Goal: Task Accomplishment & Management: Complete application form

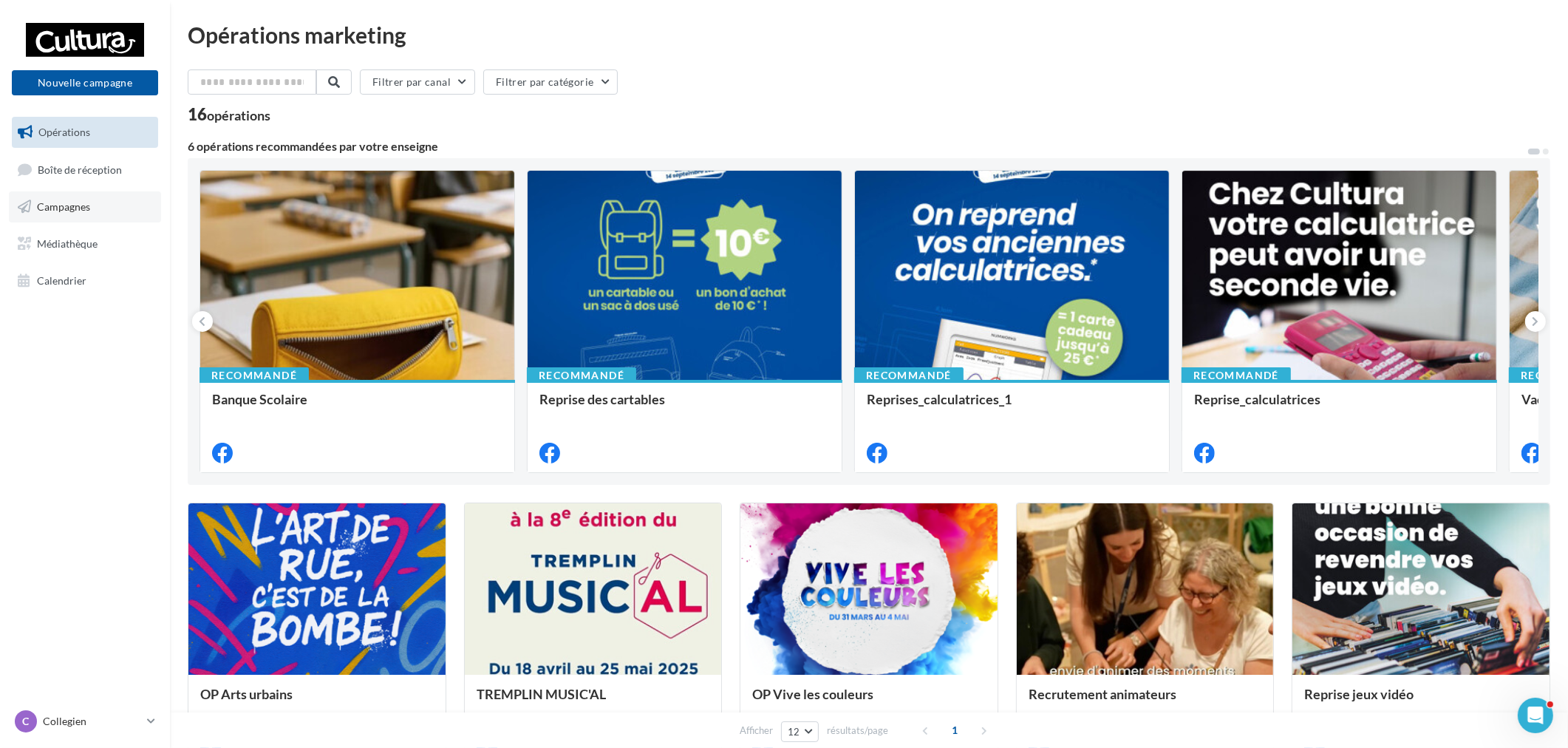
click at [90, 210] on span "Campagnes" at bounding box center [63, 206] width 53 height 13
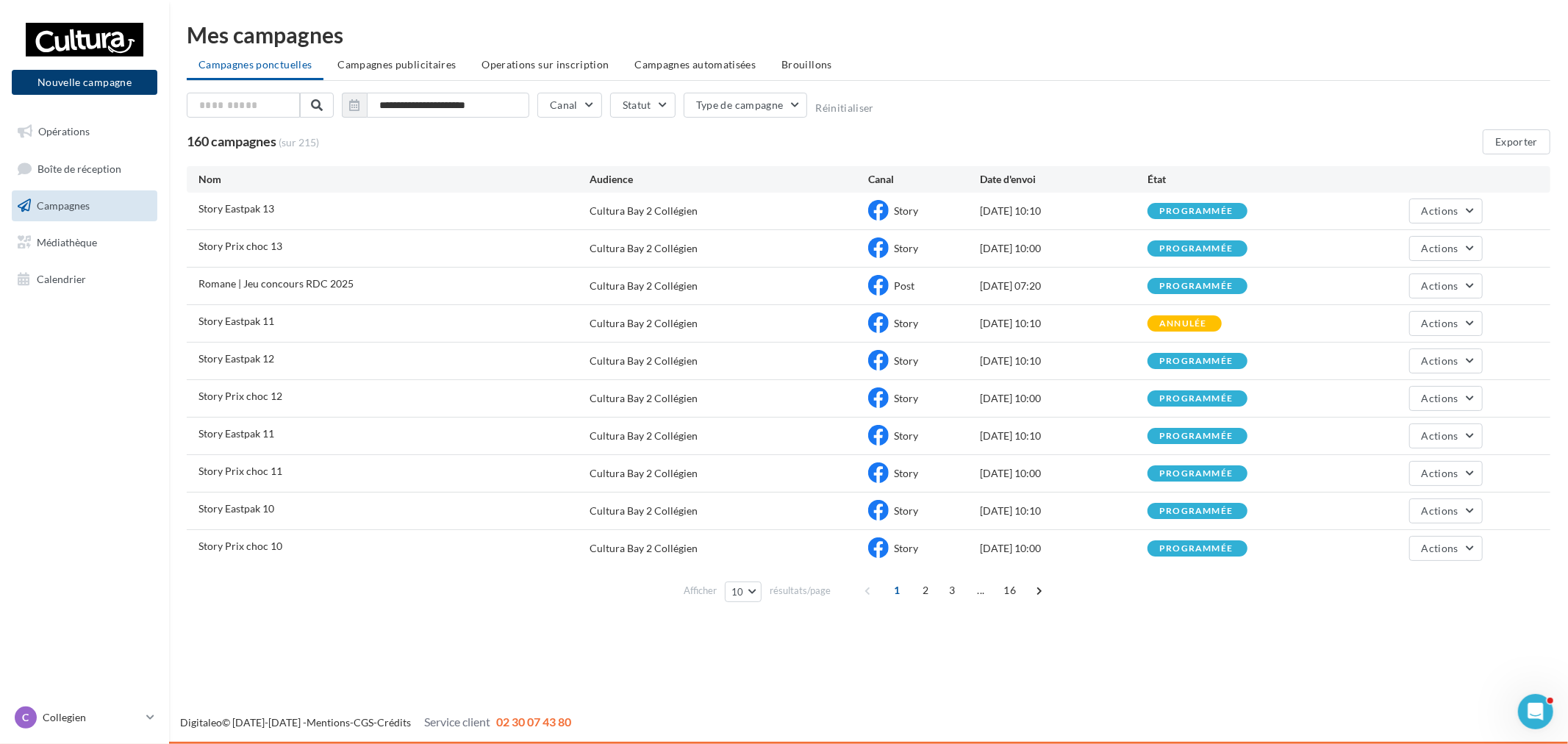
click at [113, 92] on button "Nouvelle campagne" at bounding box center [85, 83] width 146 height 25
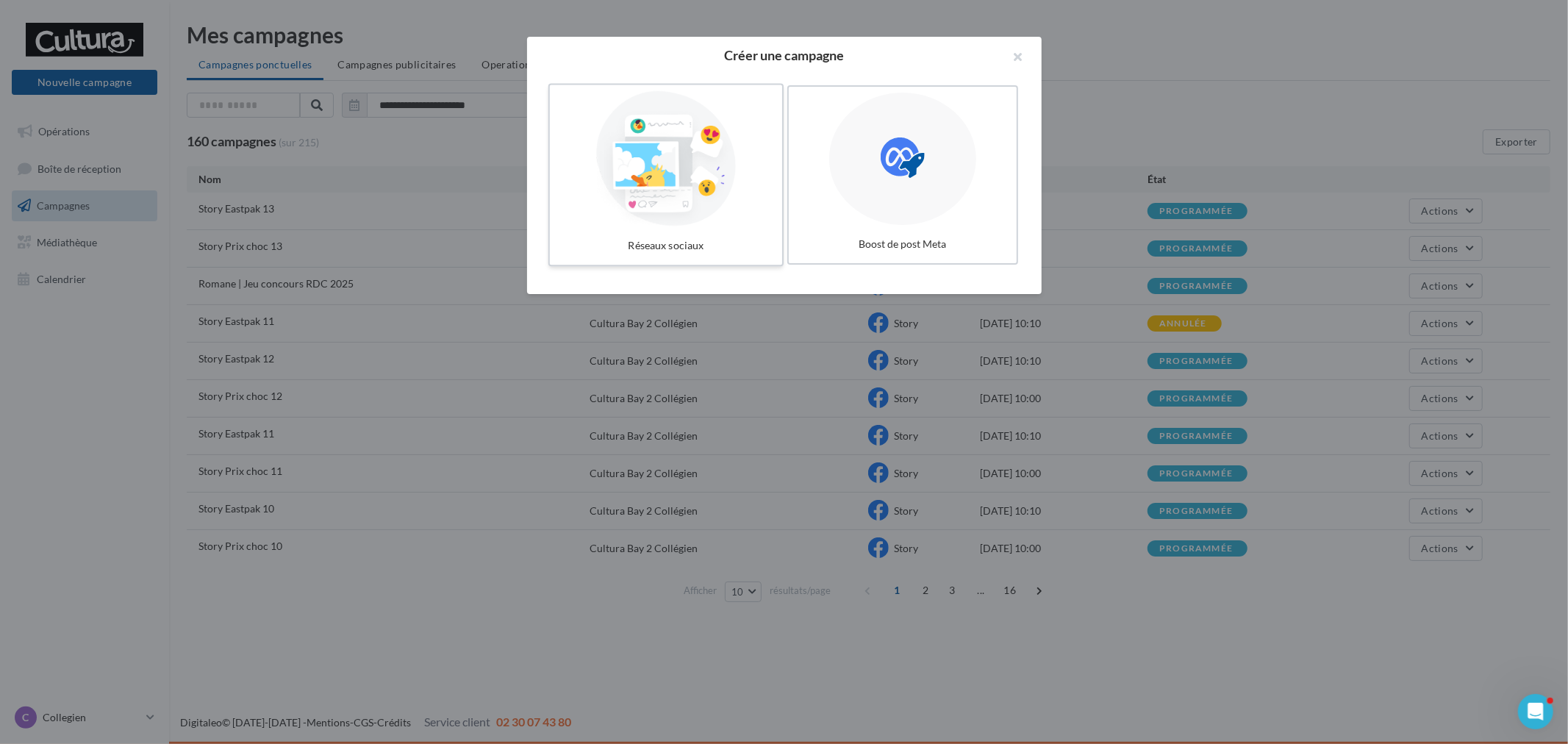
click at [618, 142] on div at bounding box center [665, 158] width 221 height 135
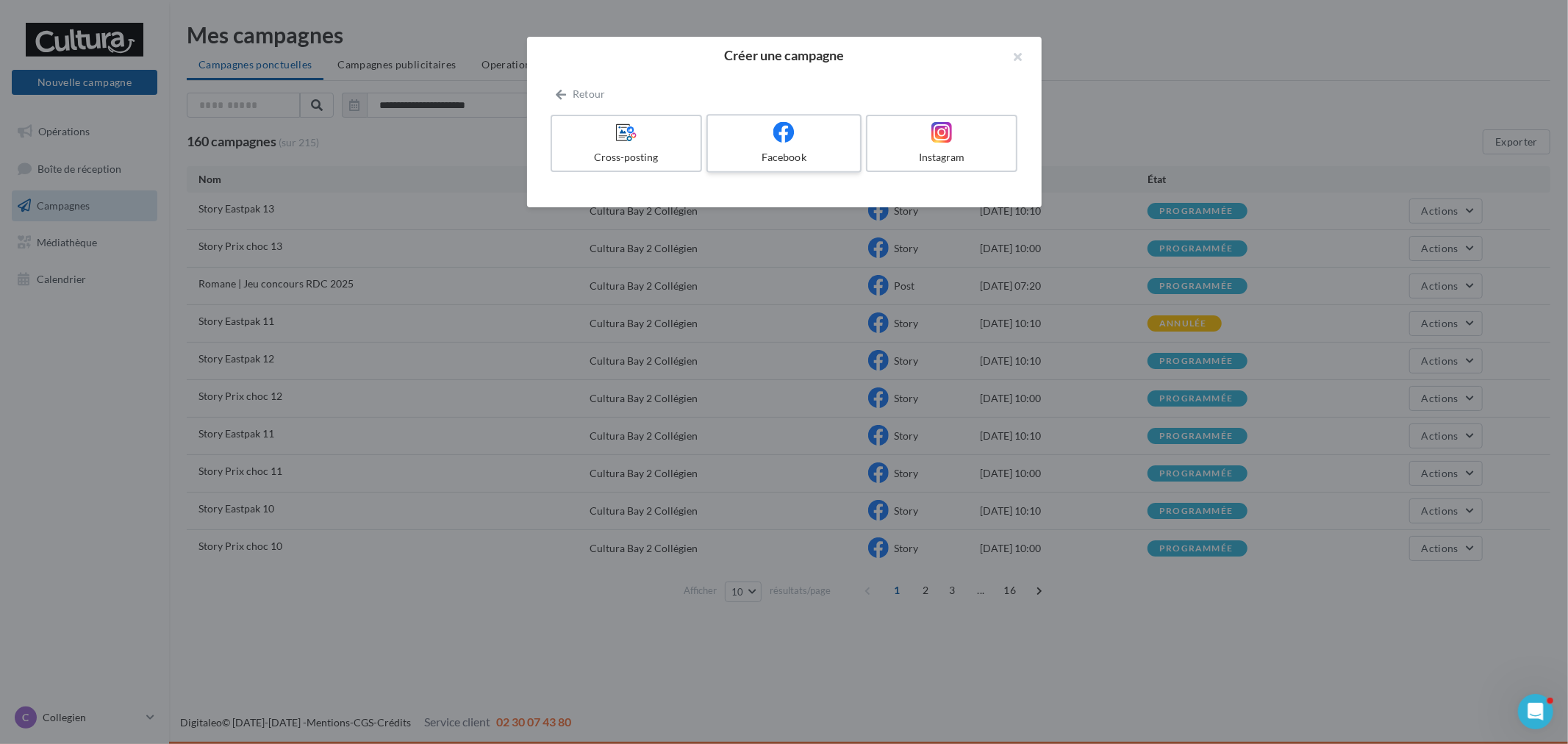
click at [769, 135] on div at bounding box center [784, 132] width 140 height 22
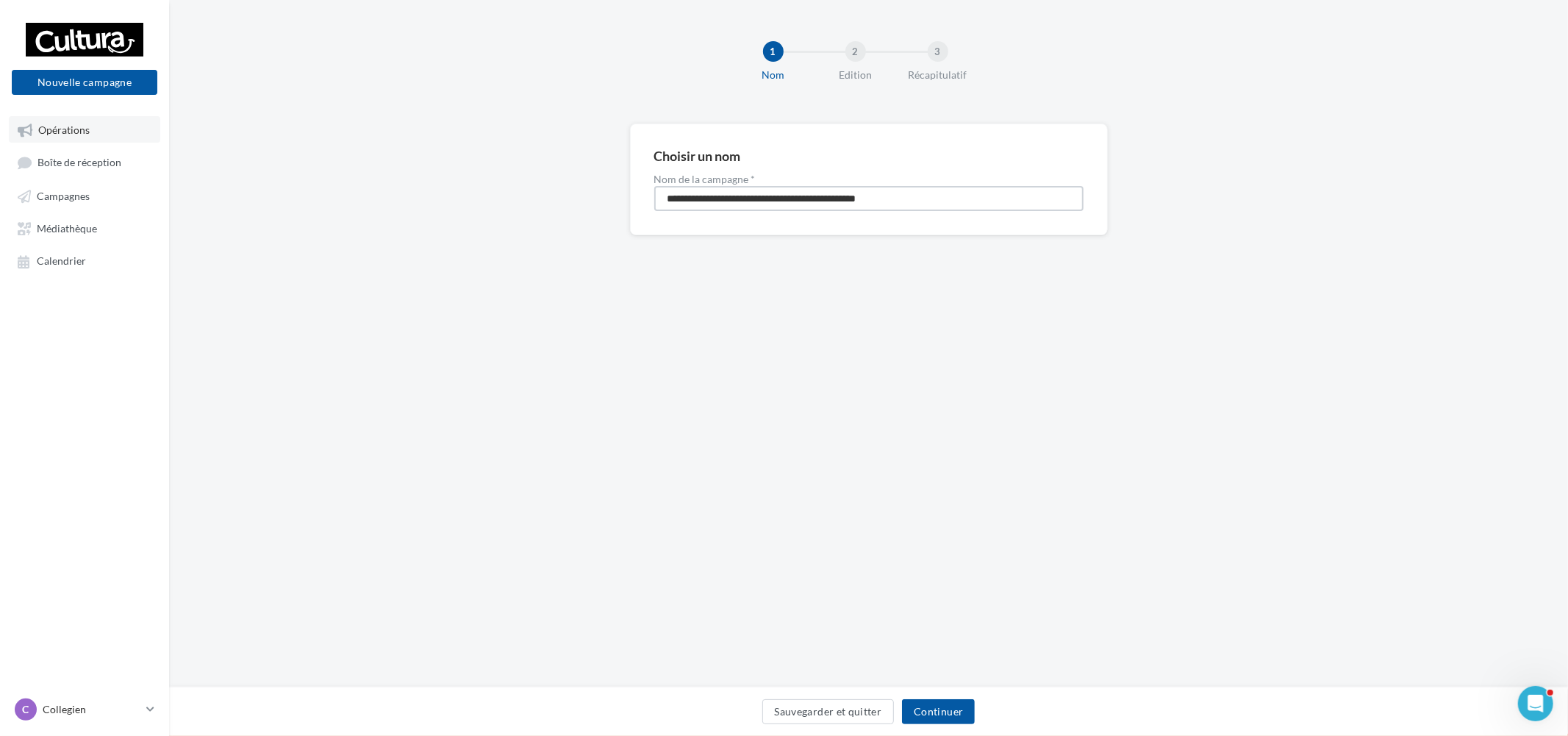
drag, startPoint x: 942, startPoint y: 198, endPoint x: 11, endPoint y: 123, distance: 934.0
click at [11, 123] on div "Nouvelle campagne Nouvelle campagne Opérations Boîte de réception Campagnes Méd…" at bounding box center [784, 368] width 1568 height 736
click at [747, 188] on input "**********" at bounding box center [869, 198] width 429 height 25
click at [755, 198] on input "**********" at bounding box center [869, 198] width 429 height 25
click at [753, 199] on input "**********" at bounding box center [869, 198] width 429 height 25
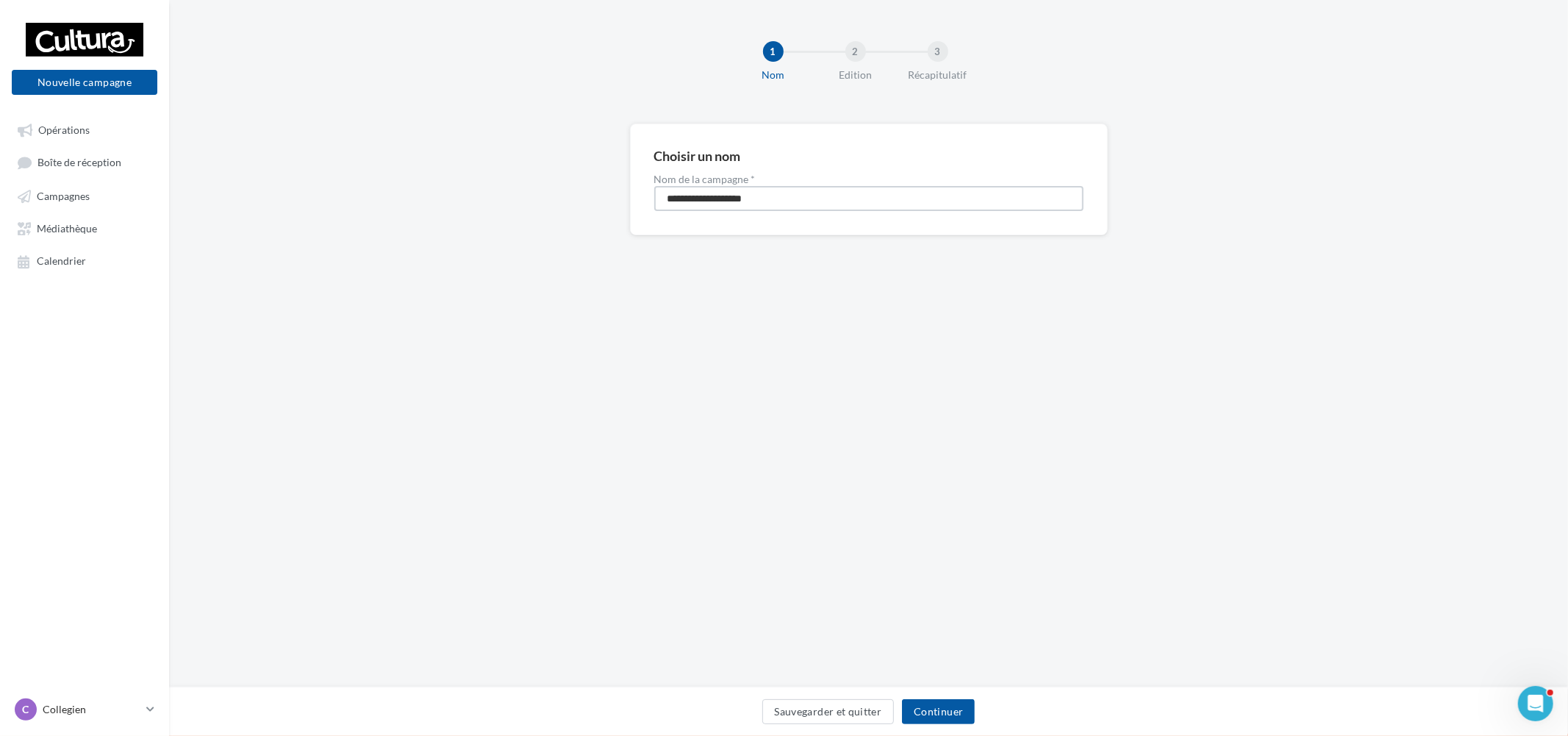
click at [805, 194] on input "**********" at bounding box center [869, 198] width 429 height 25
drag, startPoint x: 662, startPoint y: 200, endPoint x: 754, endPoint y: 197, distance: 92.0
click at [754, 197] on input "**********" at bounding box center [869, 198] width 429 height 25
type input "**********"
click at [954, 715] on button "Continuer" at bounding box center [938, 712] width 73 height 25
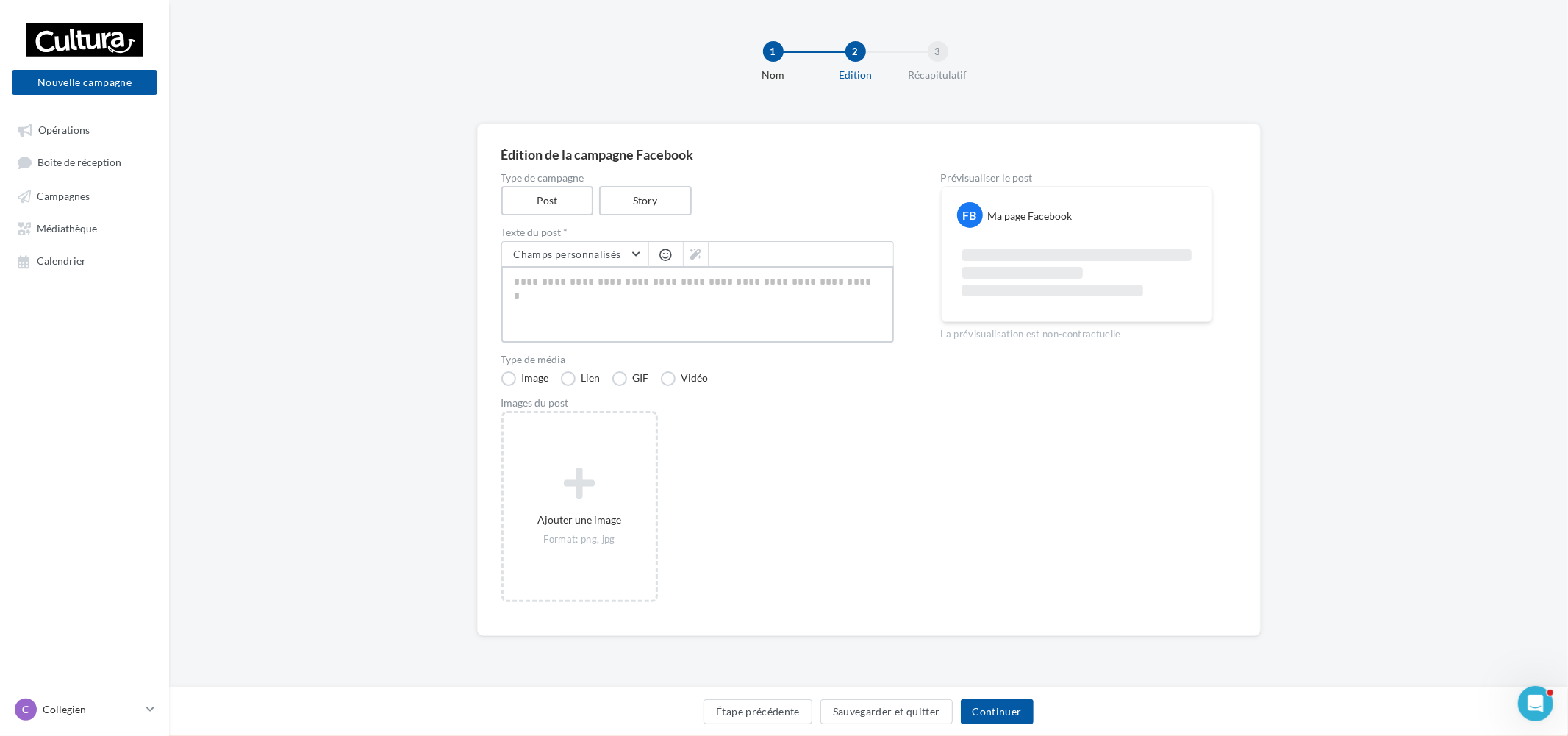
click at [639, 304] on textarea at bounding box center [698, 304] width 392 height 77
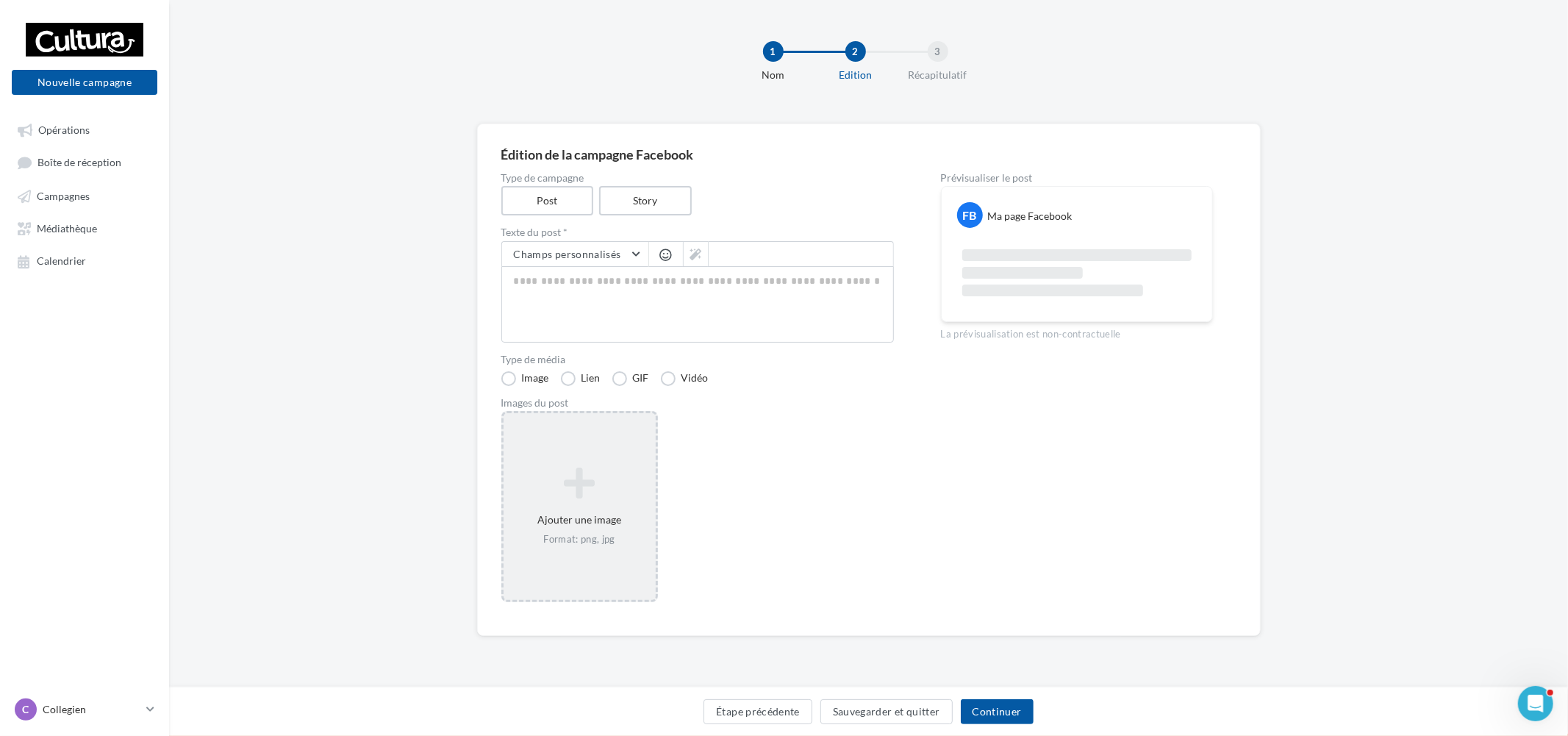
click at [603, 522] on div "Ajouter une image Format: png, jpg" at bounding box center [579, 506] width 153 height 94
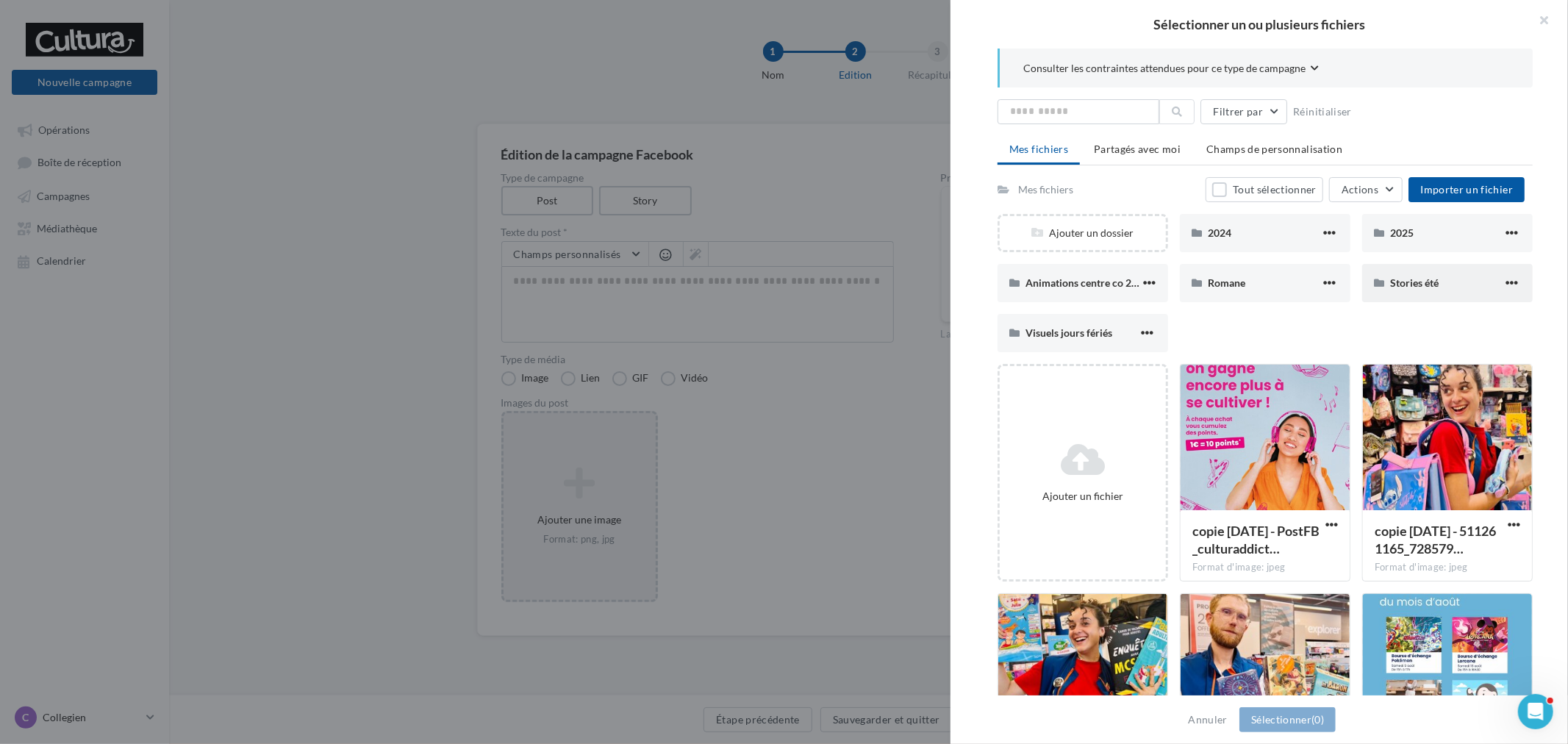
click at [1391, 273] on div "Stories été" at bounding box center [1448, 283] width 171 height 38
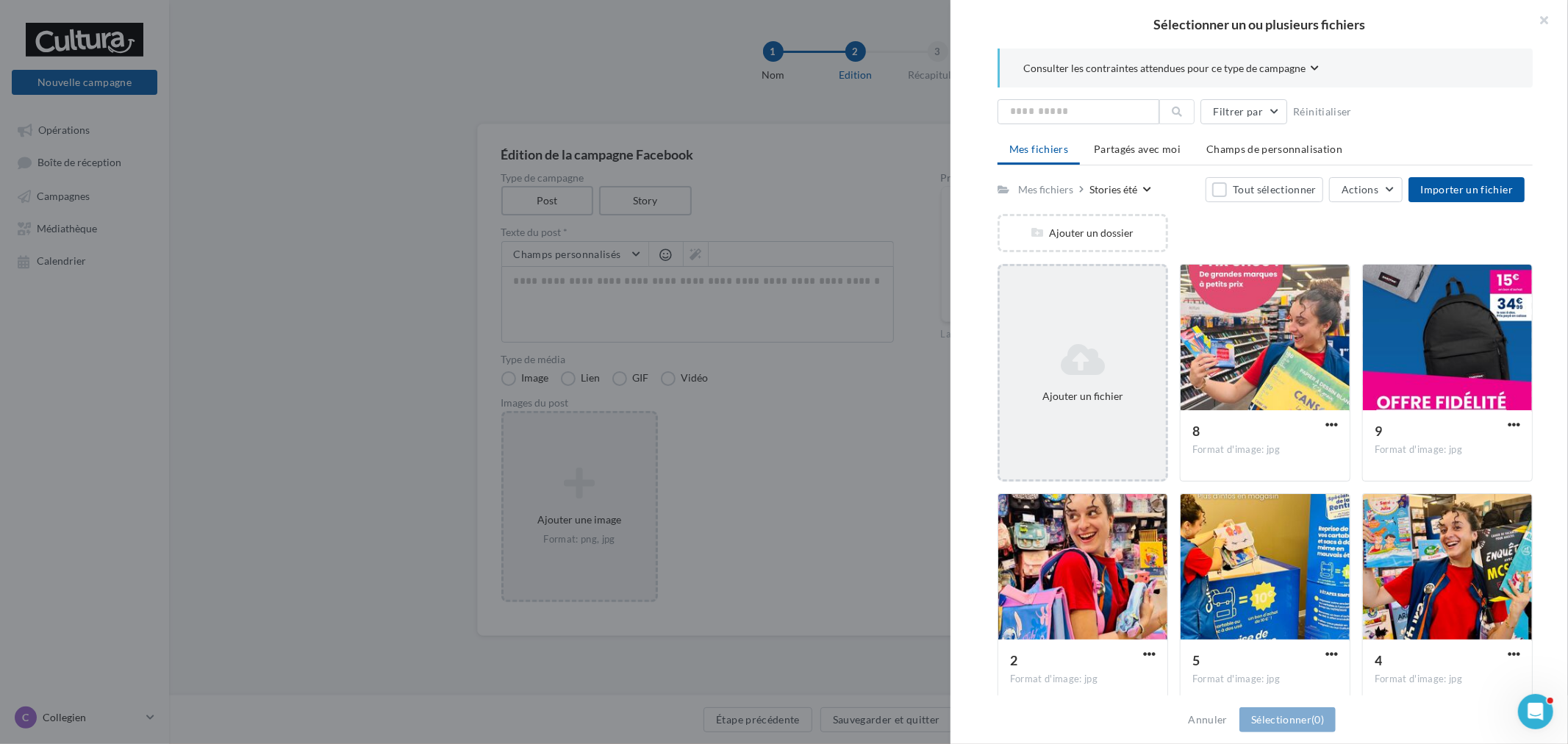
click at [1096, 353] on icon at bounding box center [1082, 359] width 154 height 35
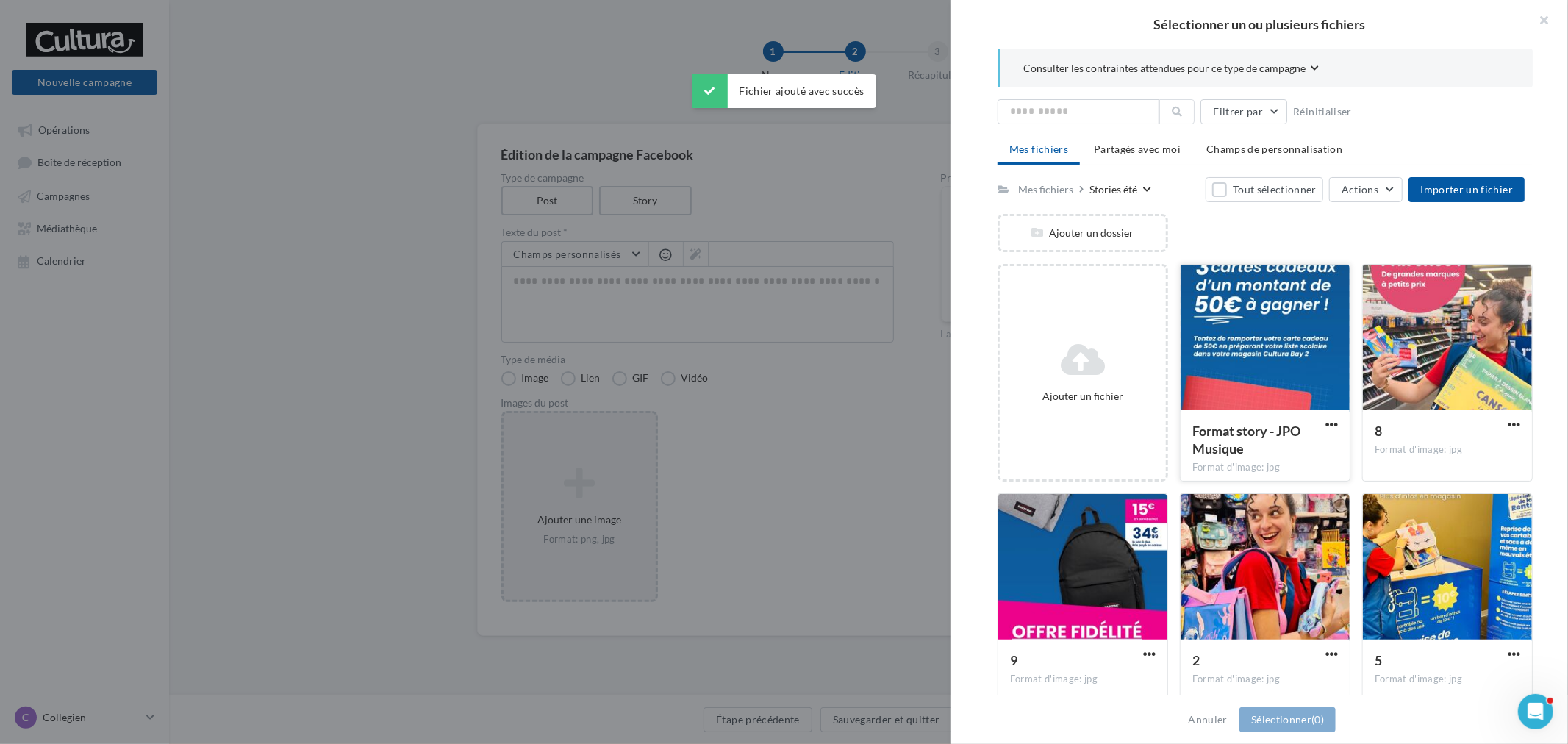
click at [1267, 338] on div at bounding box center [1265, 337] width 169 height 147
click at [1321, 723] on span "(1)" at bounding box center [1317, 719] width 13 height 13
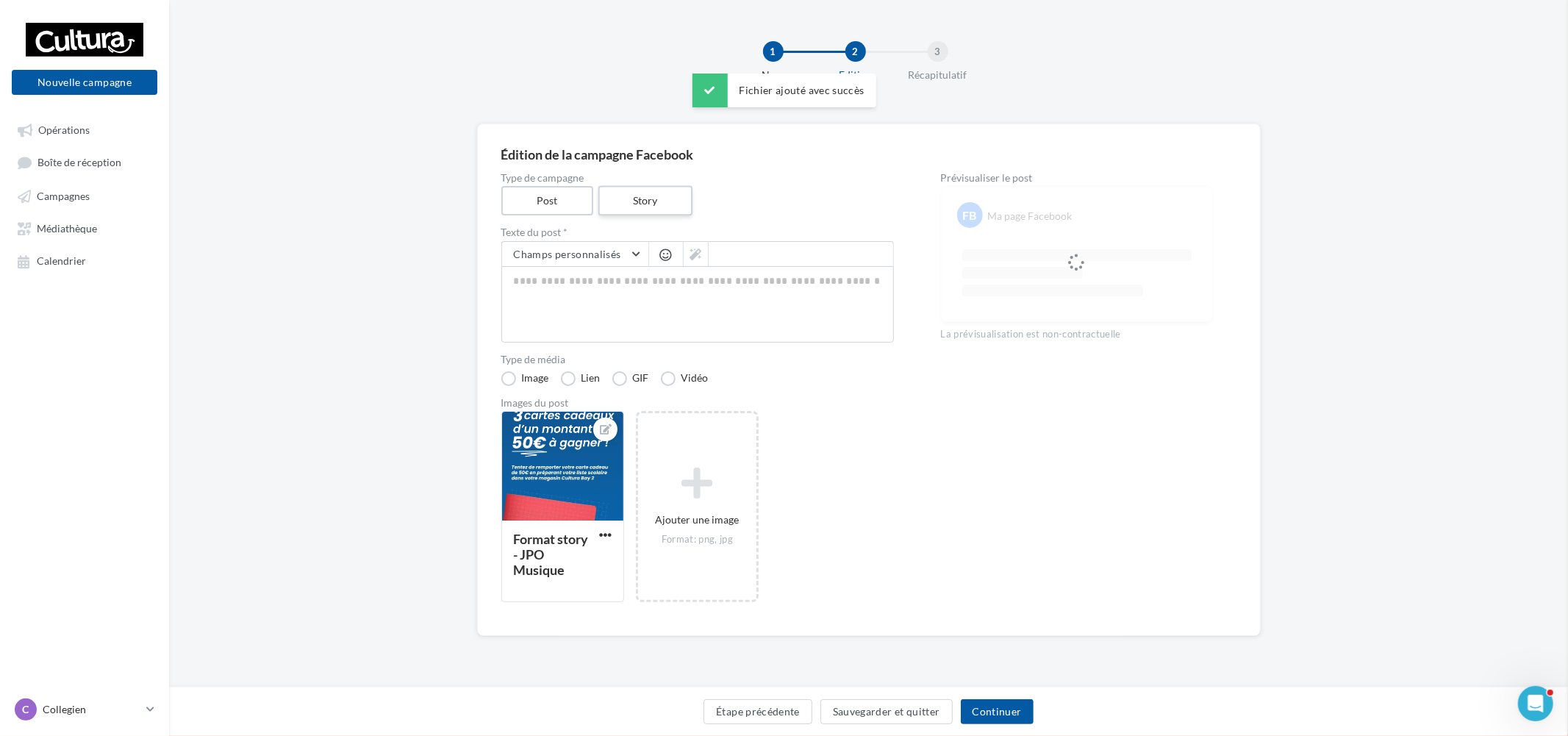
click at [630, 185] on label "Story" at bounding box center [645, 200] width 94 height 30
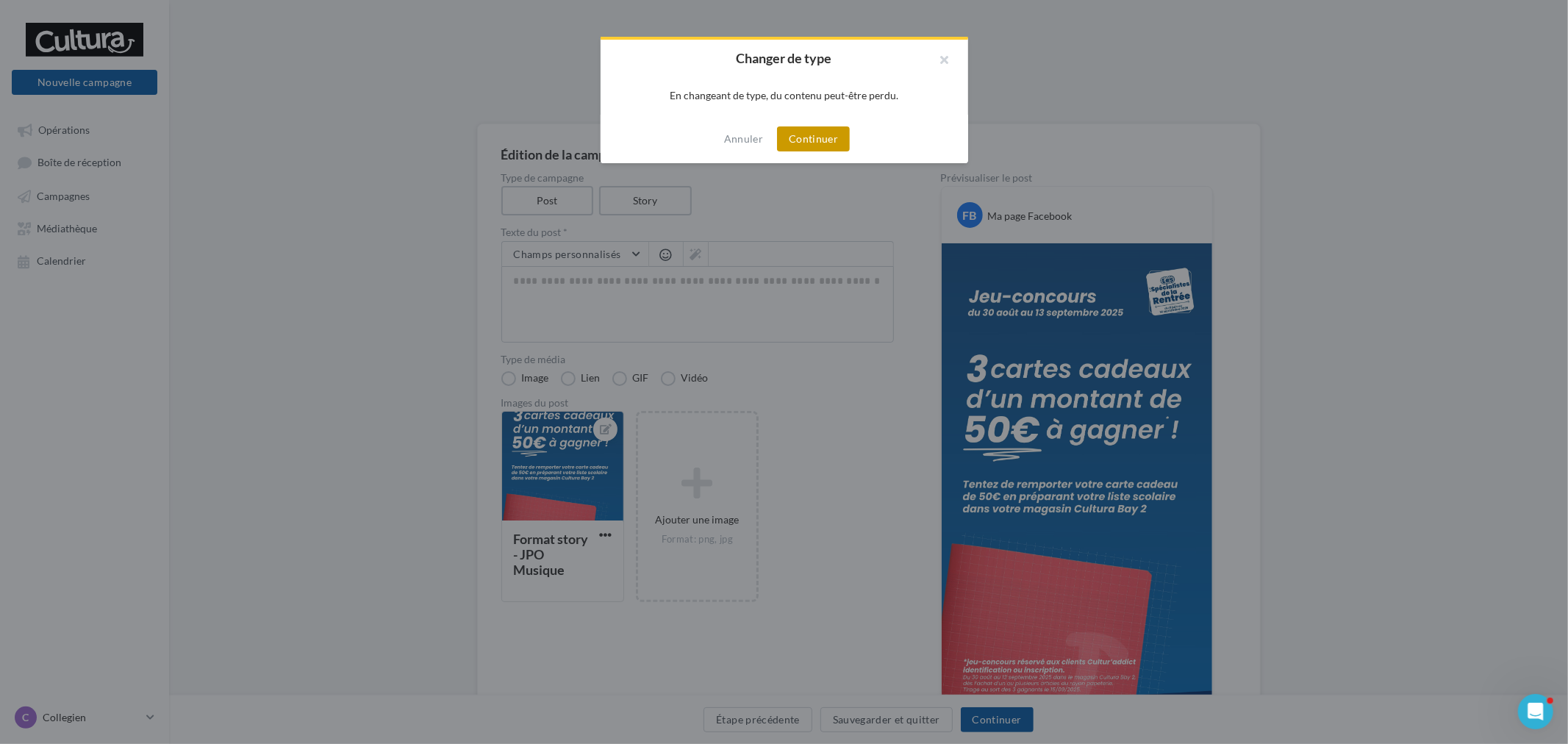
click at [808, 141] on button "Continuer" at bounding box center [813, 139] width 73 height 25
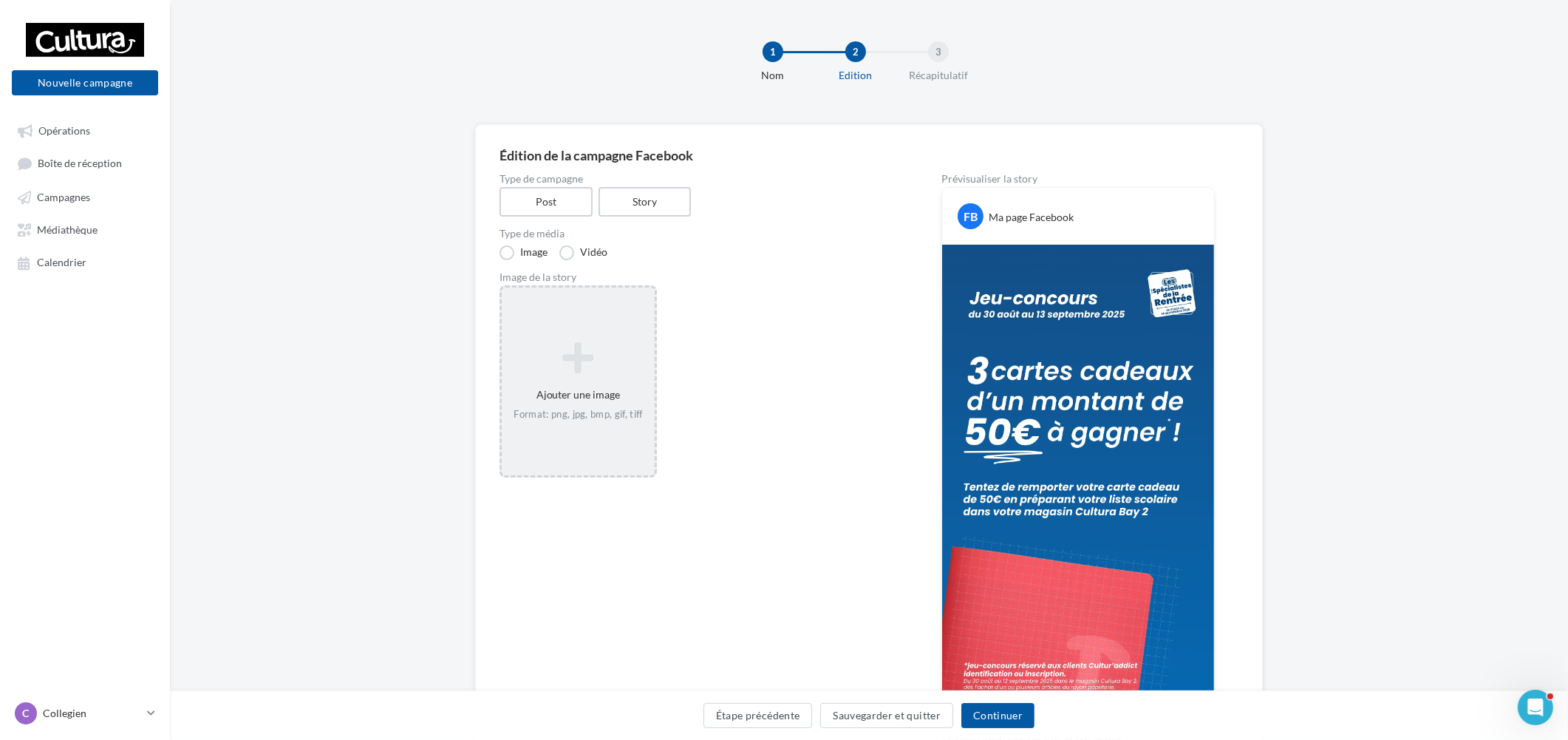
click at [585, 341] on icon at bounding box center [578, 357] width 142 height 35
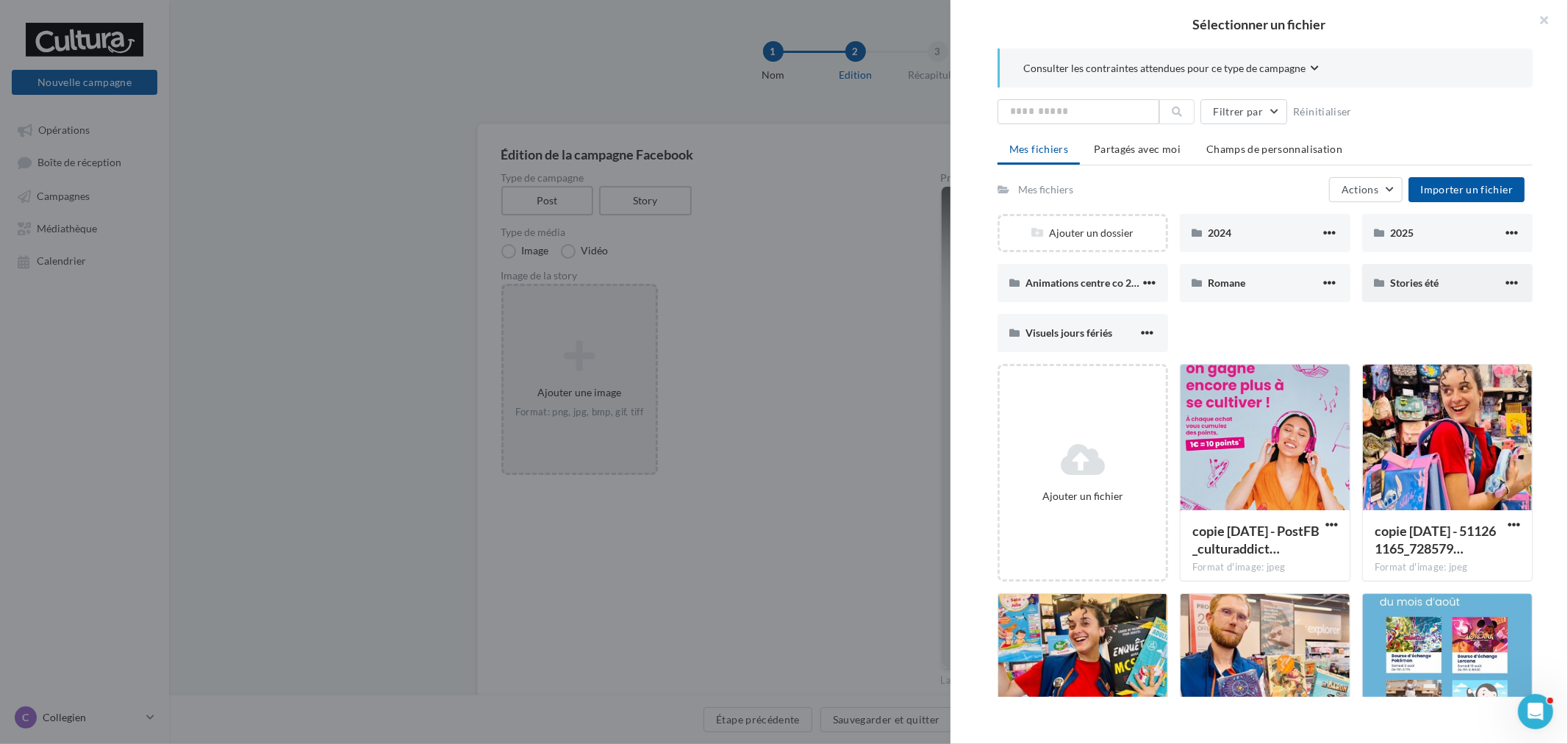
click at [1419, 285] on span "Stories été" at bounding box center [1415, 283] width 49 height 13
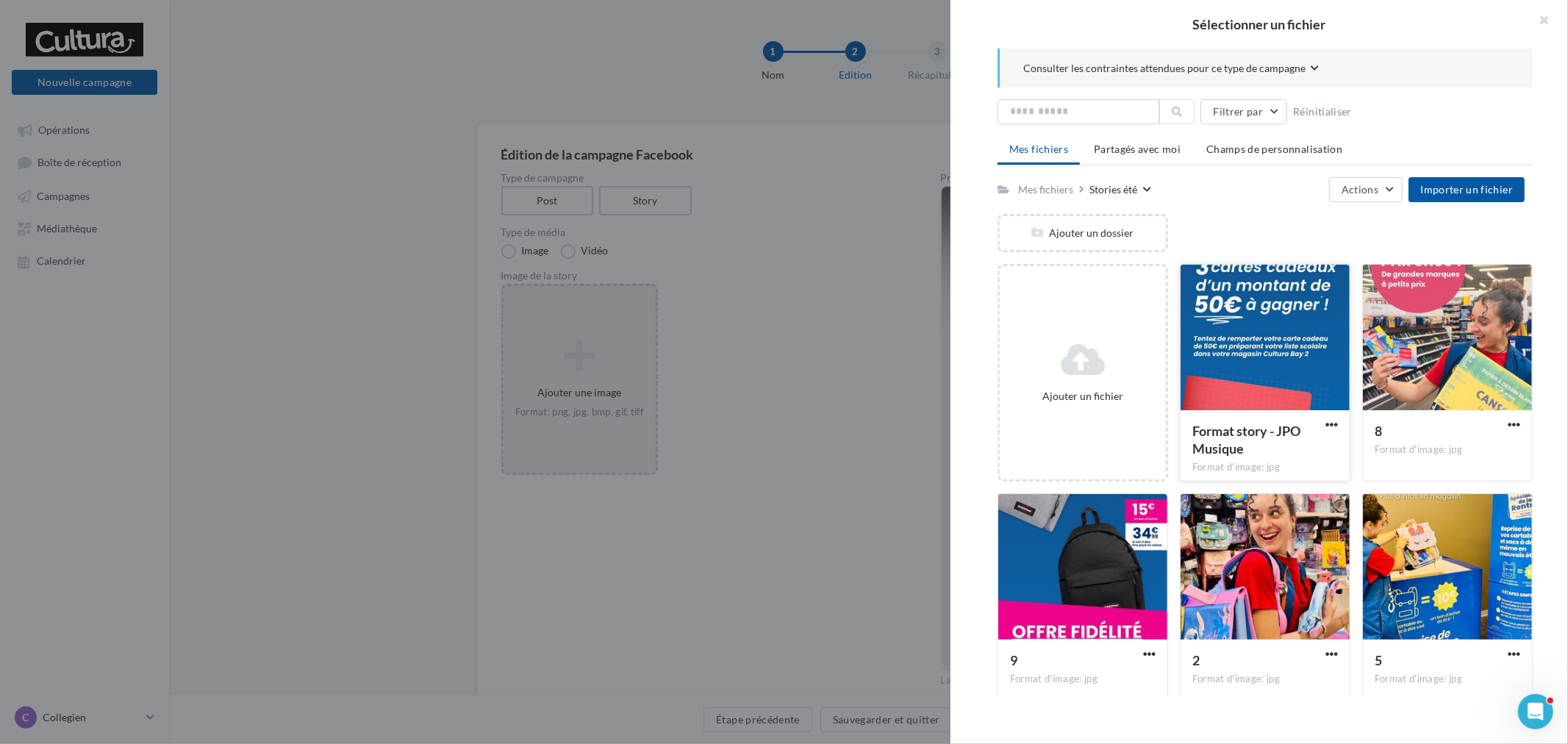
click at [1253, 310] on div at bounding box center [1265, 337] width 169 height 147
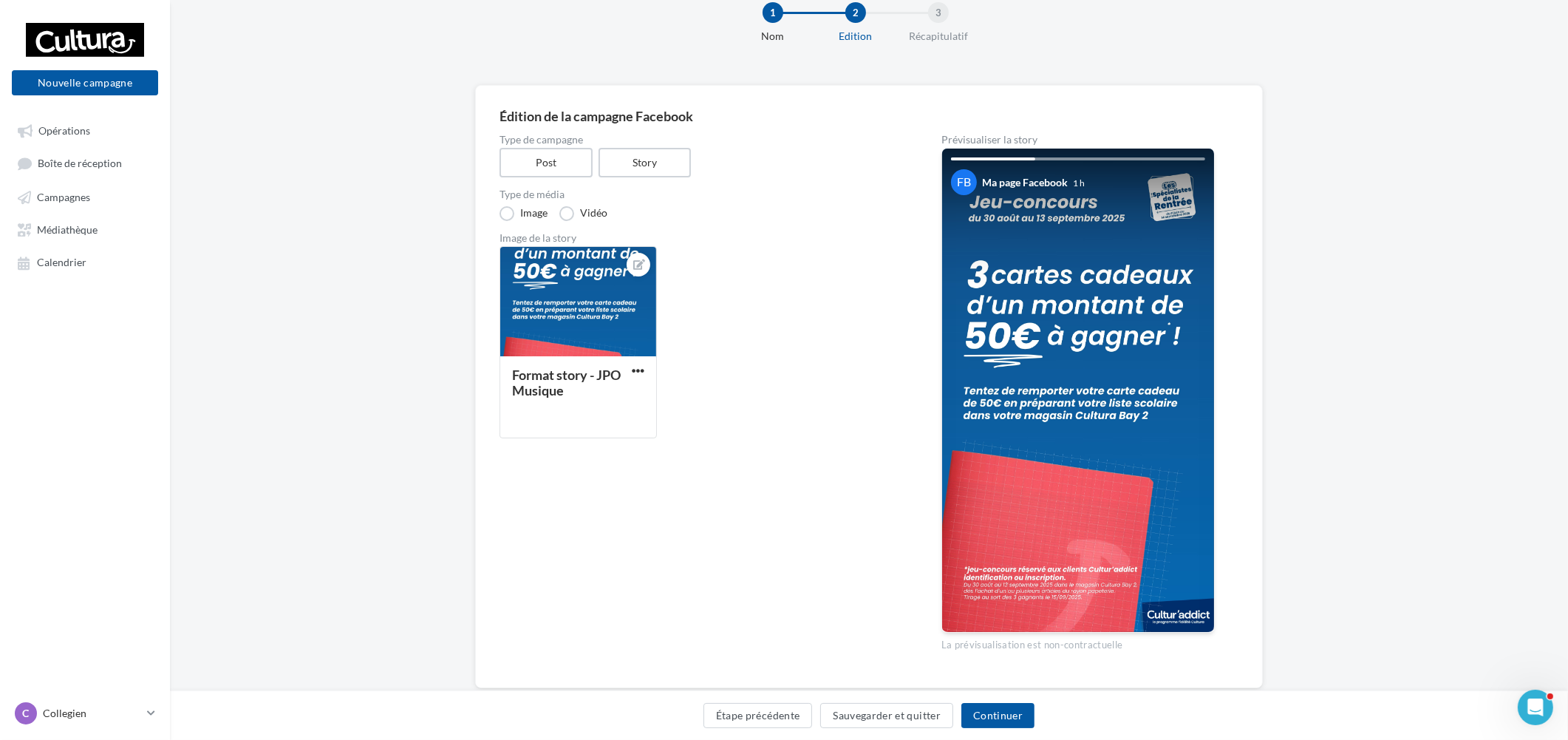
scroll to position [74, 0]
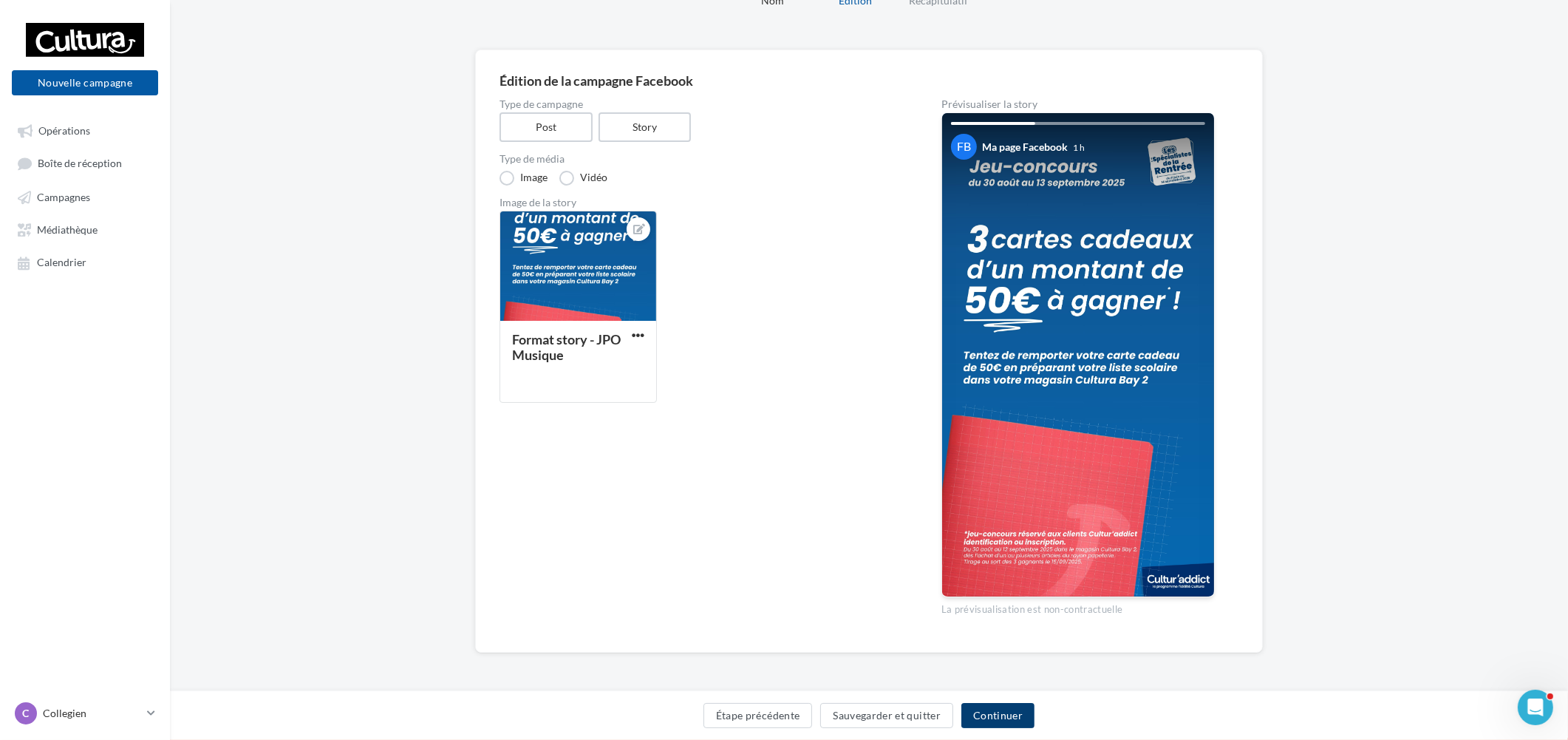
click at [1007, 717] on button "Continuer" at bounding box center [998, 716] width 73 height 25
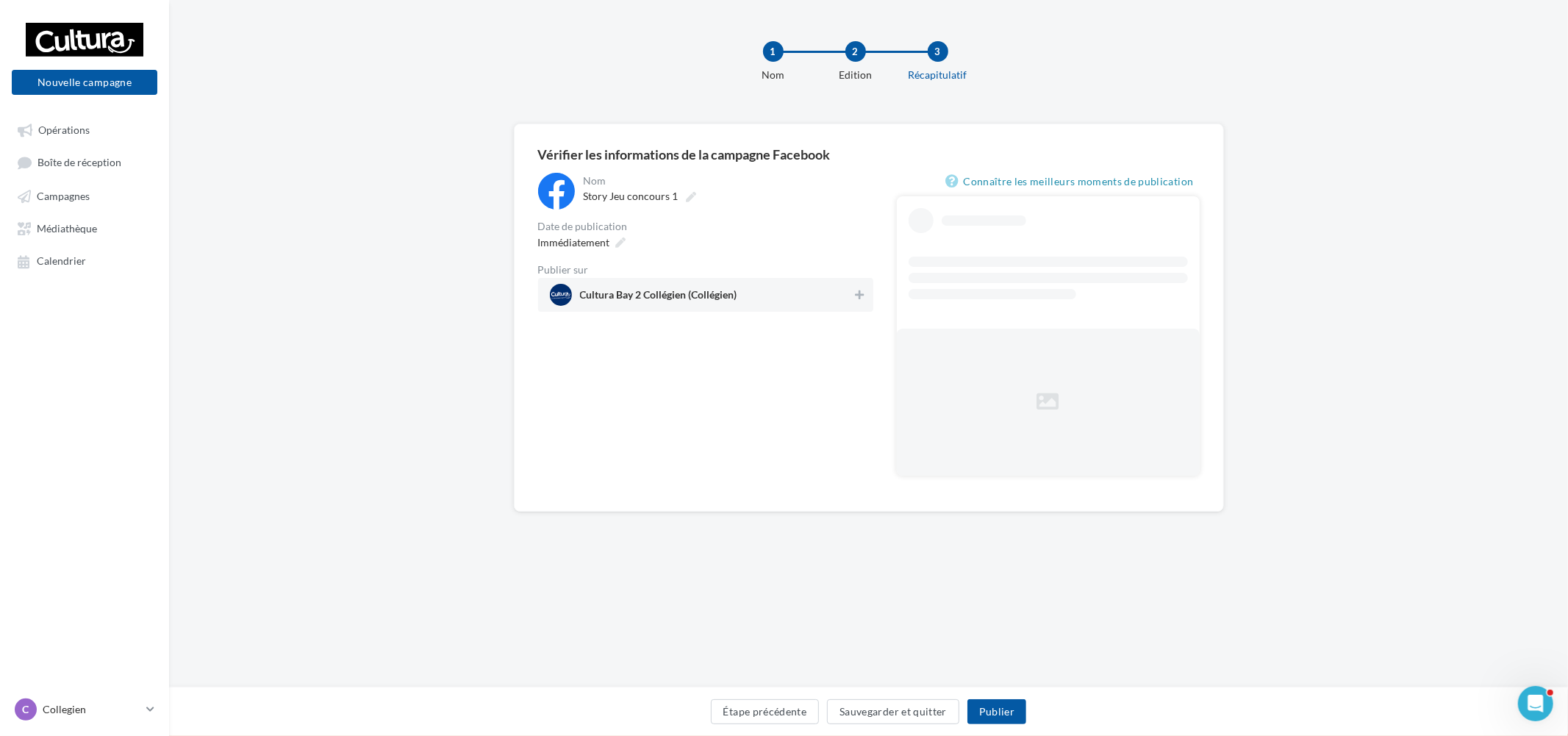
click at [840, 302] on span "Cultura Bay 2 Collégien (Collégien)" at bounding box center [701, 294] width 303 height 22
click at [616, 247] on icon at bounding box center [621, 242] width 11 height 11
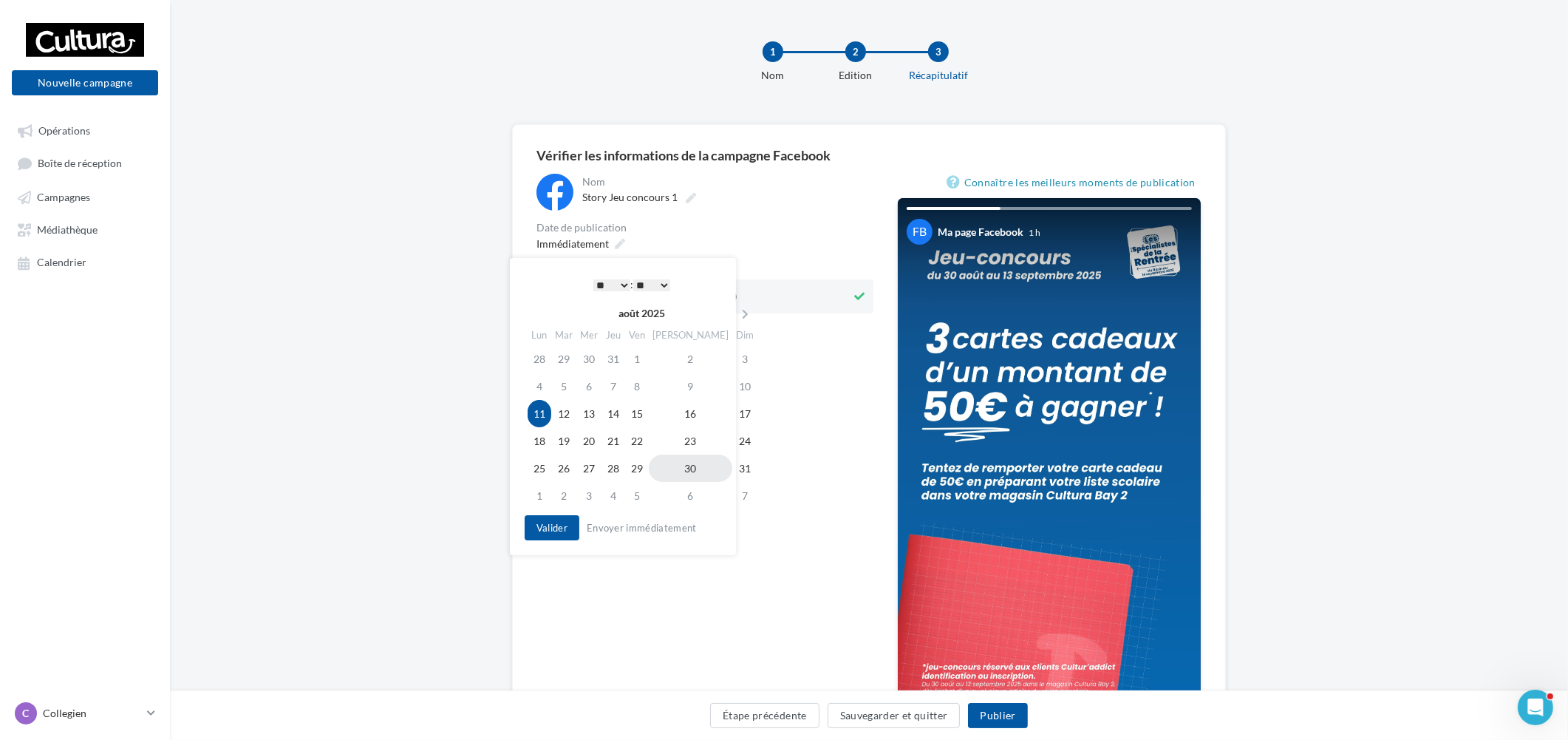
click at [674, 466] on td "30" at bounding box center [690, 468] width 84 height 27
click at [557, 522] on button "Valider" at bounding box center [548, 527] width 55 height 25
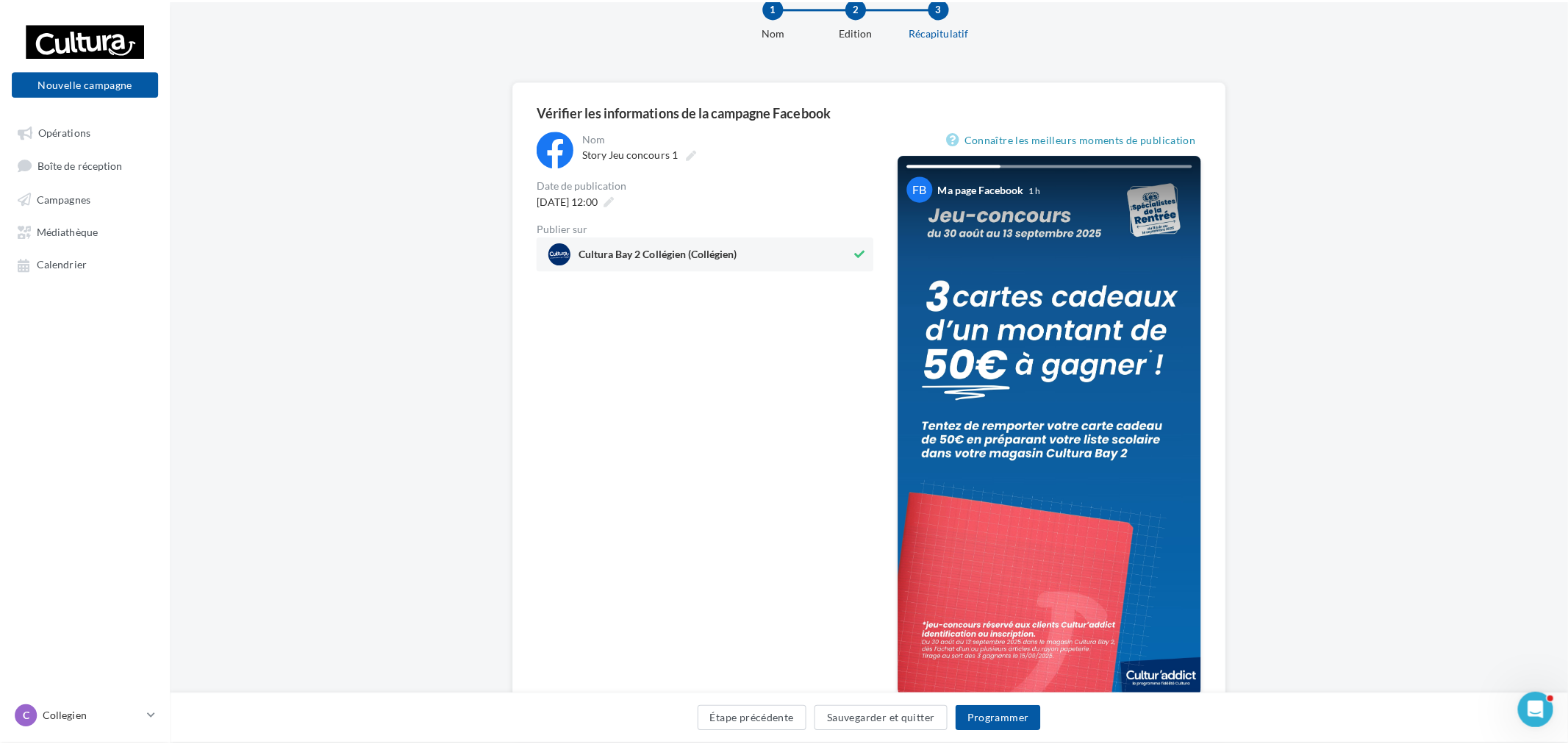
scroll to position [82, 0]
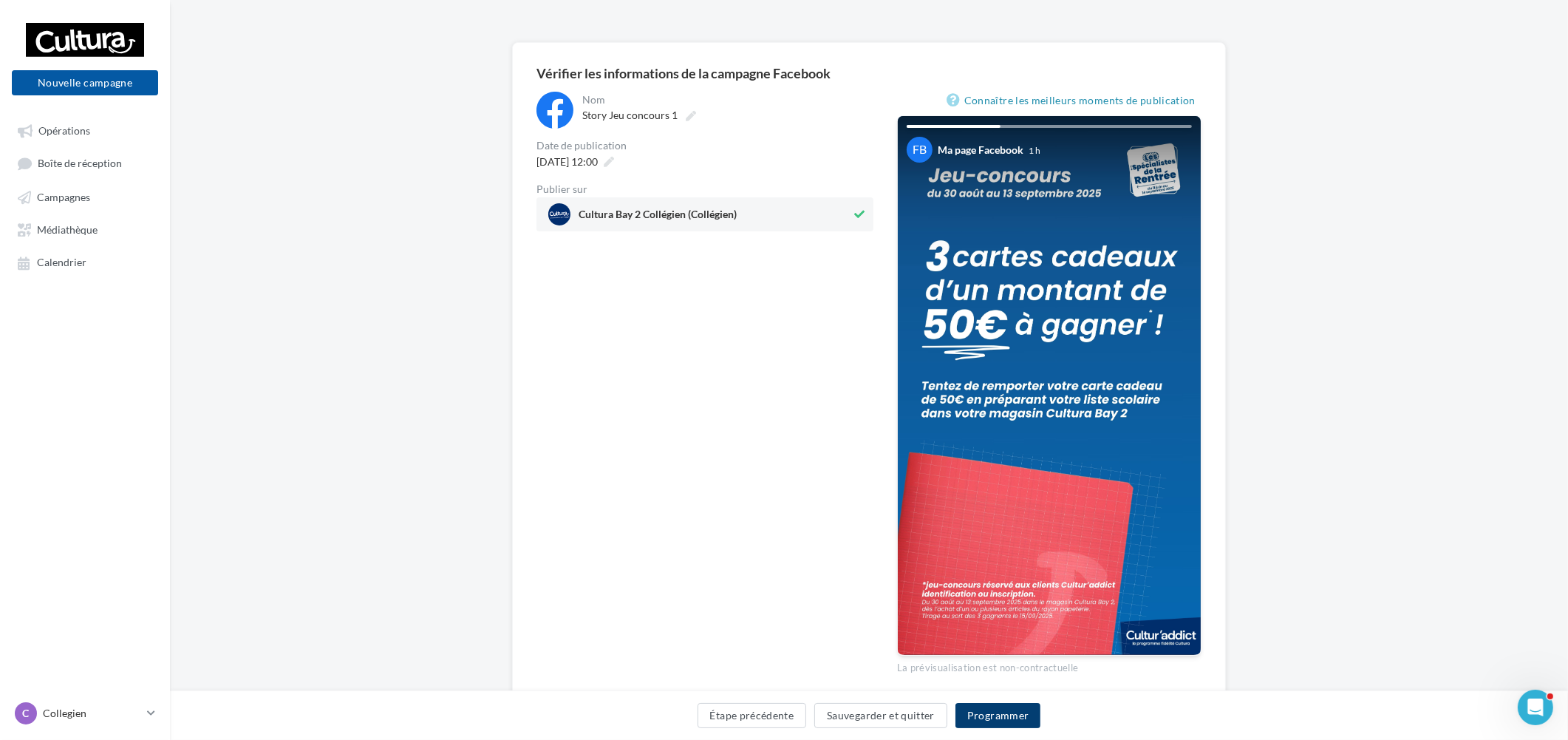
click at [1007, 721] on button "Programmer" at bounding box center [999, 716] width 86 height 25
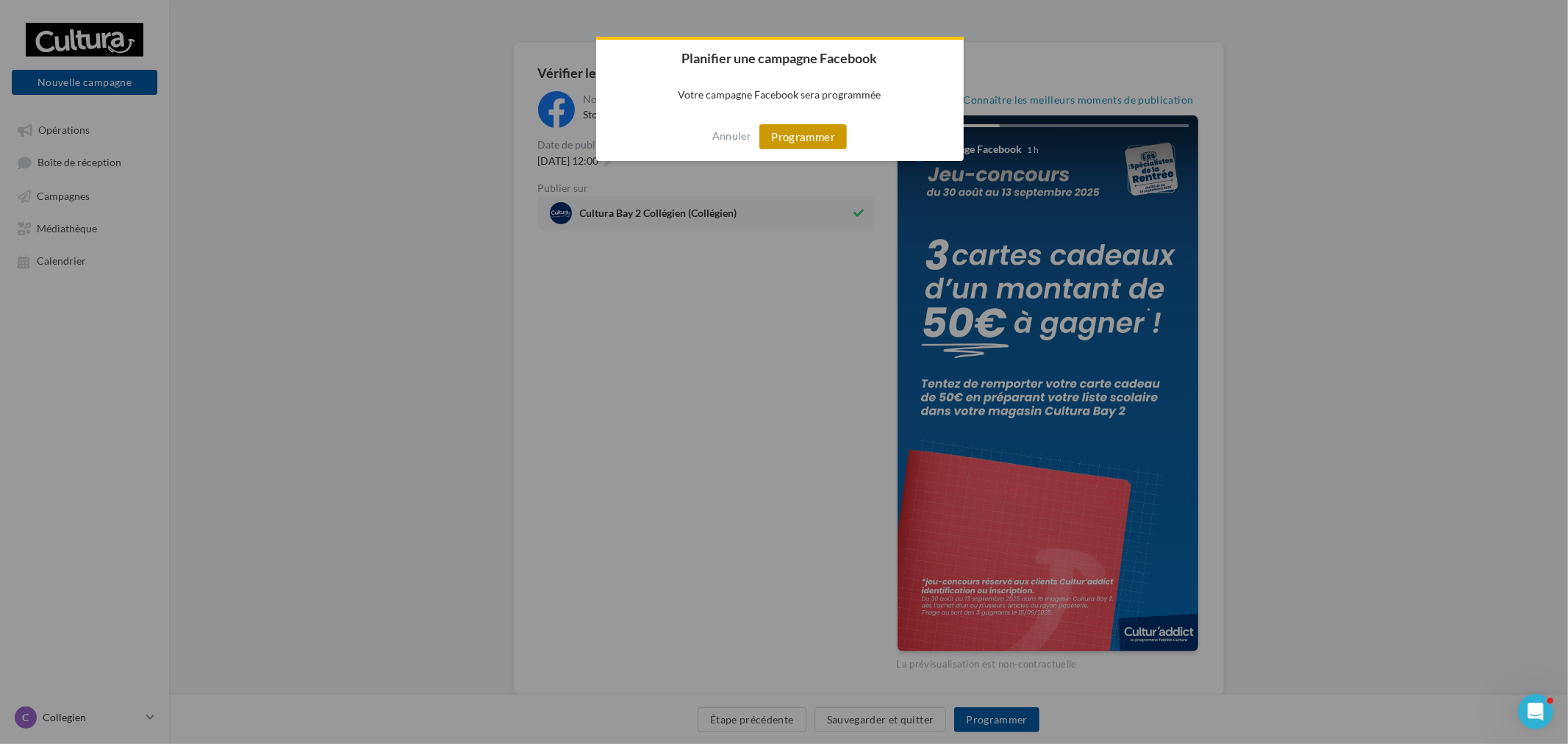
click at [845, 138] on button "Programmer" at bounding box center [803, 137] width 87 height 25
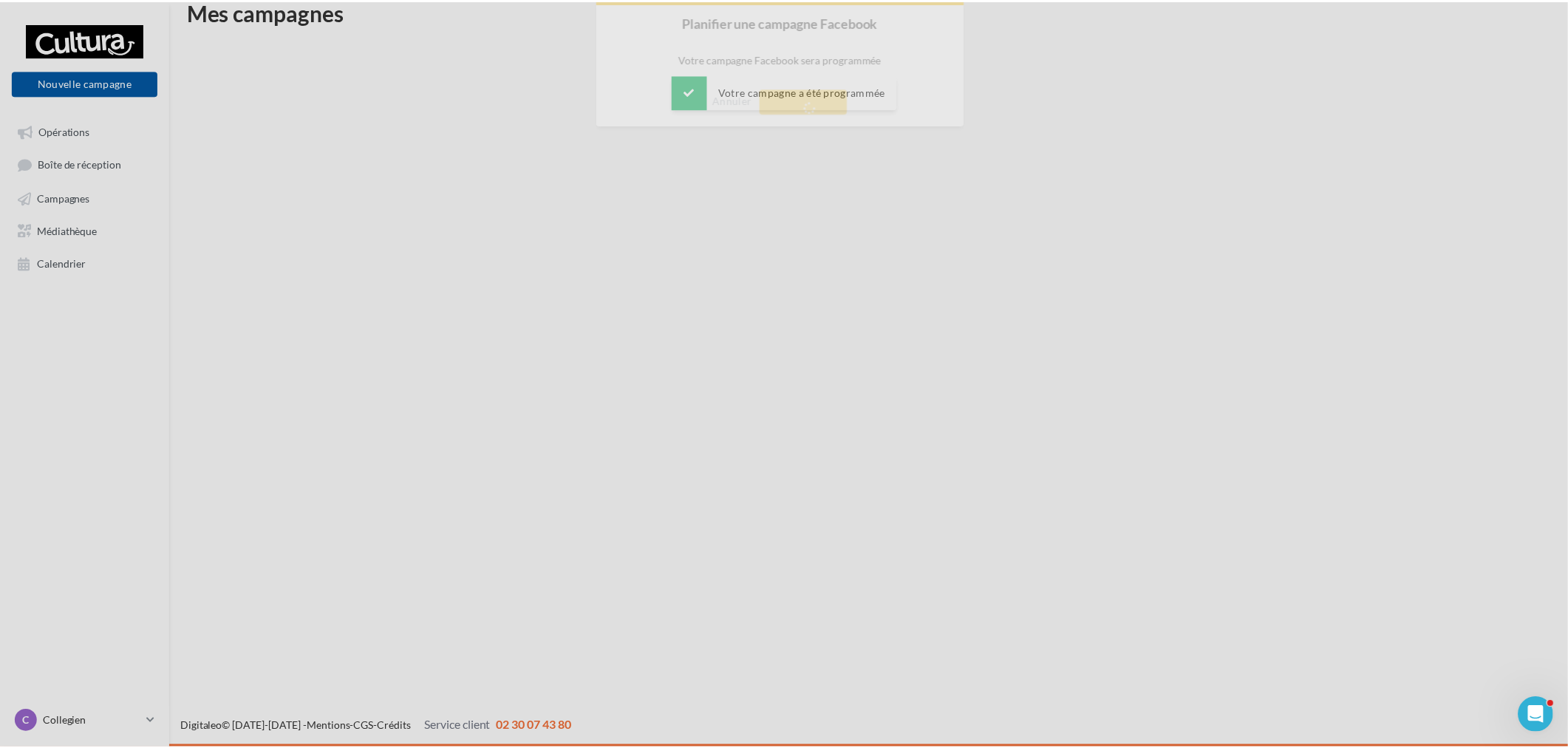
scroll to position [23, 0]
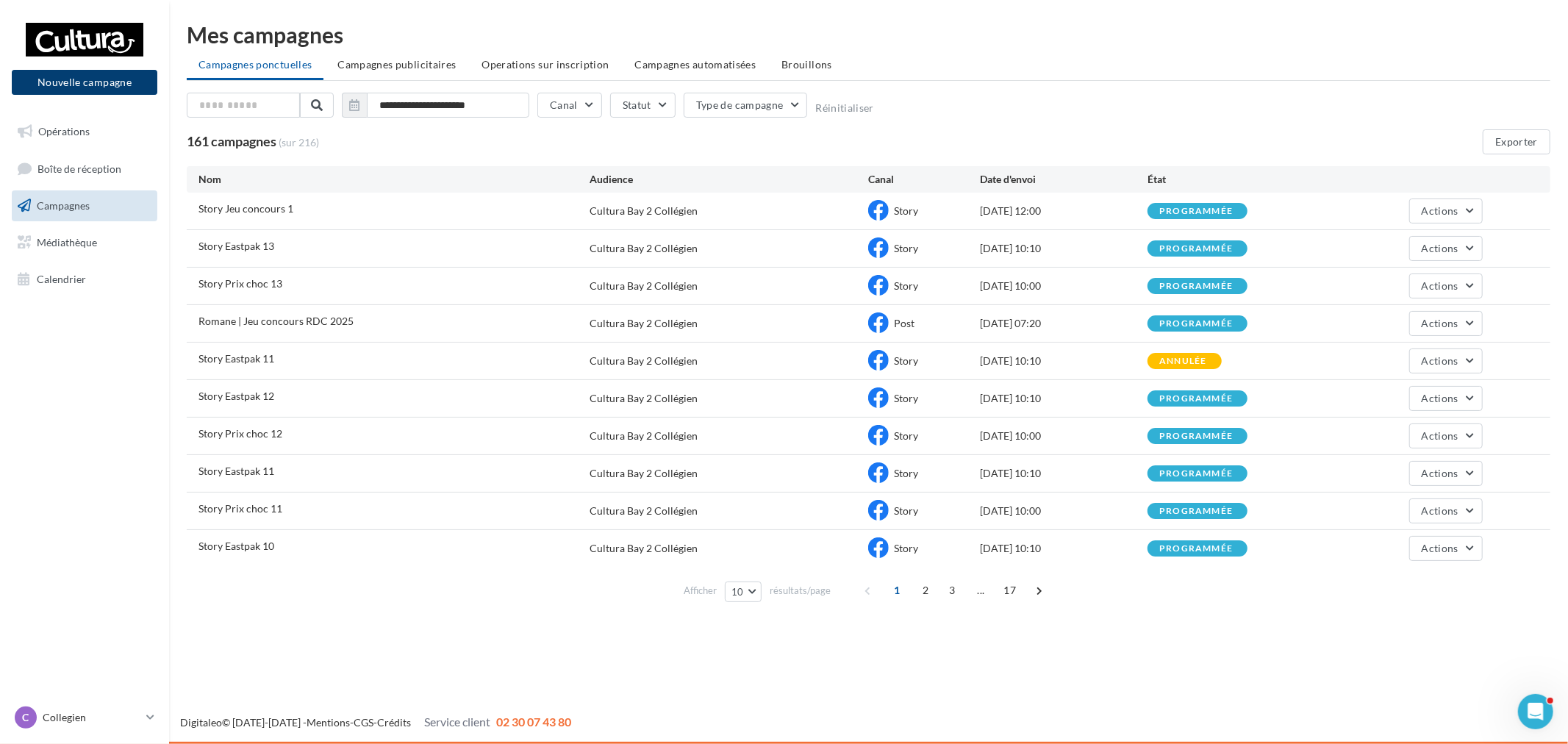
click at [62, 86] on button "Nouvelle campagne" at bounding box center [85, 83] width 146 height 25
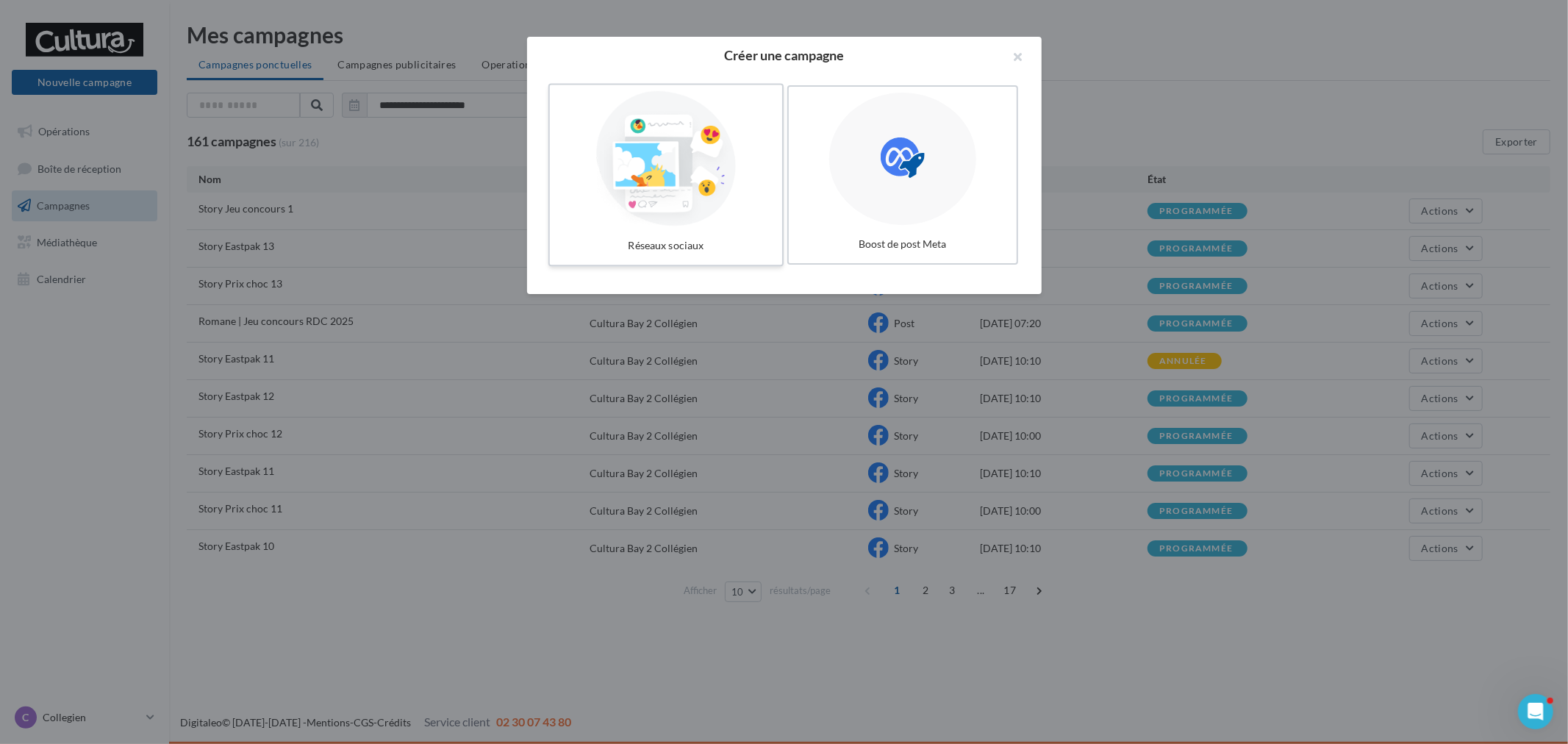
click at [718, 237] on div "Réseaux sociaux" at bounding box center [665, 246] width 221 height 27
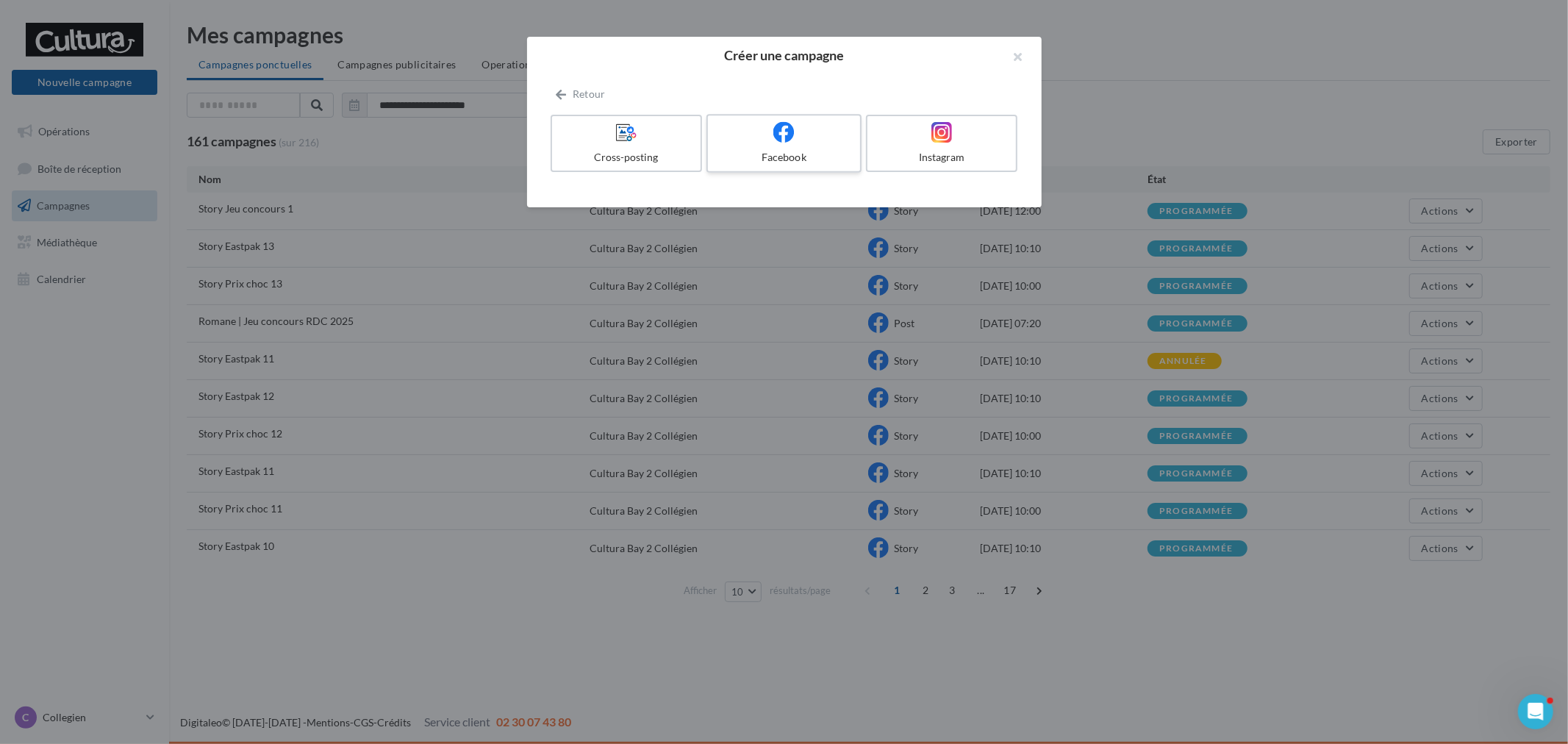
click at [797, 150] on div "Facebook" at bounding box center [784, 156] width 140 height 15
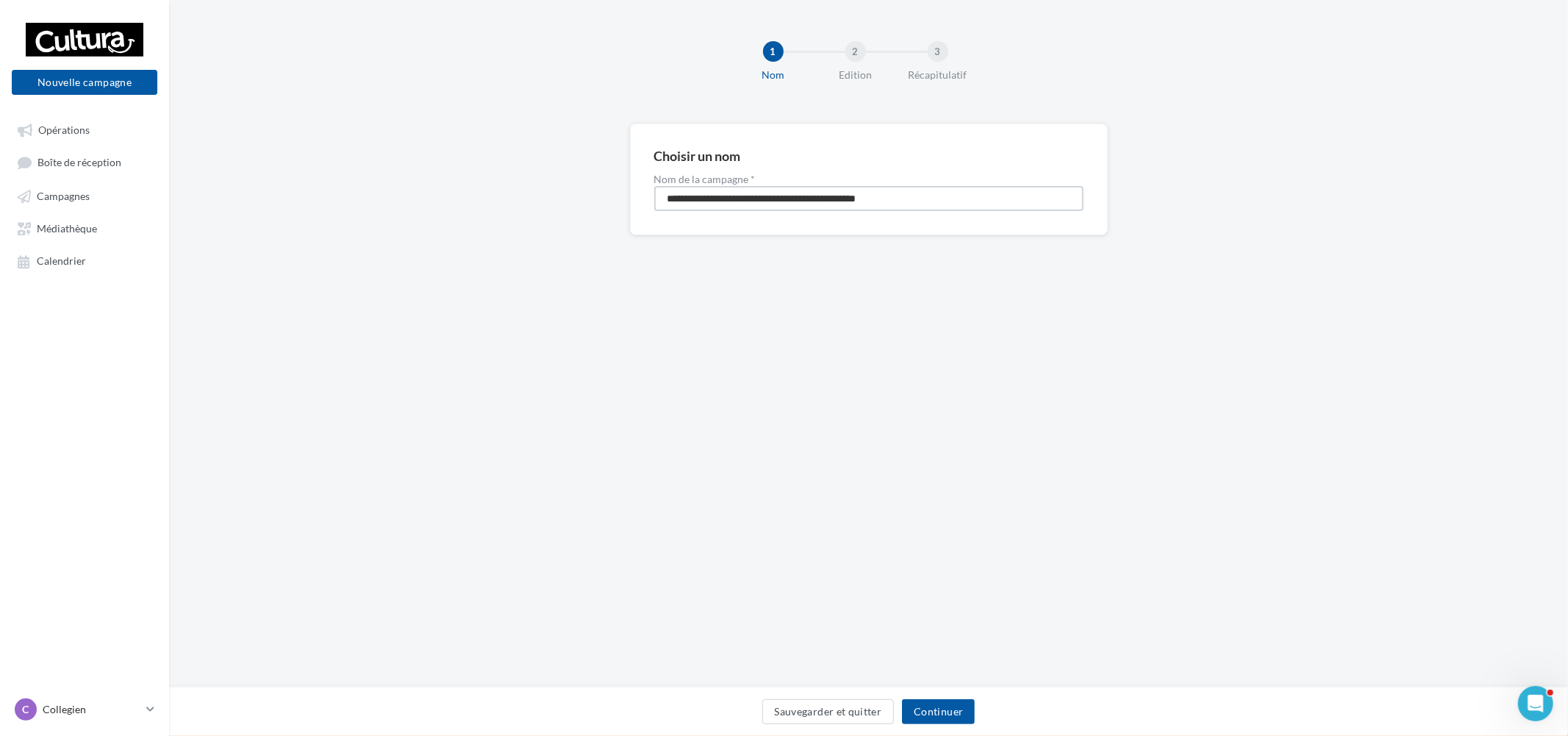
drag, startPoint x: 943, startPoint y: 199, endPoint x: 357, endPoint y: 169, distance: 586.8
click at [353, 177] on div "**********" at bounding box center [869, 202] width 1399 height 158
paste input
type input "**********"
click at [946, 714] on button "Continuer" at bounding box center [938, 712] width 73 height 25
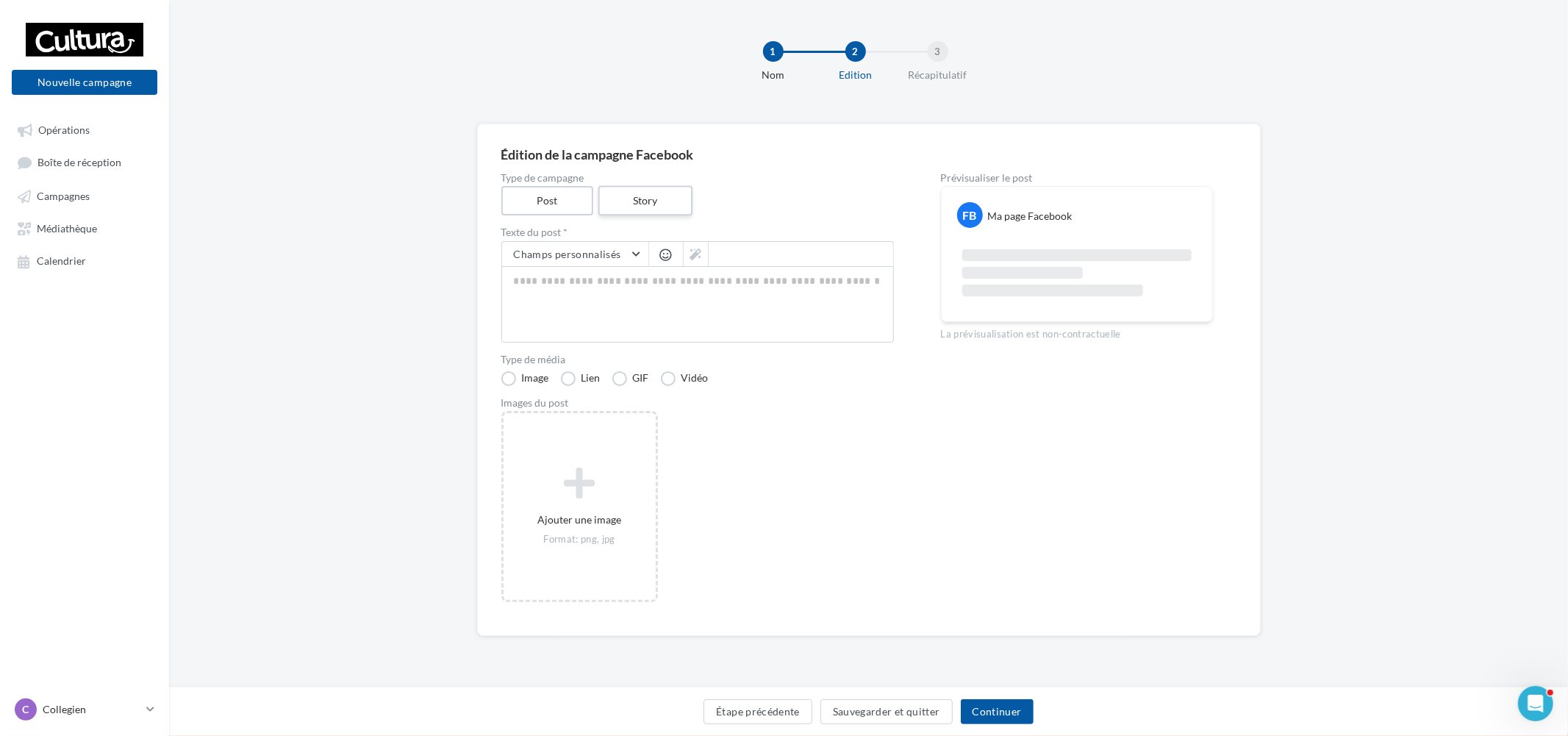
click at [658, 201] on label "Story" at bounding box center [645, 200] width 94 height 30
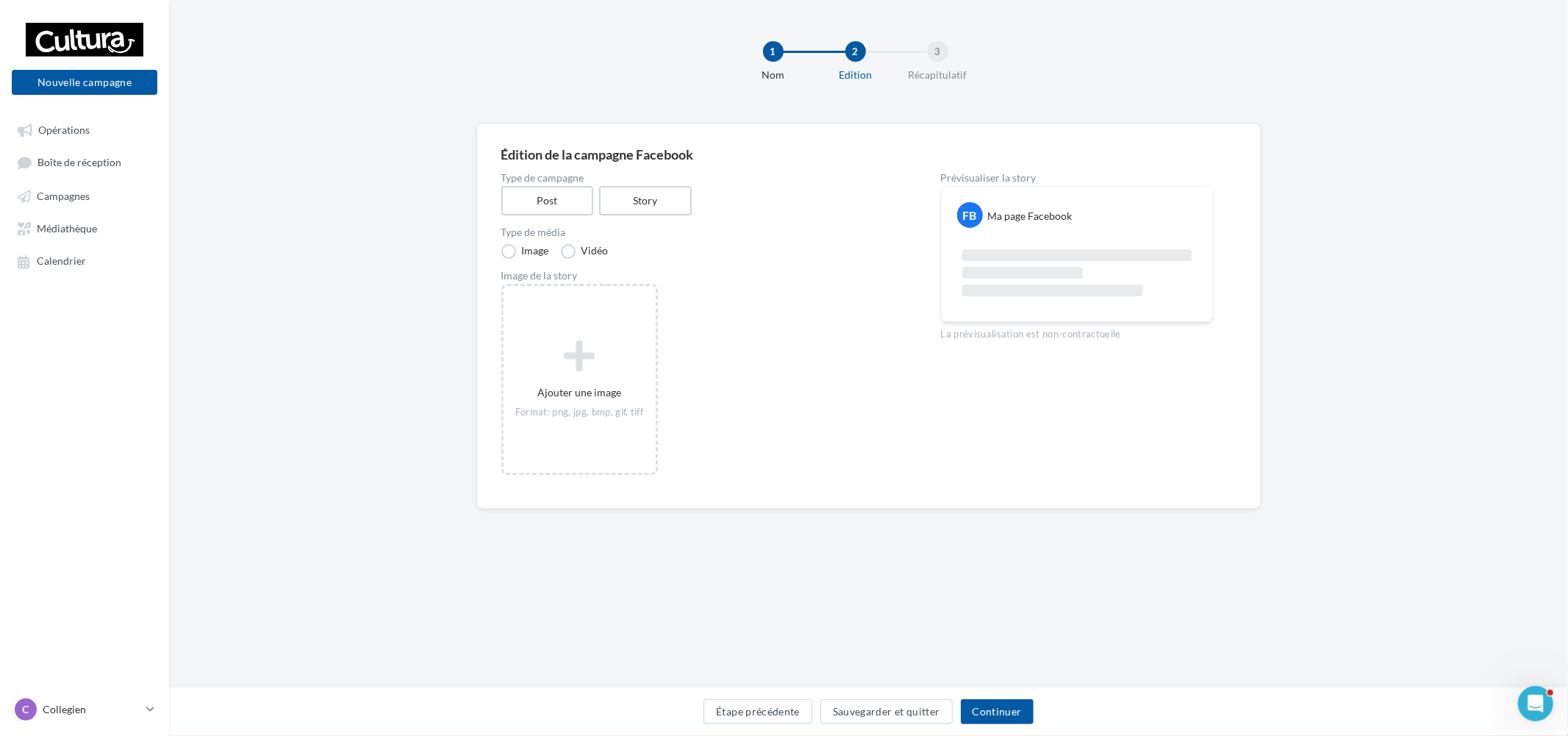
click at [495, 381] on div "Édition de la campagne Facebook Type de campagne Post Story Type de média Image…" at bounding box center [869, 316] width 784 height 385
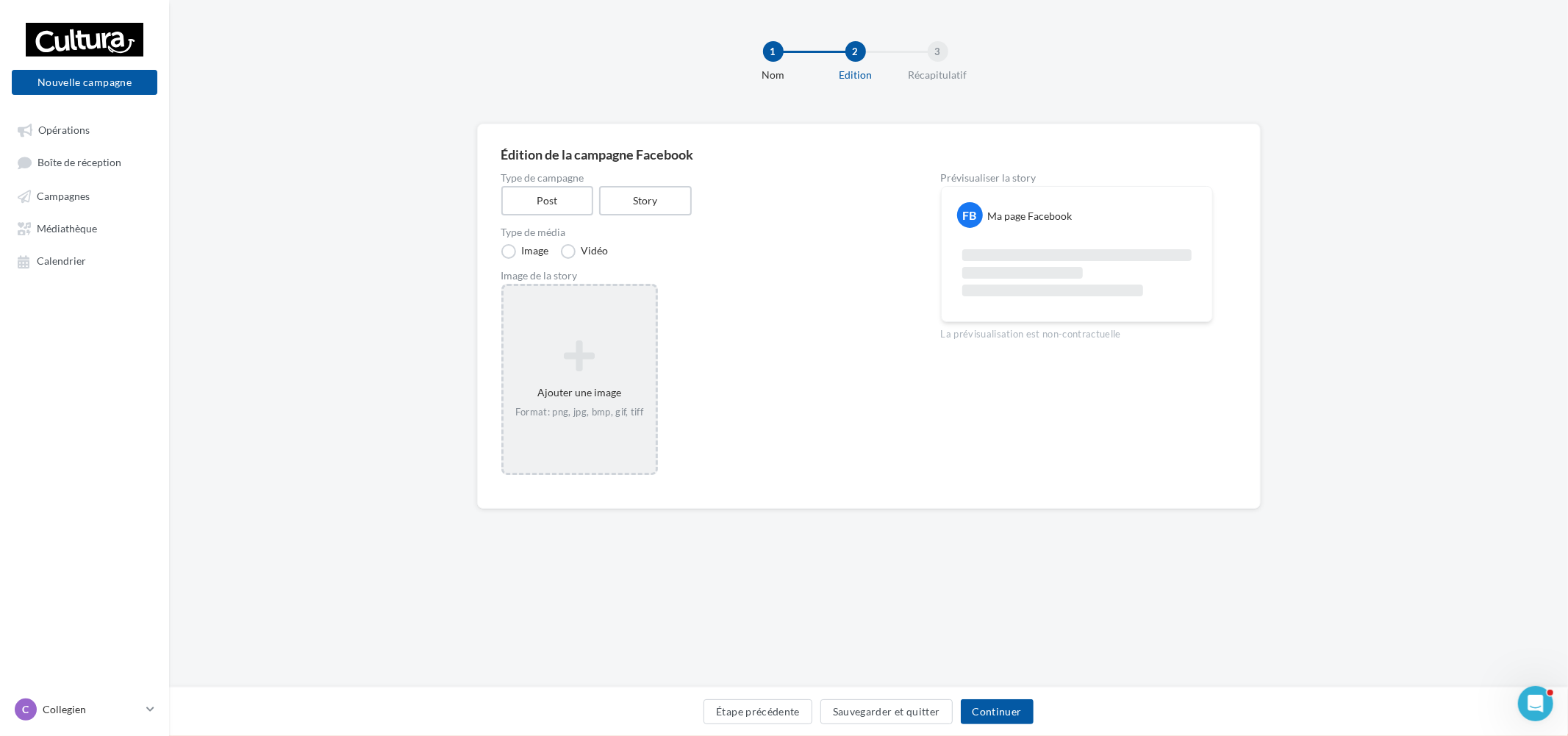
click at [533, 370] on icon at bounding box center [579, 355] width 141 height 35
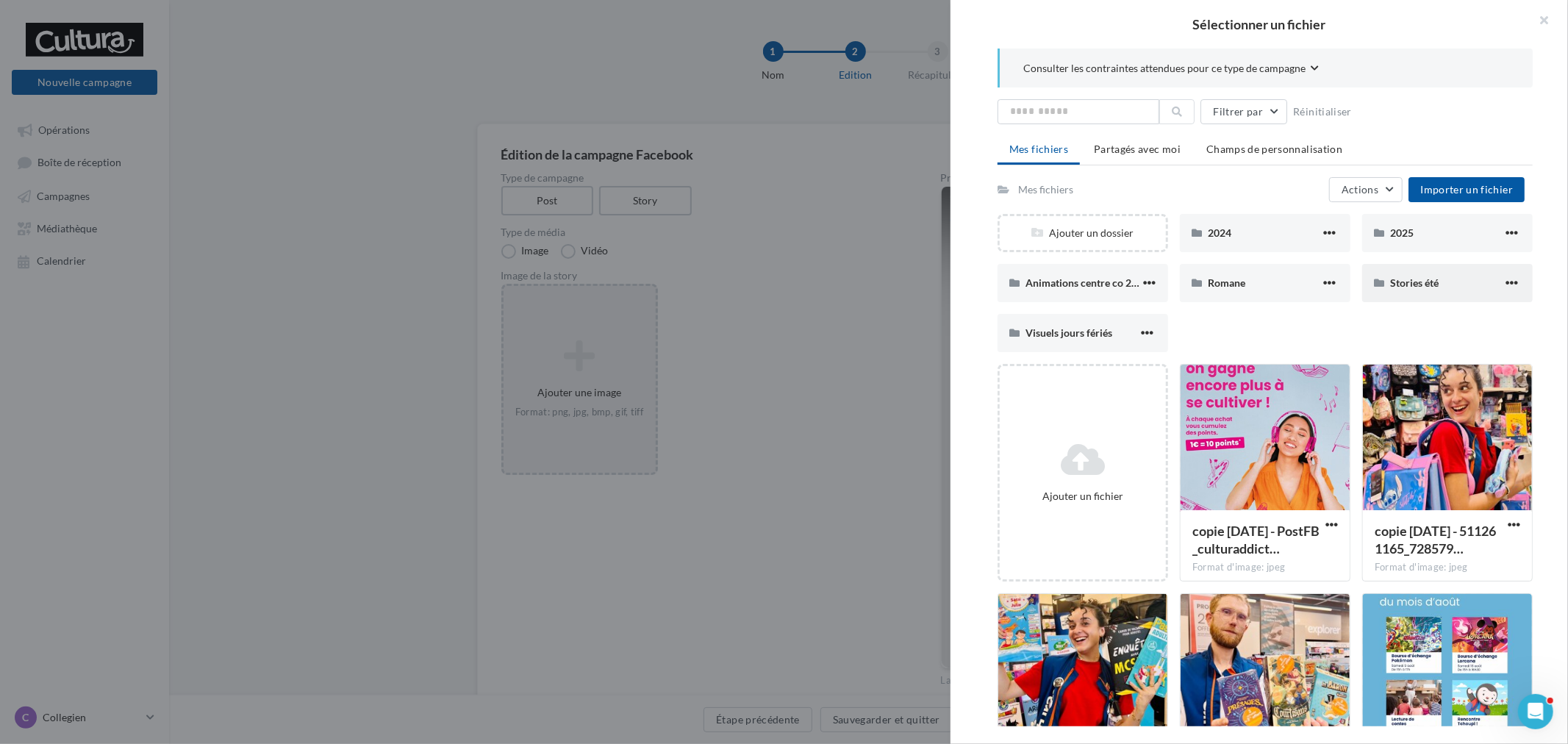
click at [1443, 282] on div "Stories été" at bounding box center [1447, 283] width 113 height 15
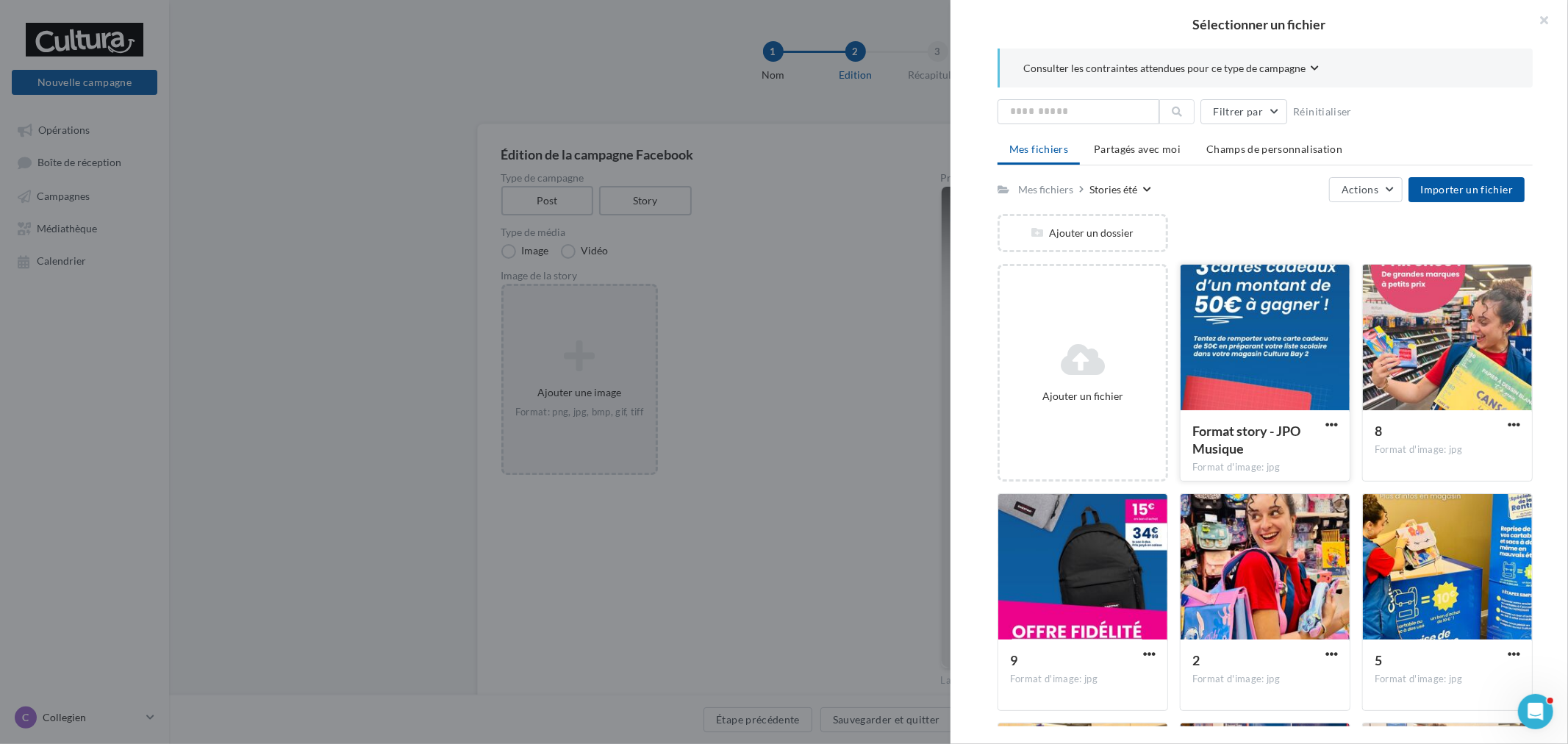
click at [1241, 349] on div at bounding box center [1265, 337] width 169 height 147
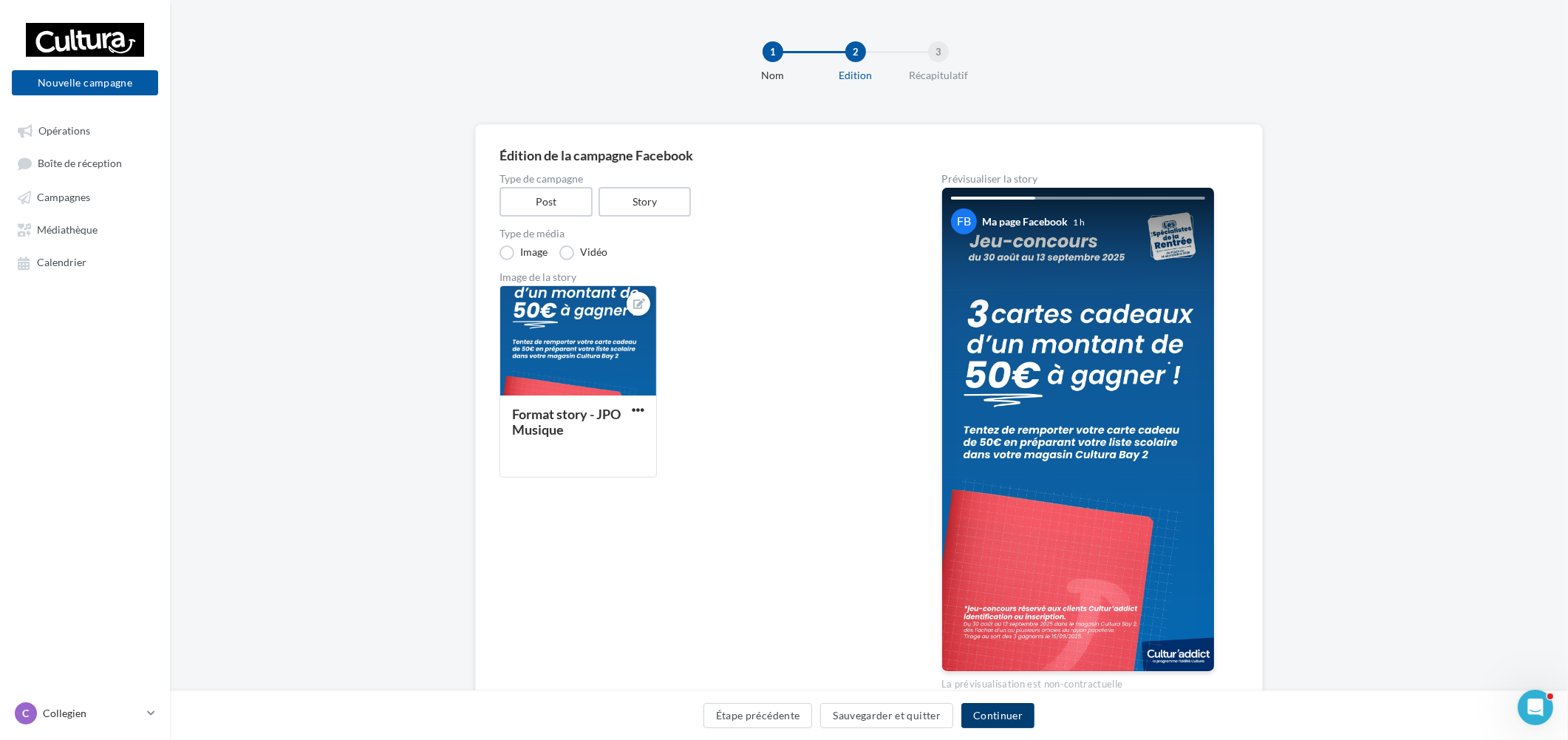
click at [1011, 713] on button "Continuer" at bounding box center [998, 716] width 73 height 25
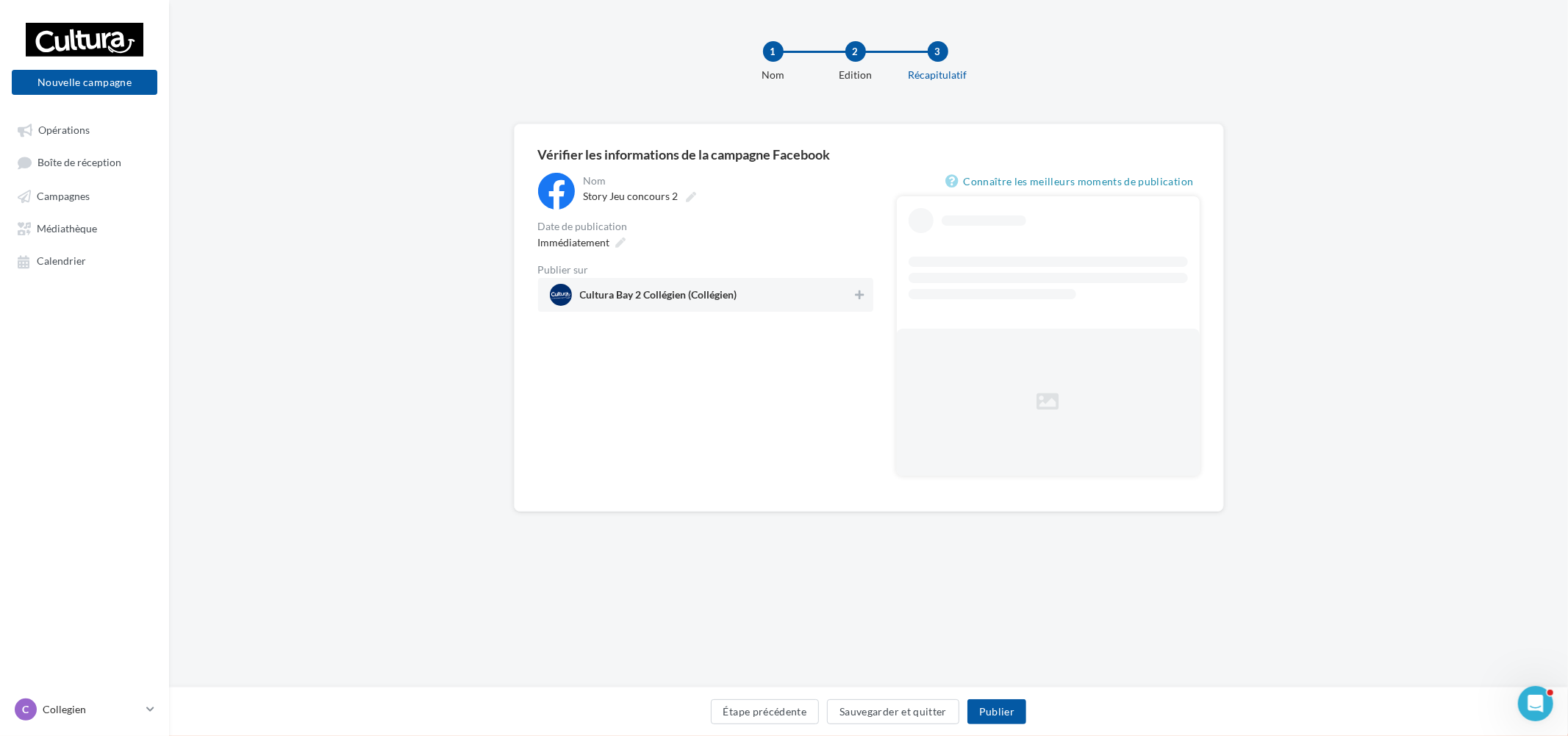
click at [739, 294] on span "Cultura Bay 2 Collégien (Collégien)" at bounding box center [701, 294] width 303 height 22
click at [534, 218] on div "**********" at bounding box center [869, 318] width 710 height 388
click at [600, 240] on span "Immédiatement" at bounding box center [574, 242] width 72 height 13
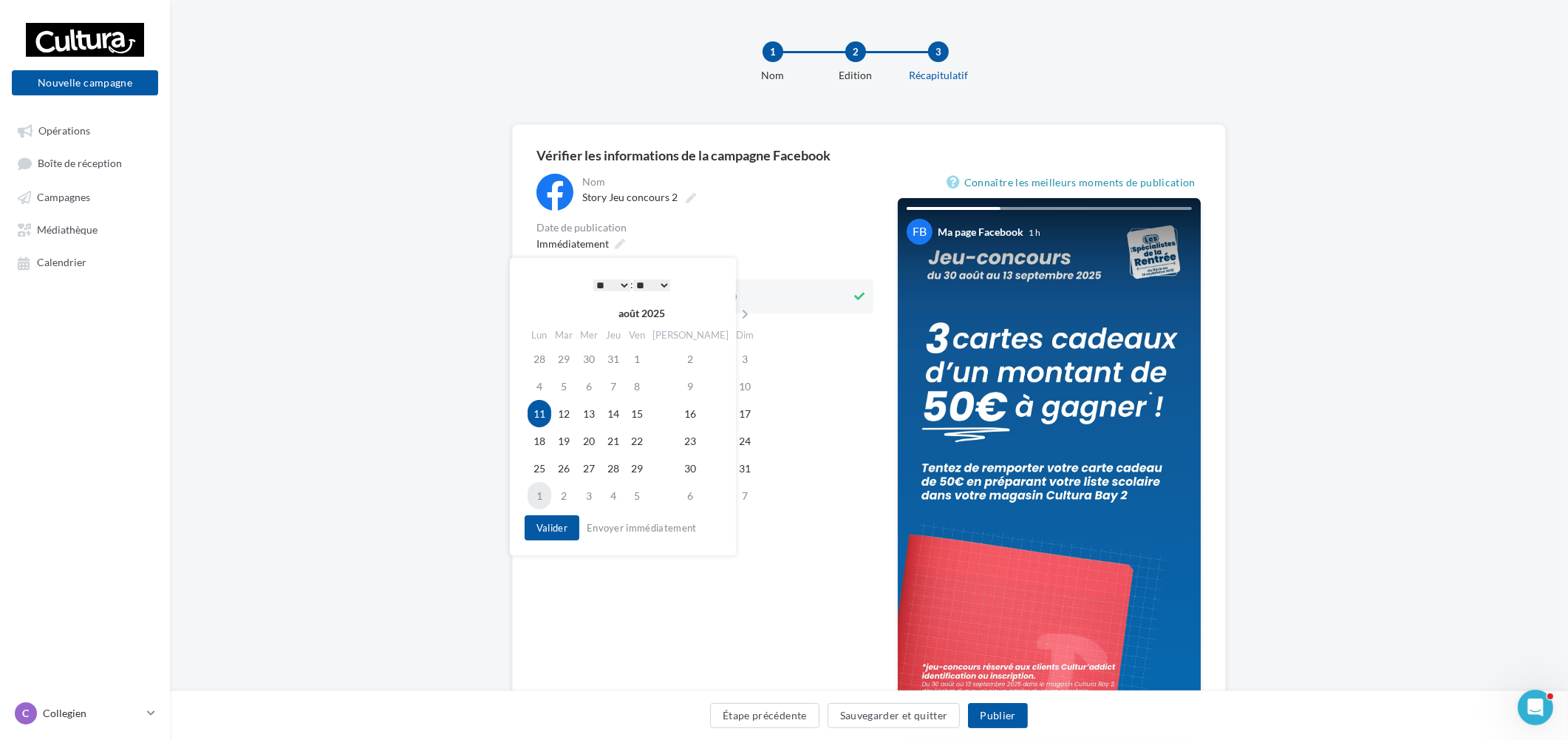
click at [545, 497] on td "1" at bounding box center [539, 495] width 23 height 27
click at [611, 284] on select "* * * * * * * * * * ** ** ** ** ** ** ** ** ** ** ** ** ** **" at bounding box center [607, 285] width 37 height 12
click at [535, 540] on div "Valider Envoyer immédiatement" at bounding box center [615, 527] width 190 height 25
click at [545, 529] on button "Valider" at bounding box center [548, 527] width 55 height 25
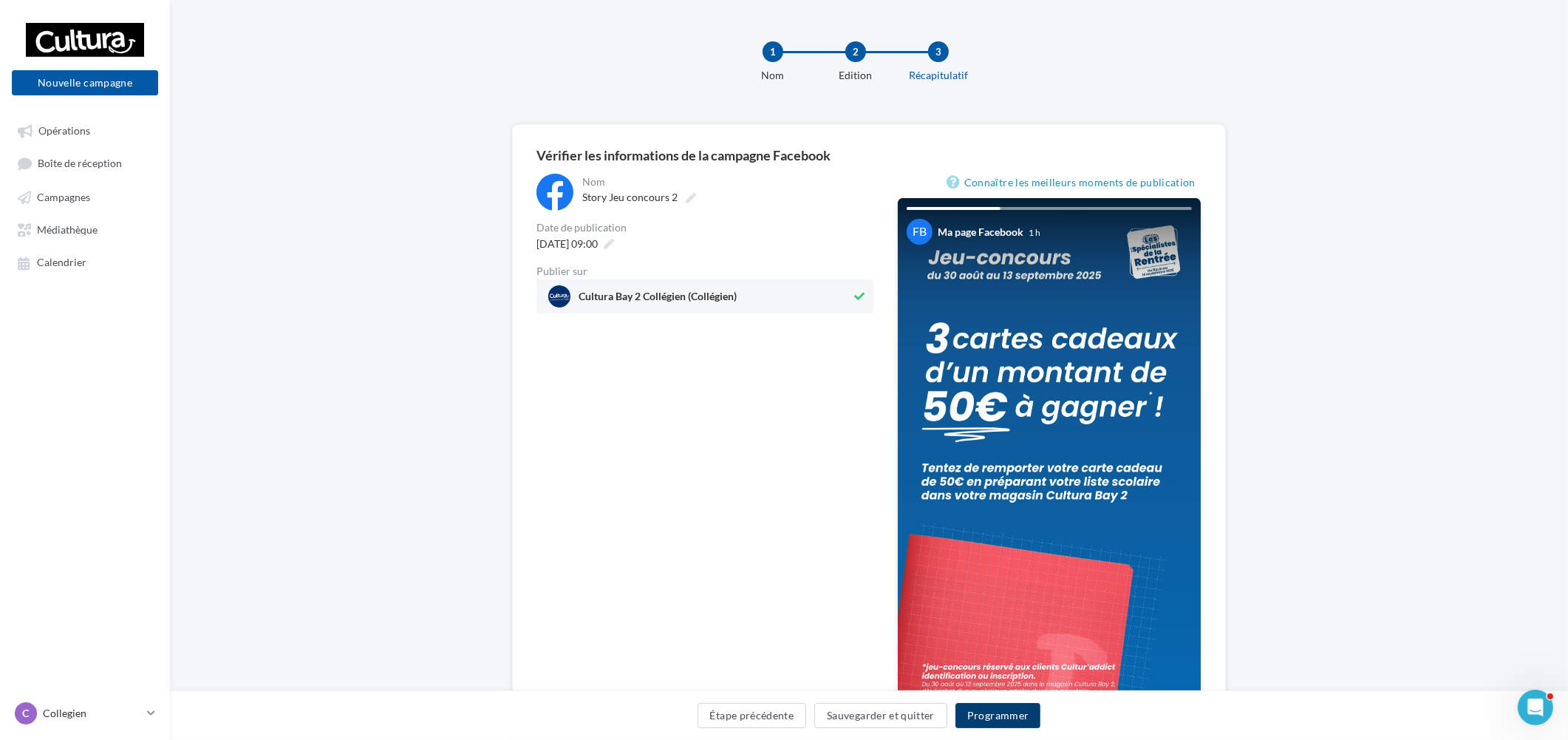
click at [1001, 717] on button "Programmer" at bounding box center [999, 716] width 86 height 25
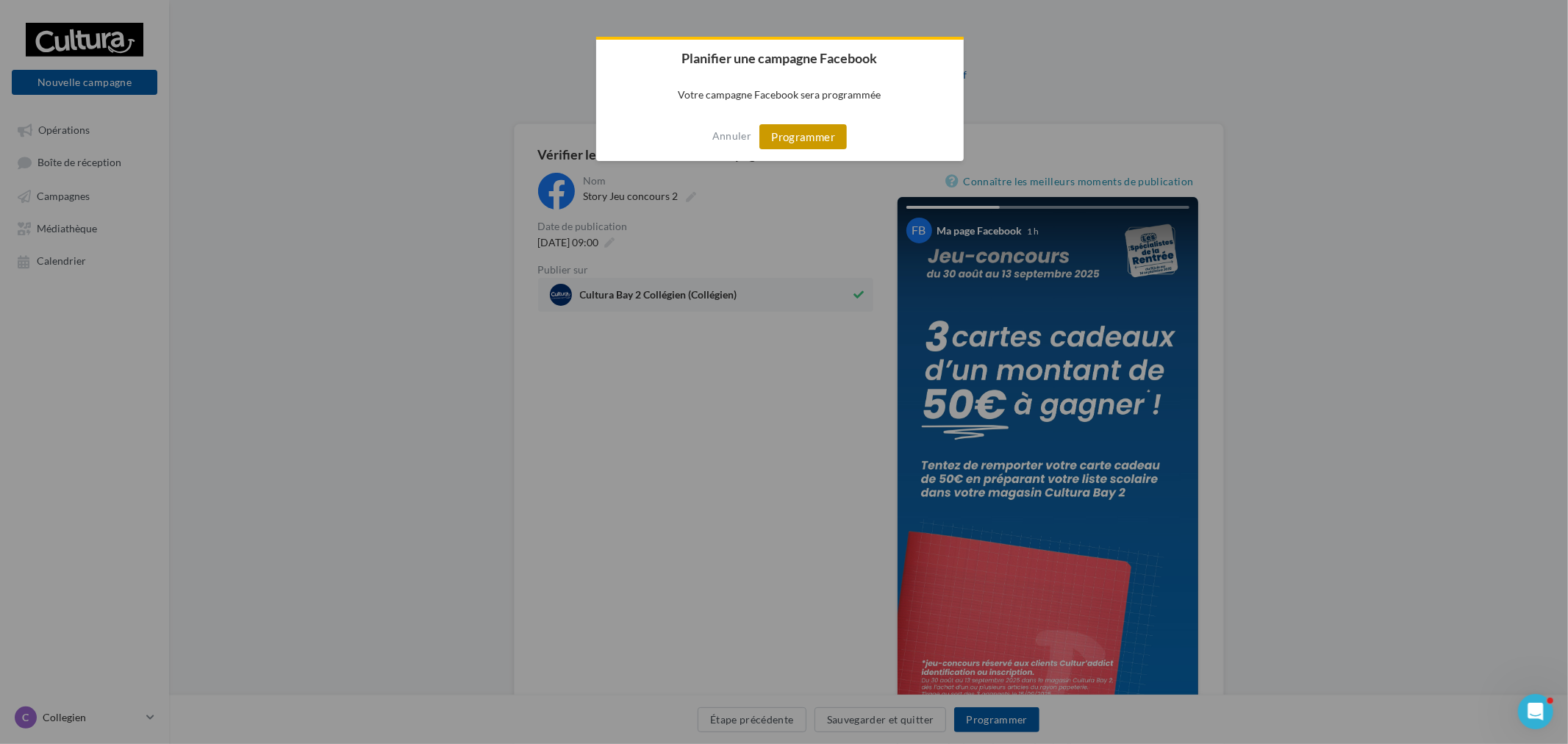
click at [797, 125] on button "Programmer" at bounding box center [803, 137] width 87 height 25
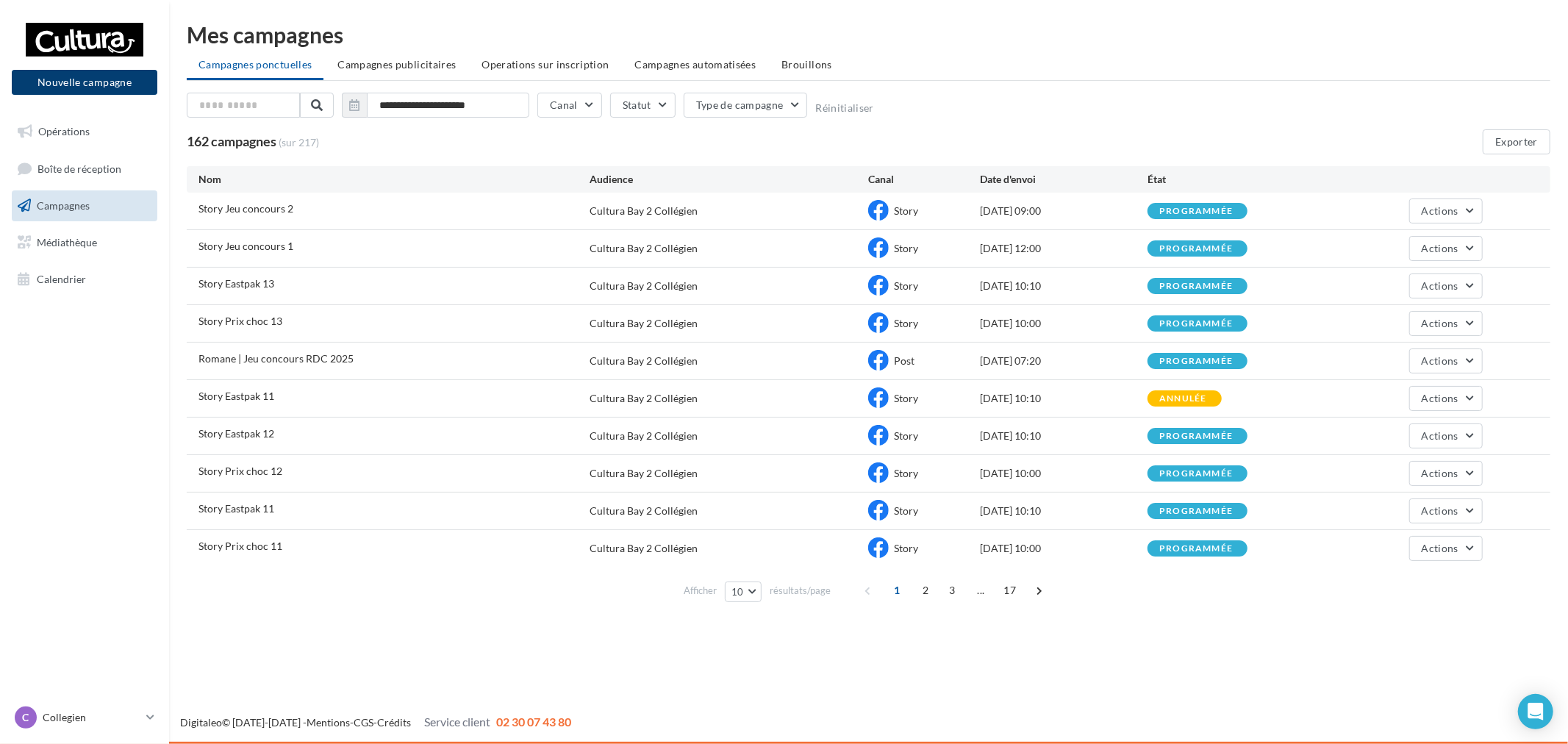
click at [86, 82] on button "Nouvelle campagne" at bounding box center [85, 83] width 146 height 25
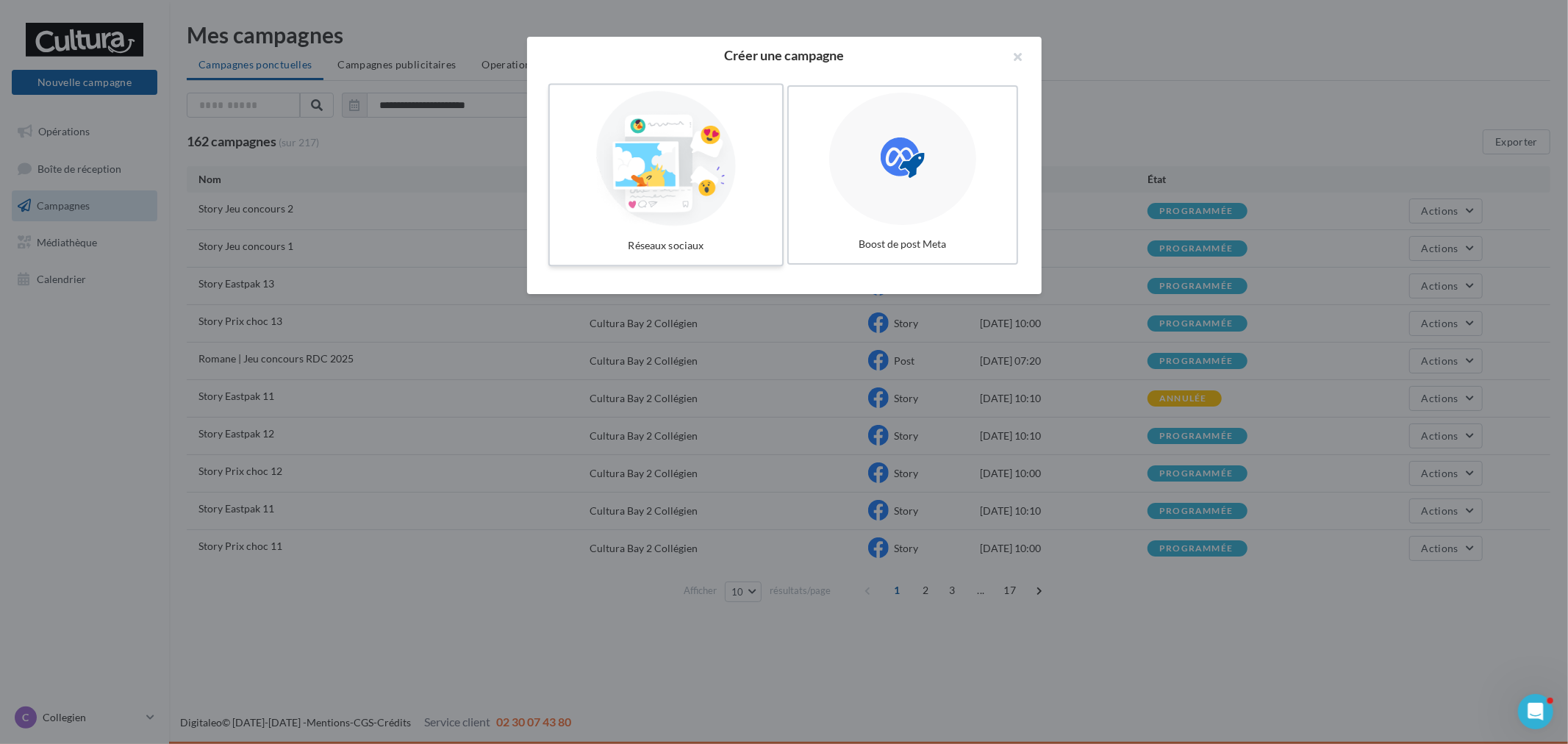
click at [682, 184] on div at bounding box center [665, 158] width 221 height 135
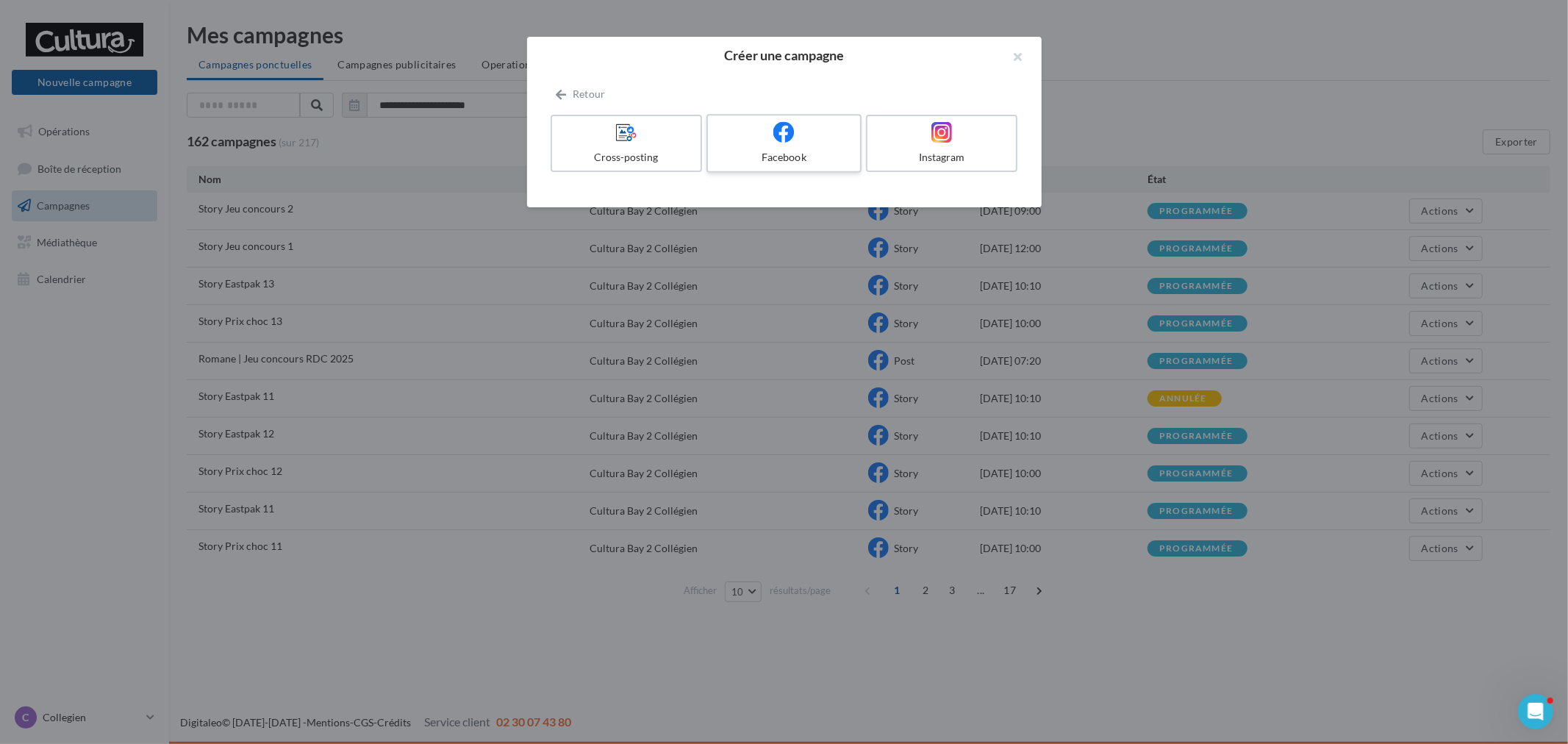
click at [766, 132] on div at bounding box center [784, 132] width 140 height 22
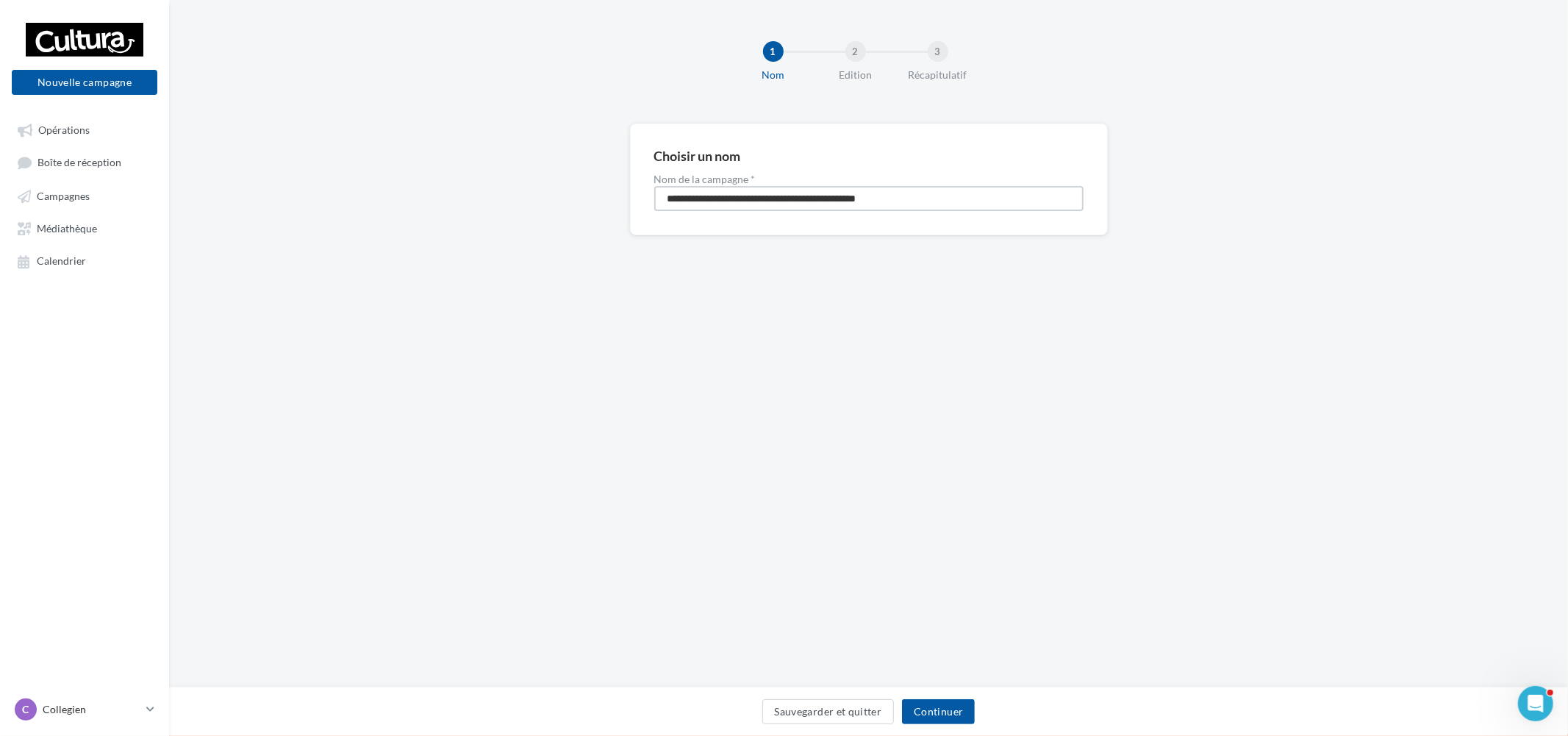
drag, startPoint x: 890, startPoint y: 191, endPoint x: 419, endPoint y: 178, distance: 471.2
click at [431, 175] on div "**********" at bounding box center [869, 202] width 1399 height 158
paste input
type input "**********"
click at [954, 715] on button "Continuer" at bounding box center [938, 712] width 73 height 25
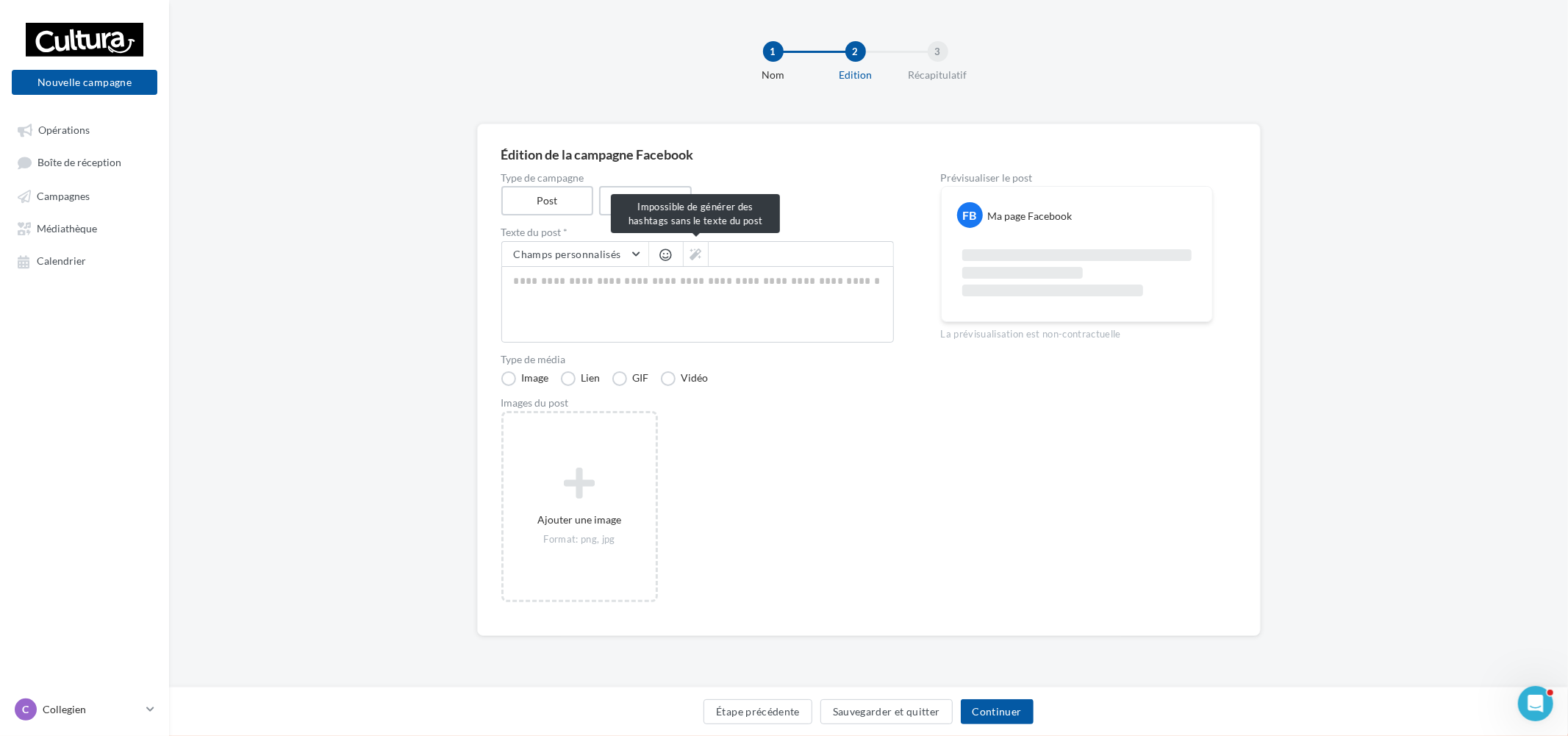
click at [637, 215] on div "Type de campagne Post Story Texte du post * Champs personnalisés Adresse de l'e…" at bounding box center [698, 392] width 392 height 439
click at [650, 199] on label "Story" at bounding box center [645, 200] width 94 height 30
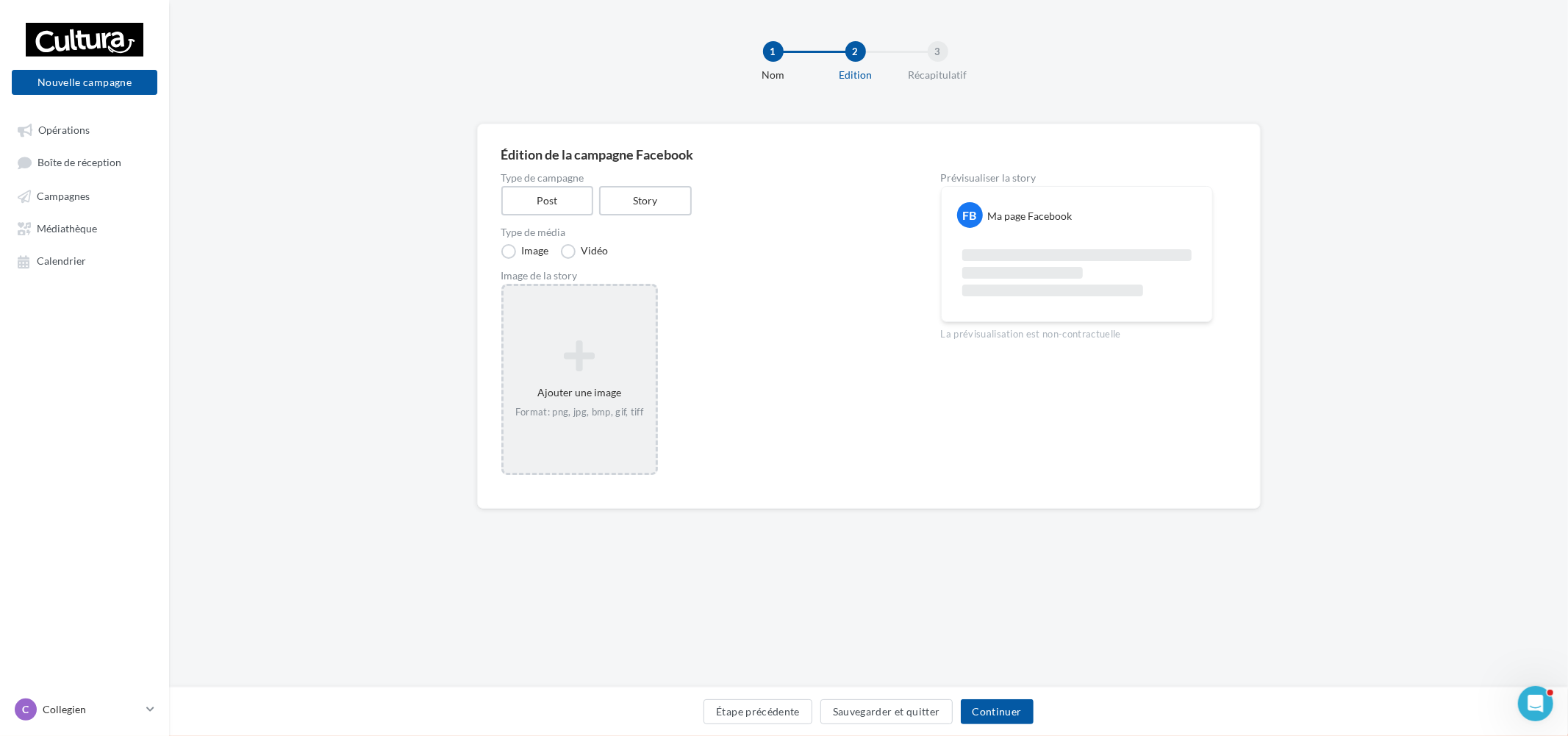
click at [600, 385] on div "Ajouter une image Format: png, jpg, bmp, gif, tiff" at bounding box center [579, 379] width 153 height 94
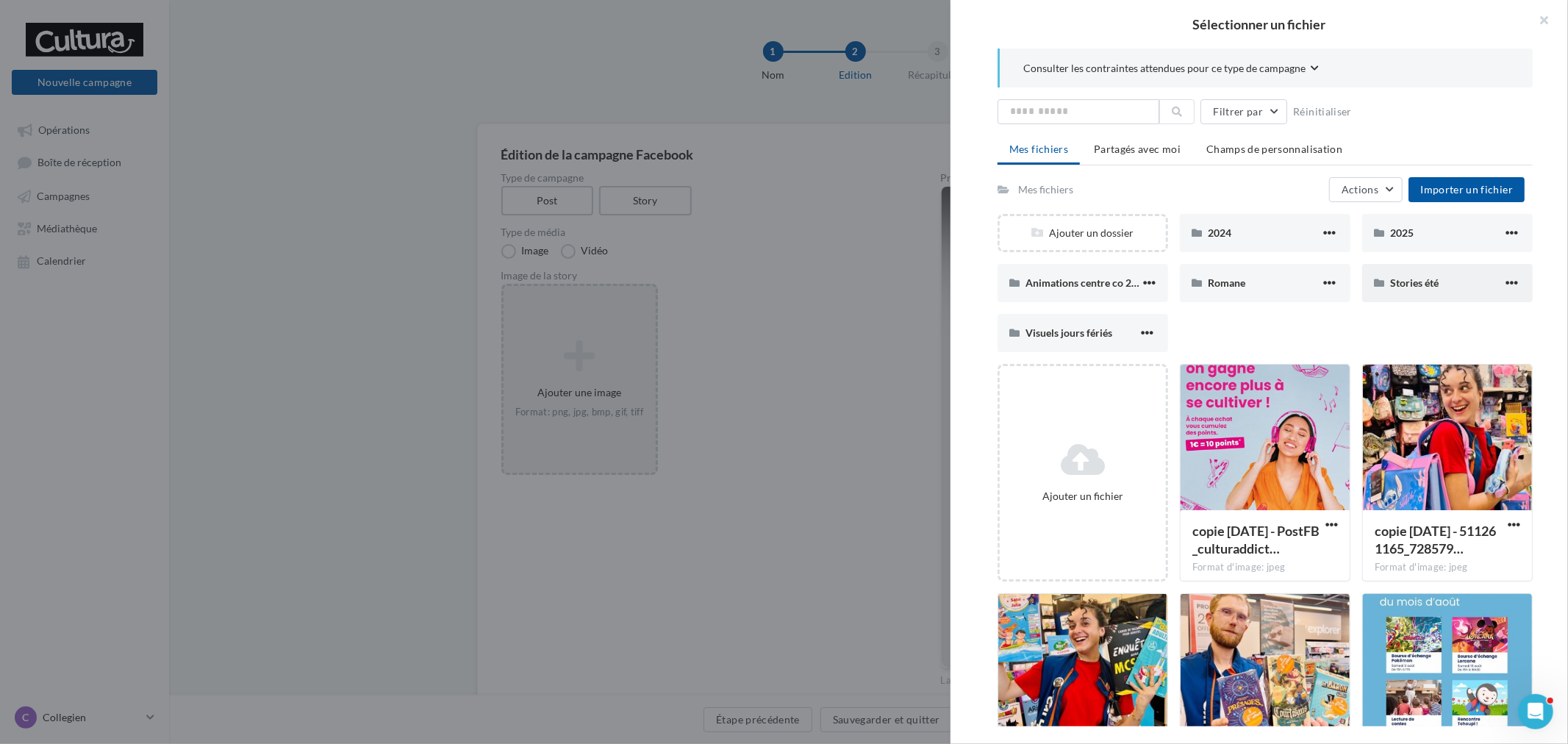
click at [1406, 273] on div "Stories été" at bounding box center [1448, 283] width 171 height 38
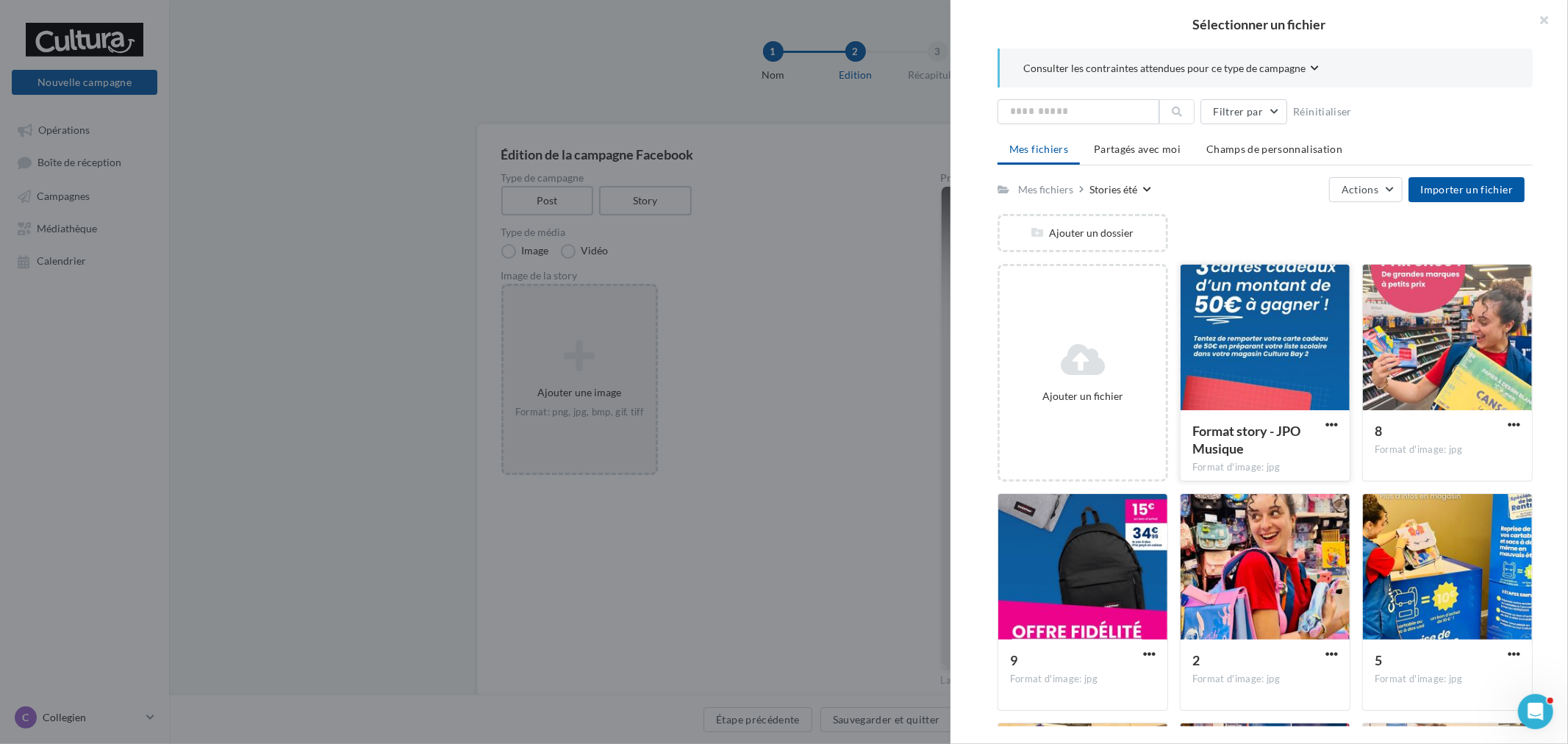
click at [1243, 309] on div at bounding box center [1265, 337] width 169 height 147
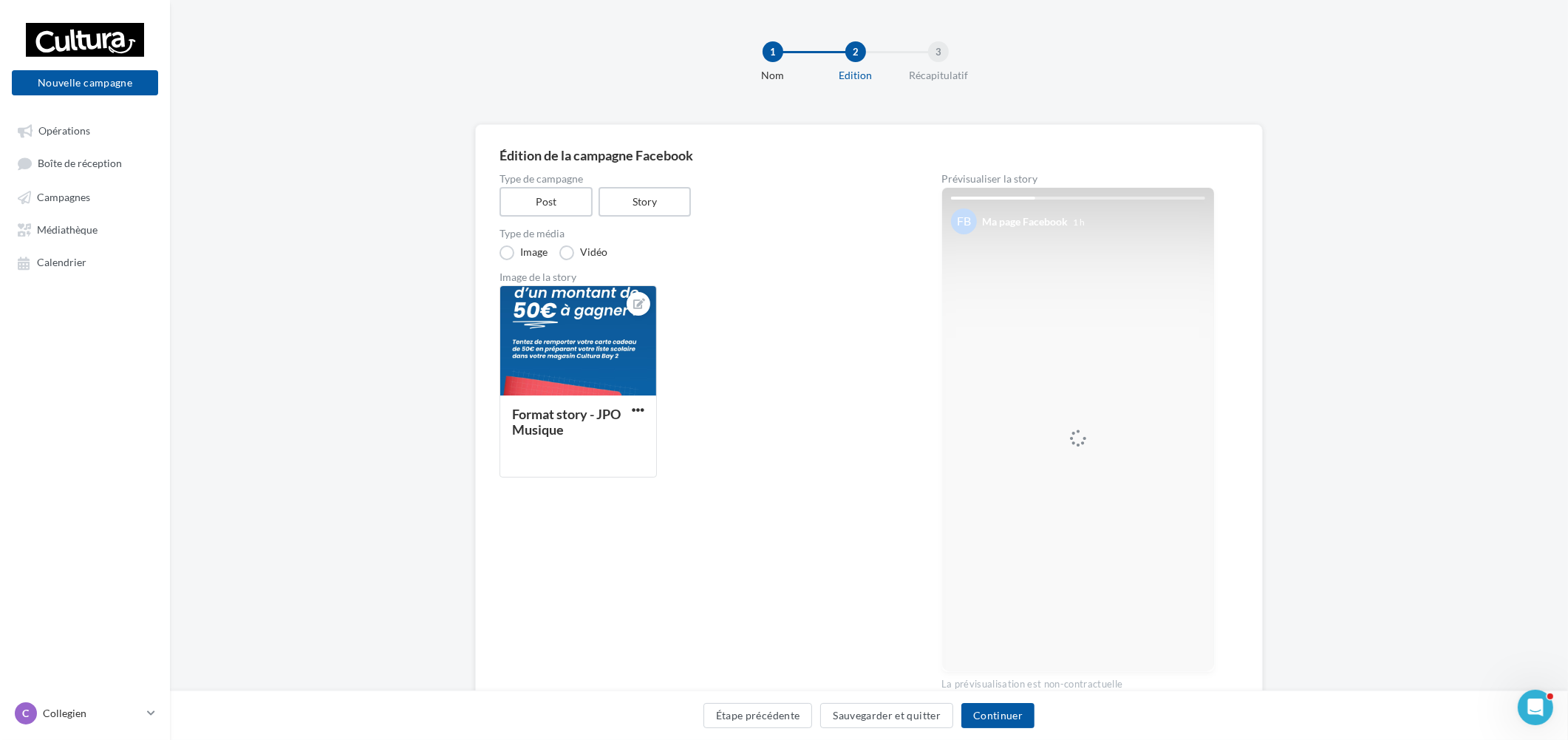
click at [752, 380] on div "Format story - JPO Musique" at bounding box center [703, 387] width 406 height 204
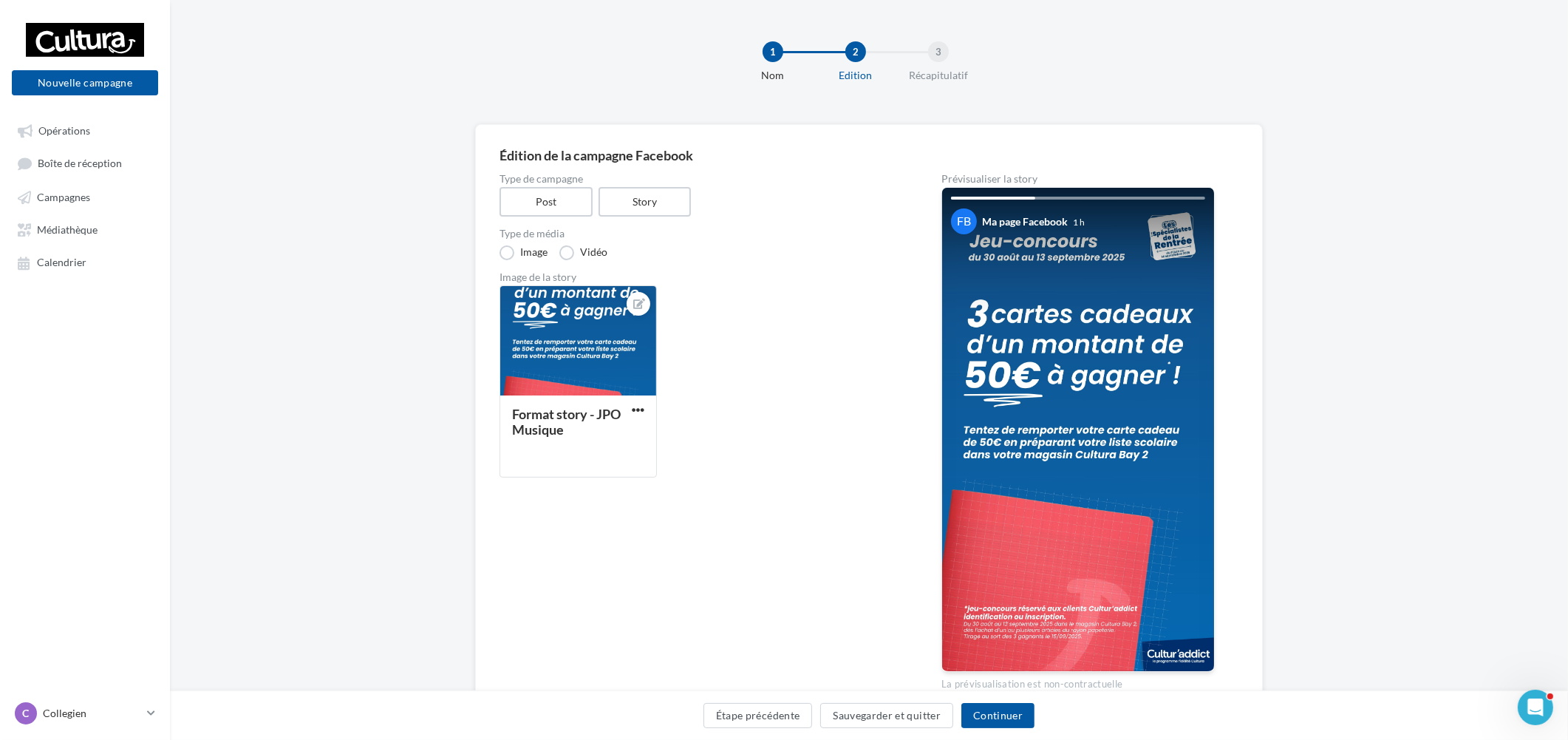
click at [1011, 727] on div "Étape précédente Sauvegarder et quitter Continuer" at bounding box center [869, 719] width 1375 height 31
click at [1009, 720] on button "Continuer" at bounding box center [998, 716] width 73 height 25
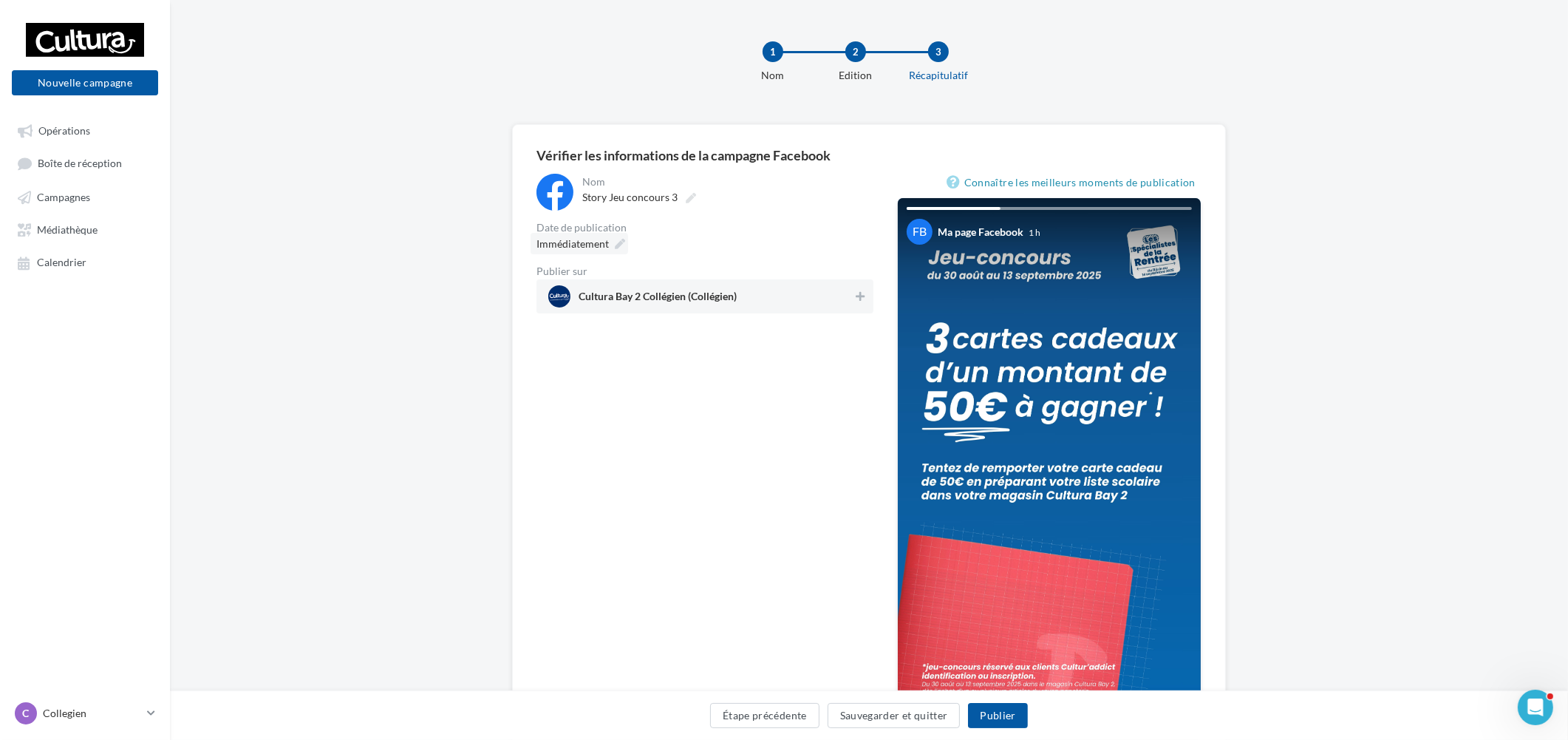
click at [607, 239] on span "Immédiatement" at bounding box center [572, 243] width 72 height 13
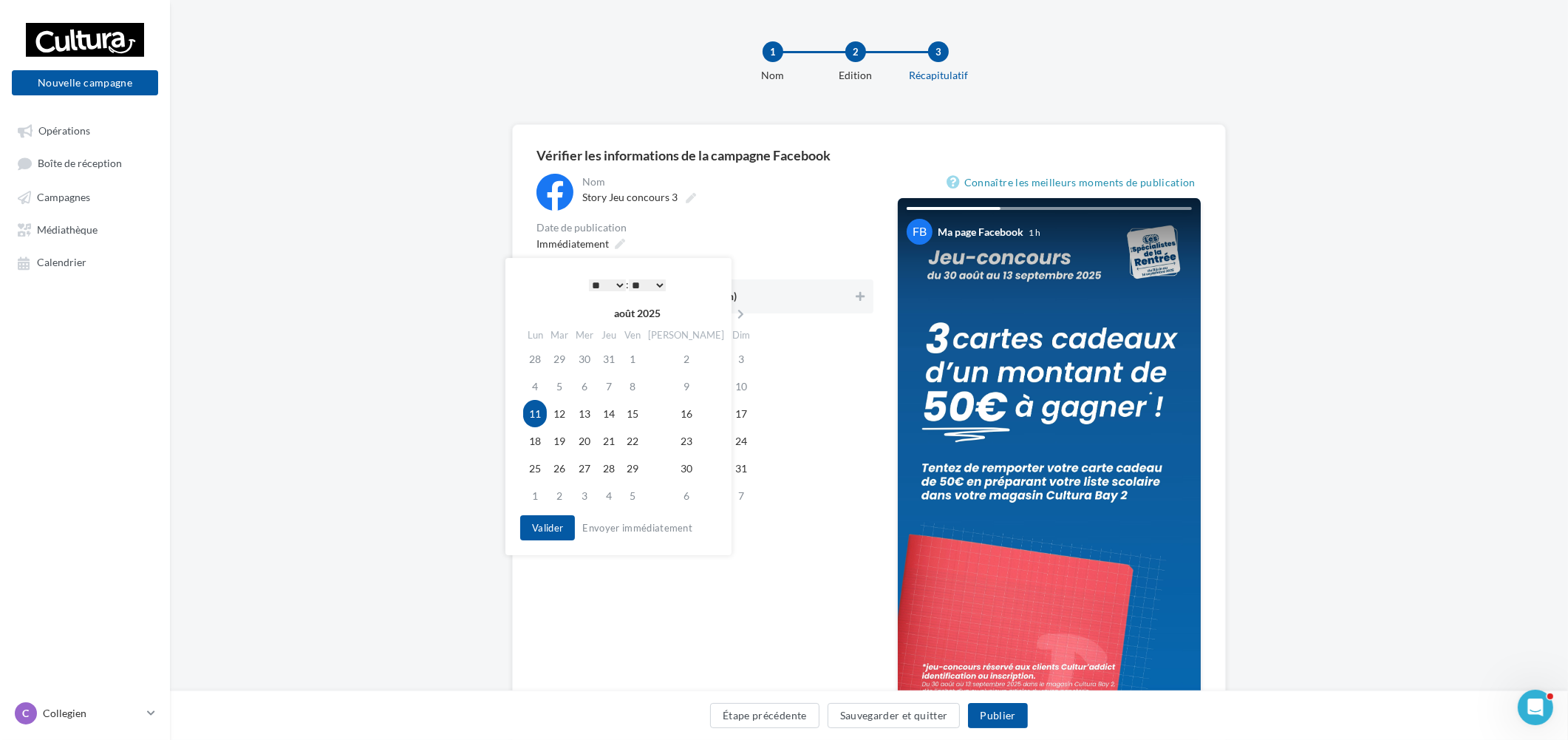
click at [601, 284] on select "* * * * * * * * * * ** ** ** ** ** ** ** ** ** ** ** ** ** **" at bounding box center [607, 285] width 37 height 12
drag, startPoint x: 567, startPoint y: 284, endPoint x: 569, endPoint y: 300, distance: 16.1
click at [567, 284] on div "* * * * * * * * * * ** ** ** ** ** ** ** ** ** ** ** ** ** ** : ** ** ** ** ** …" at bounding box center [627, 284] width 149 height 22
click at [580, 497] on td "3" at bounding box center [585, 495] width 25 height 27
click at [601, 279] on select "* * * * * * * * * * ** ** ** ** ** ** ** ** ** ** ** ** ** **" at bounding box center [607, 285] width 37 height 12
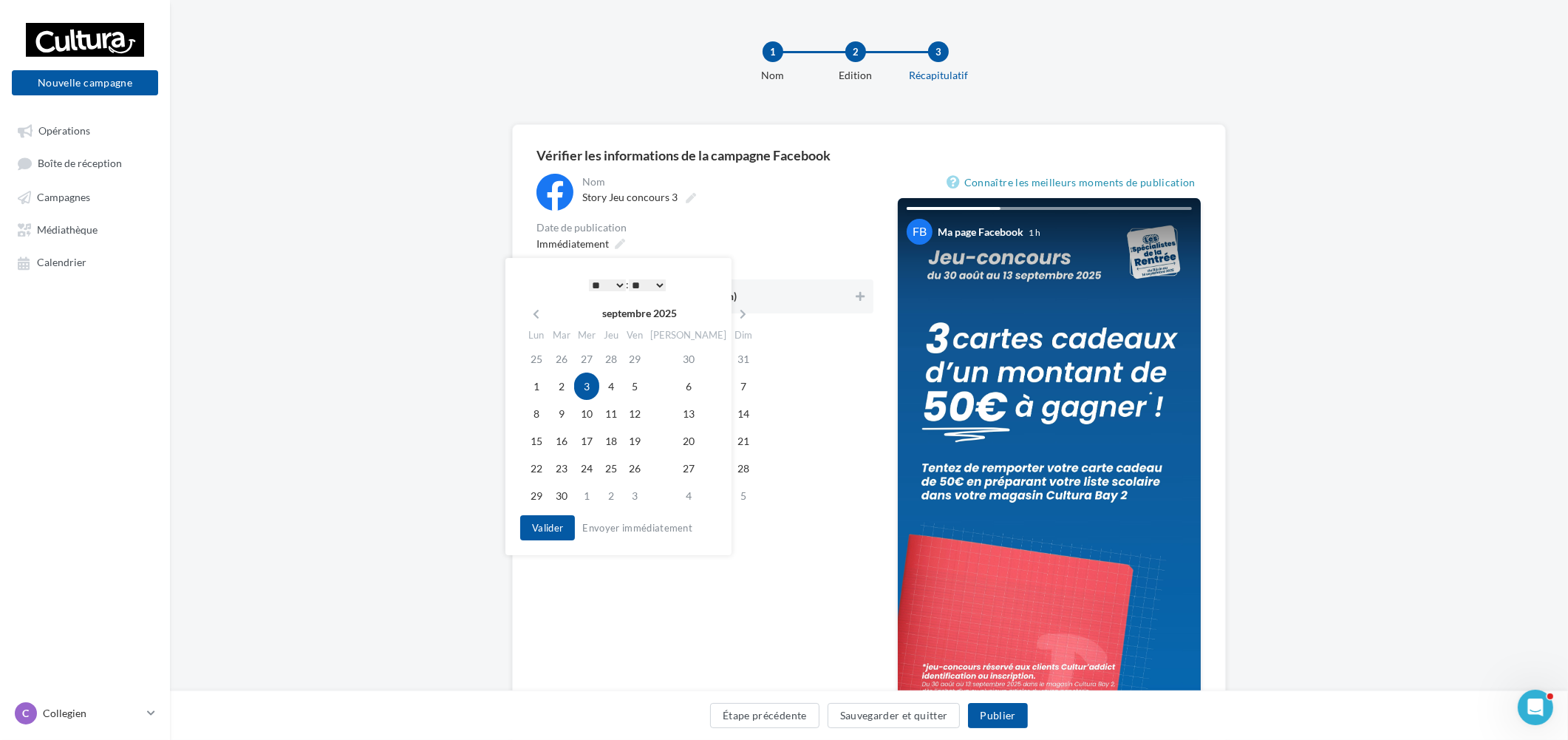
click at [601, 279] on select "* * * * * * * * * * ** ** ** ** ** ** ** ** ** ** ** ** ** **" at bounding box center [607, 285] width 37 height 12
click at [550, 527] on button "Valider" at bounding box center [548, 527] width 55 height 25
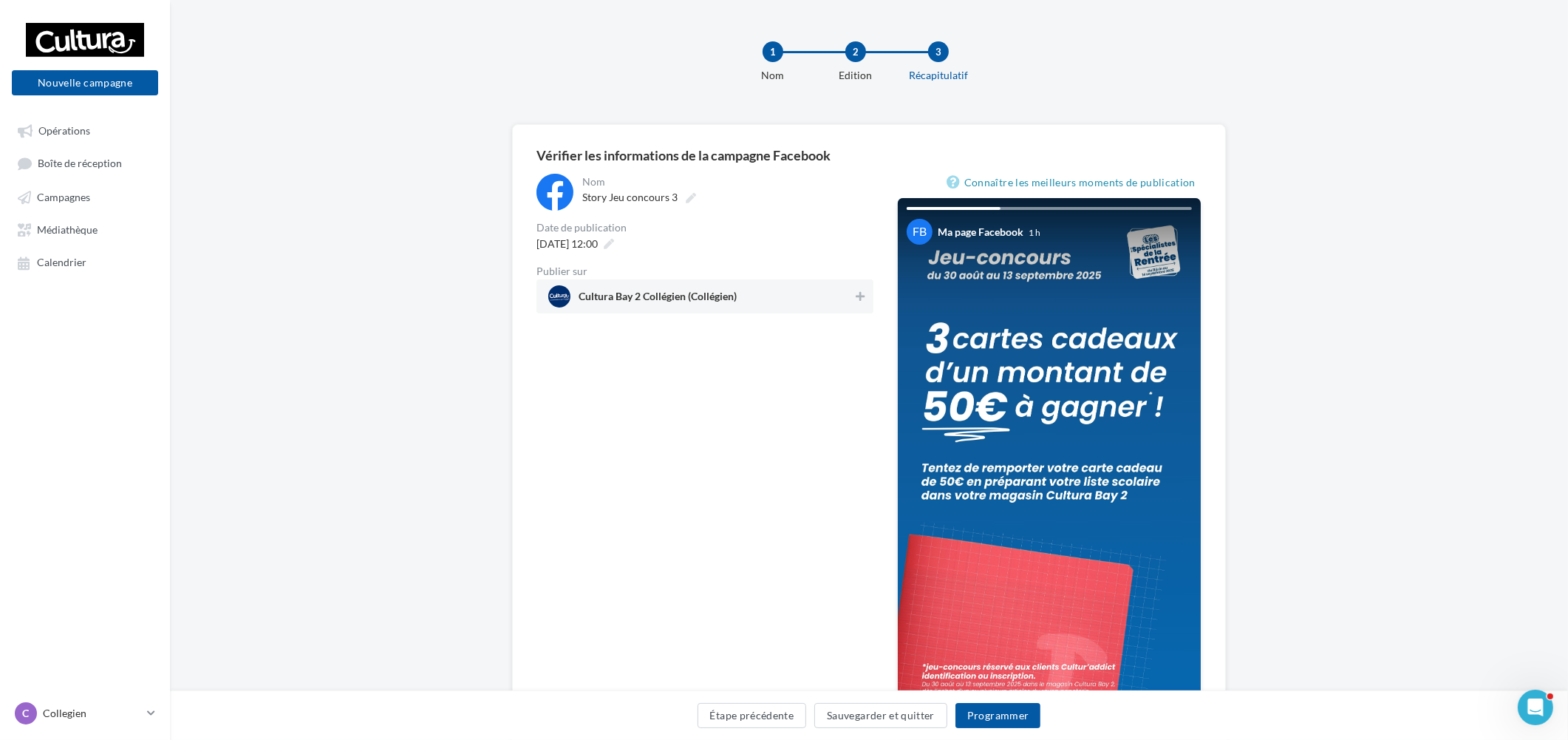
click at [786, 282] on div "Cultura Bay 2 Collégien (Collégien)" at bounding box center [704, 296] width 337 height 34
click at [991, 705] on button "Programmer" at bounding box center [999, 716] width 86 height 25
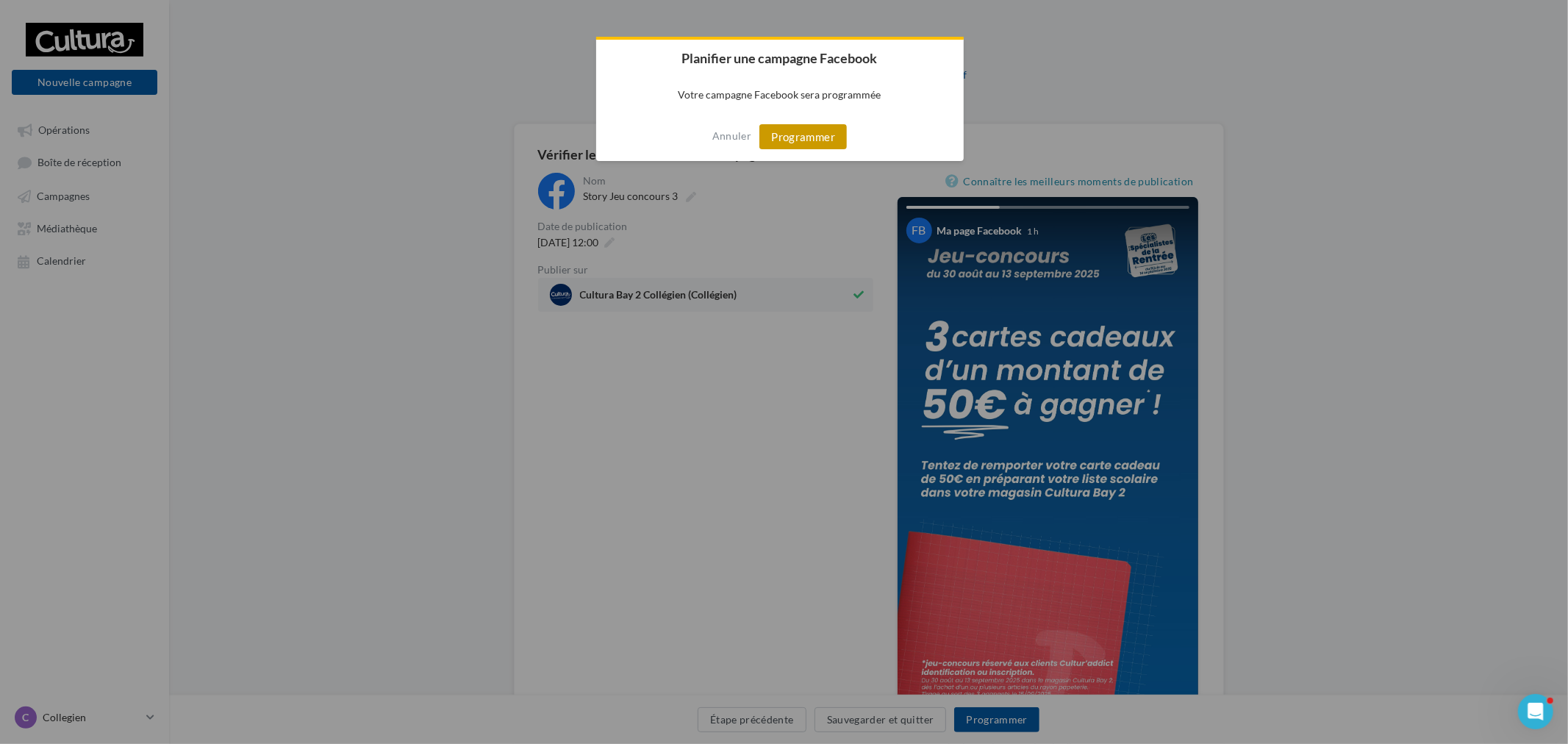
click at [781, 132] on button "Programmer" at bounding box center [803, 137] width 87 height 25
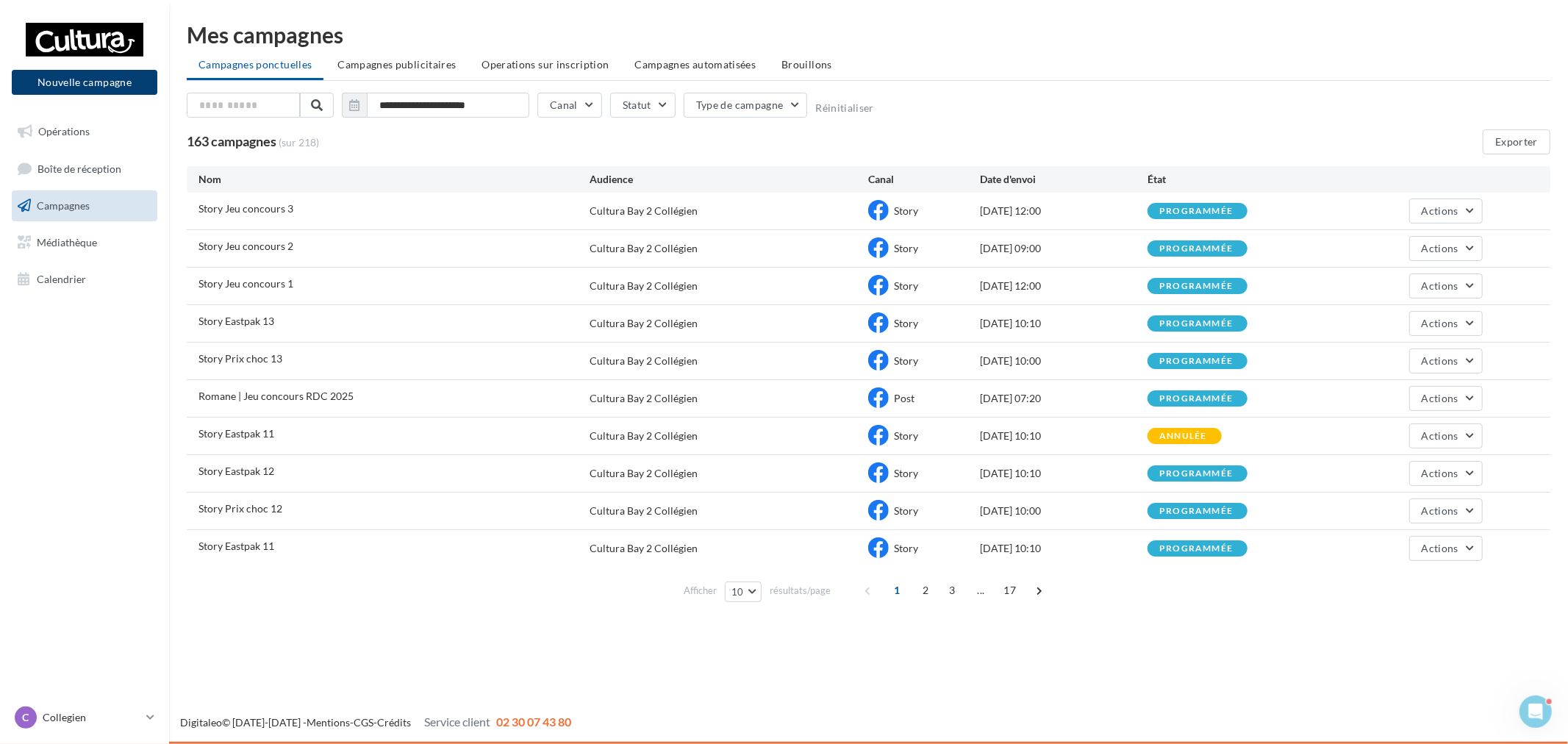
click at [92, 85] on button "Nouvelle campagne" at bounding box center [85, 83] width 146 height 25
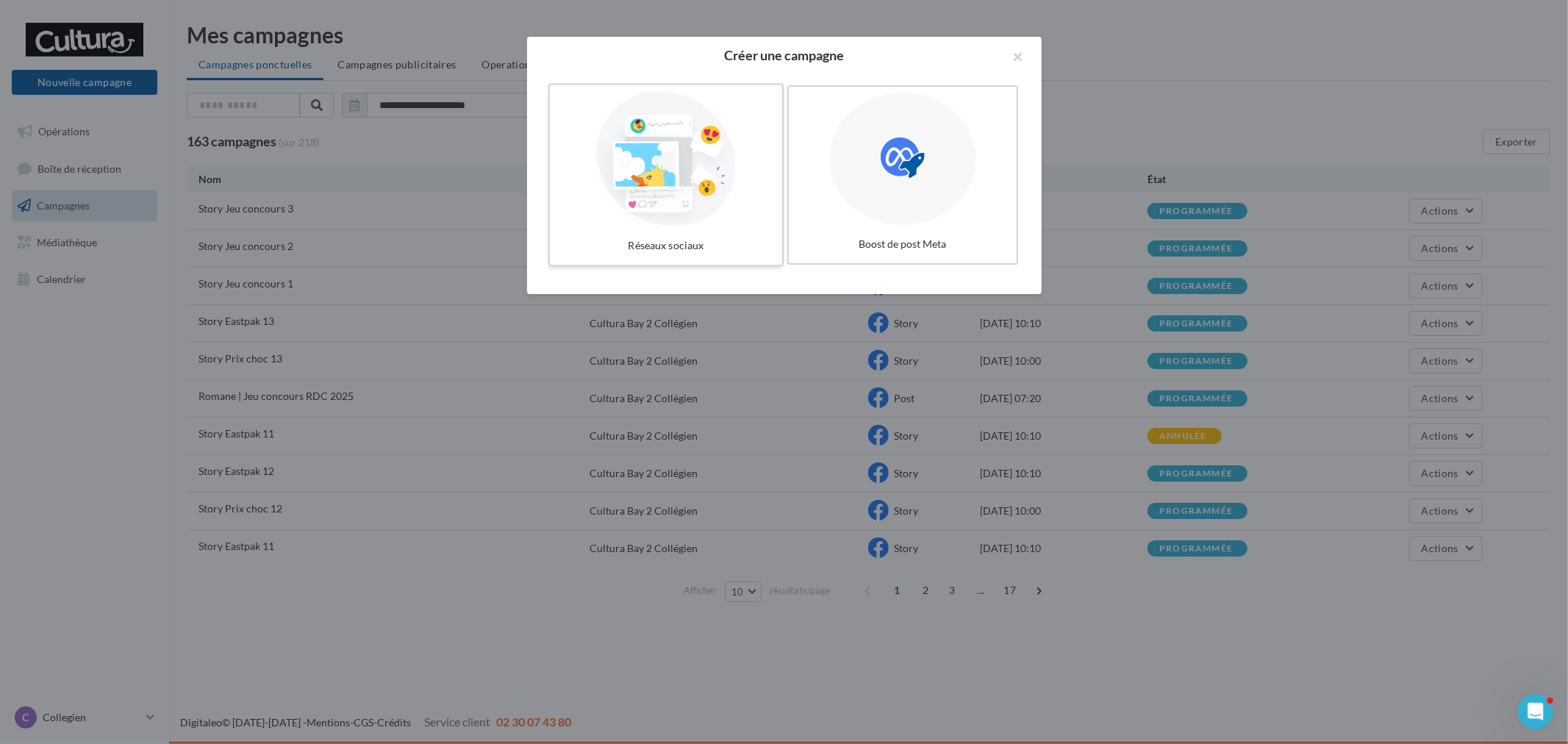
click at [685, 196] on div at bounding box center [665, 158] width 221 height 135
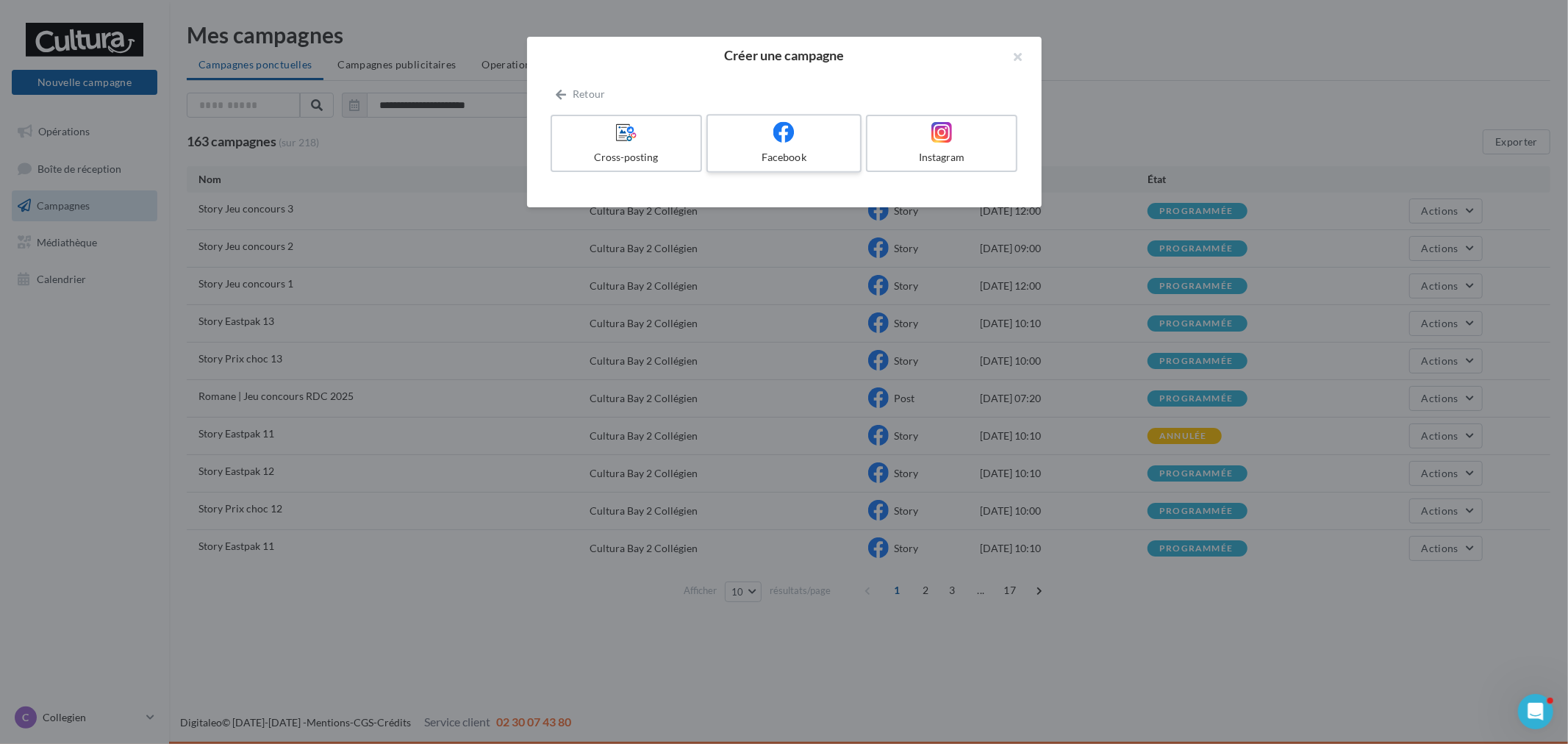
click at [767, 158] on div "Facebook" at bounding box center [784, 156] width 140 height 15
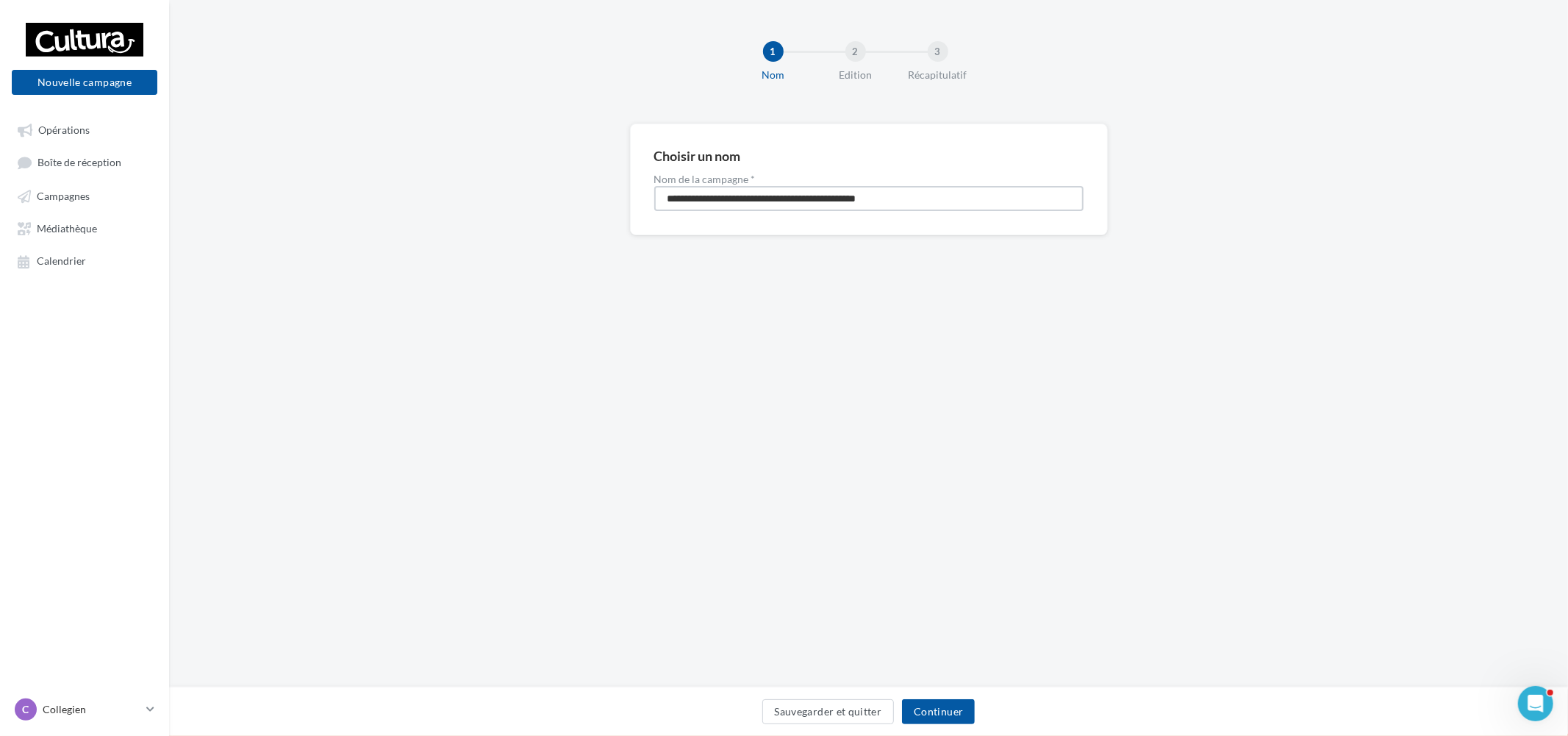
drag, startPoint x: 946, startPoint y: 199, endPoint x: 280, endPoint y: 166, distance: 666.8
click at [280, 166] on div "**********" at bounding box center [869, 202] width 1399 height 158
paste input
type input "**********"
click at [946, 720] on button "Continuer" at bounding box center [938, 712] width 73 height 25
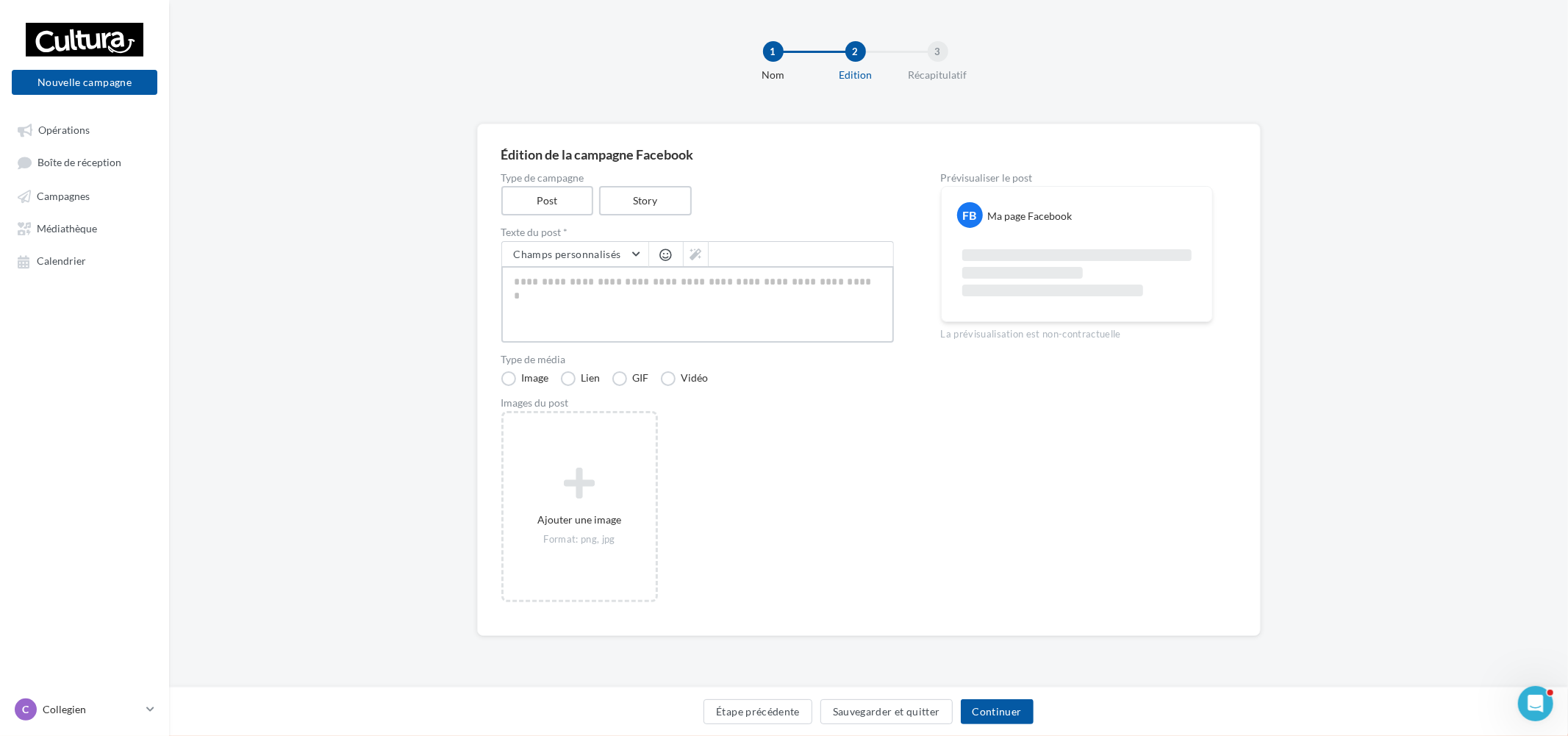
click at [563, 304] on textarea at bounding box center [698, 304] width 392 height 77
click at [657, 180] on label "Type de campagne" at bounding box center [698, 178] width 392 height 11
click at [662, 189] on label "Story" at bounding box center [645, 200] width 94 height 30
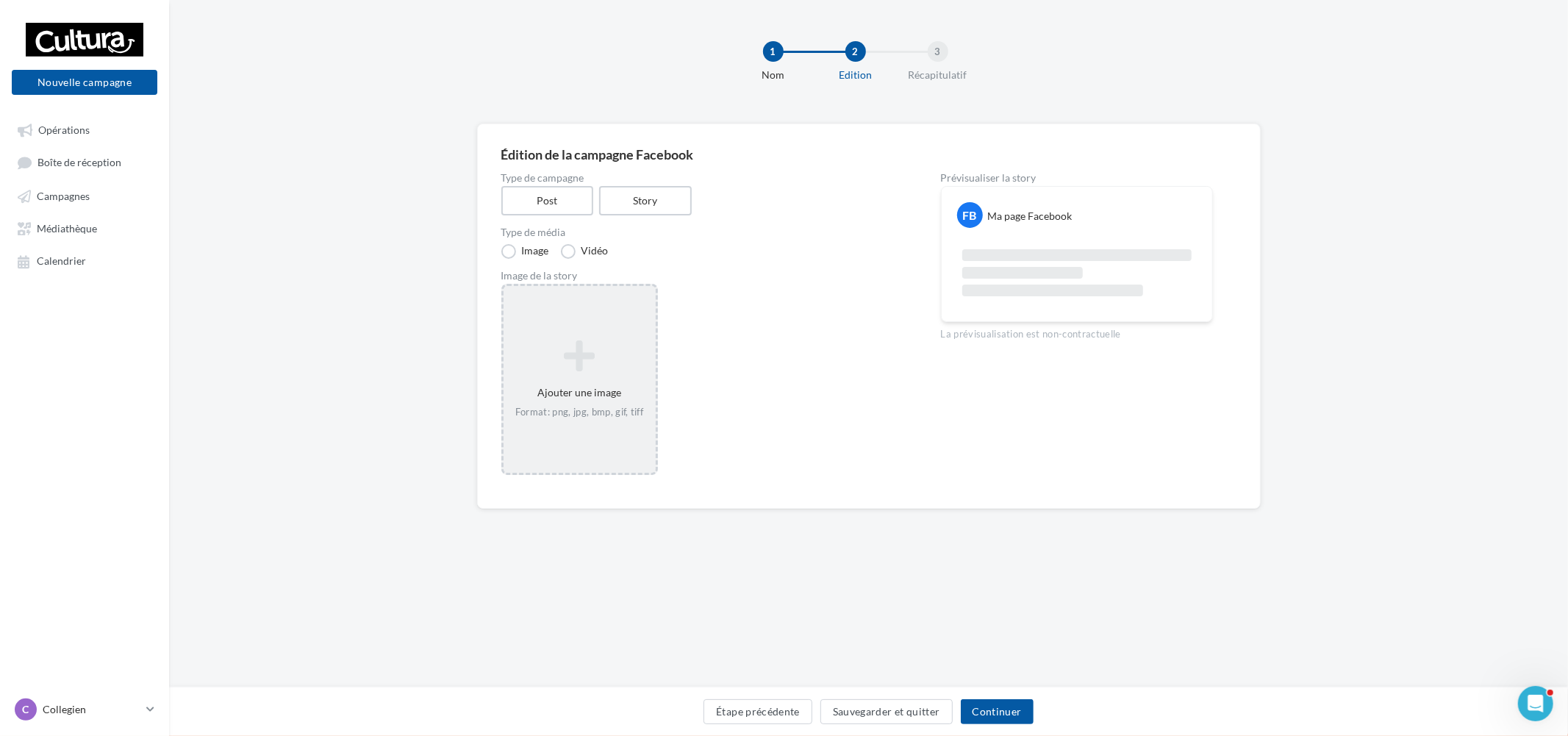
click at [571, 370] on icon at bounding box center [579, 355] width 141 height 35
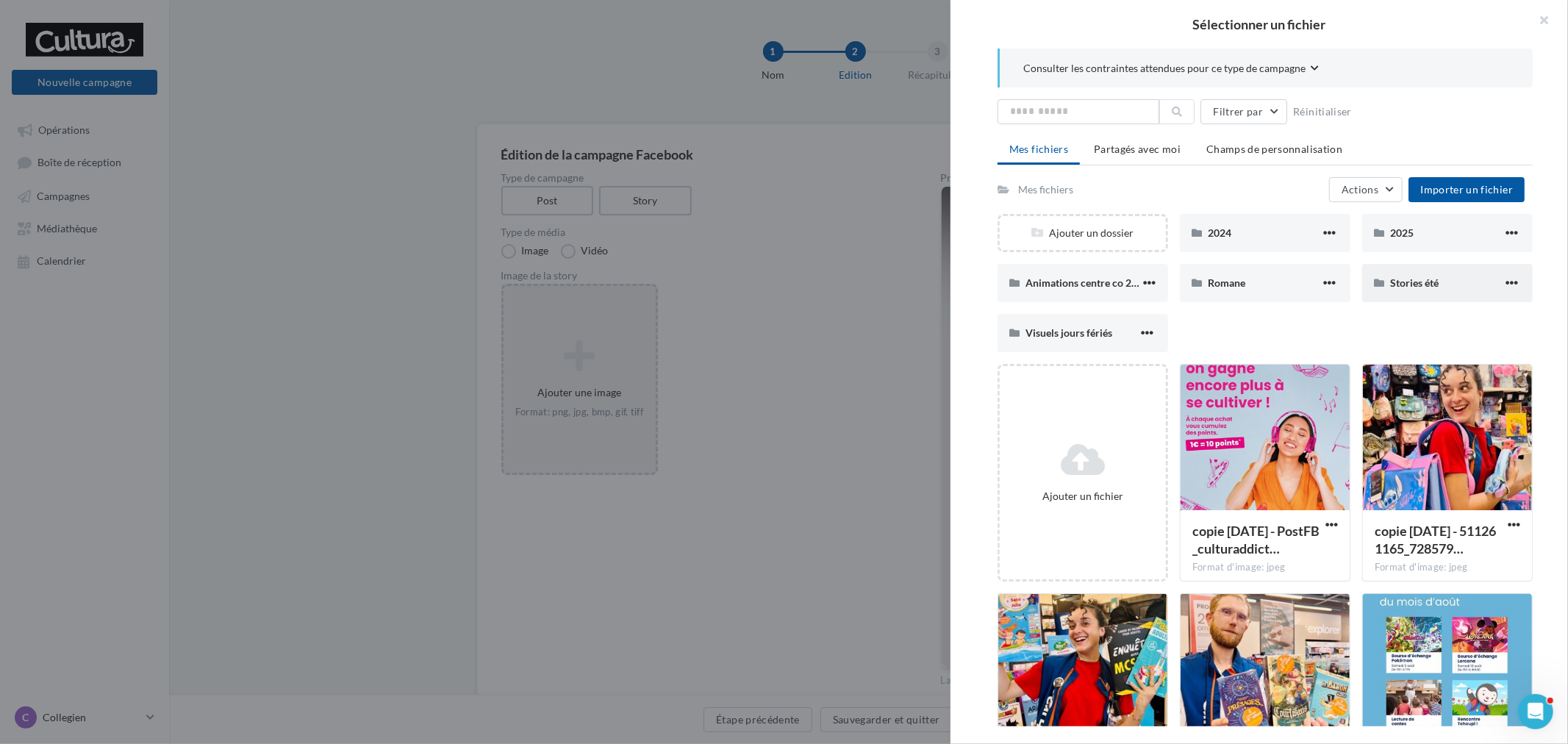
click at [1403, 278] on span "Stories été" at bounding box center [1415, 283] width 49 height 13
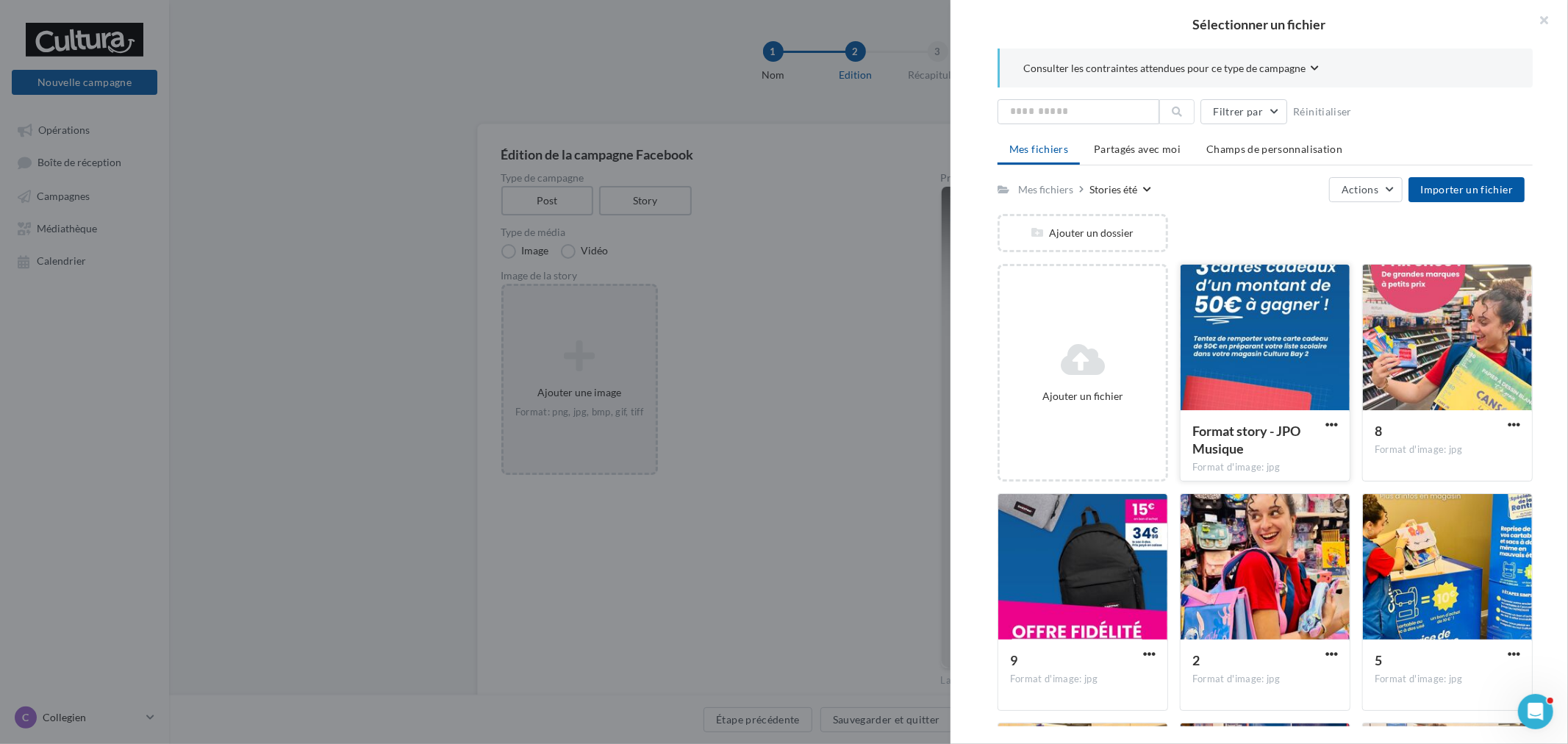
click at [1285, 307] on div at bounding box center [1265, 337] width 169 height 147
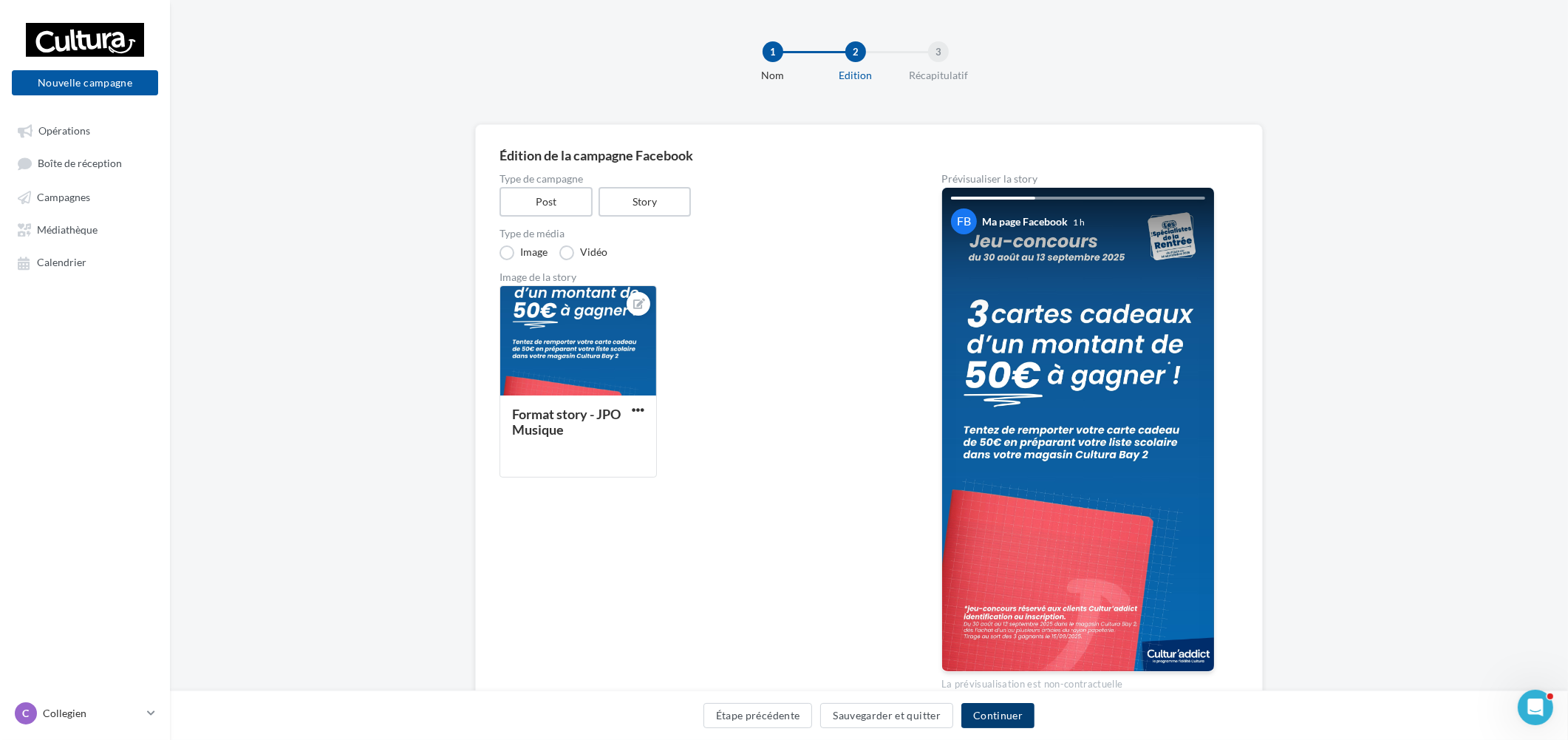
click at [1006, 716] on button "Continuer" at bounding box center [998, 716] width 73 height 25
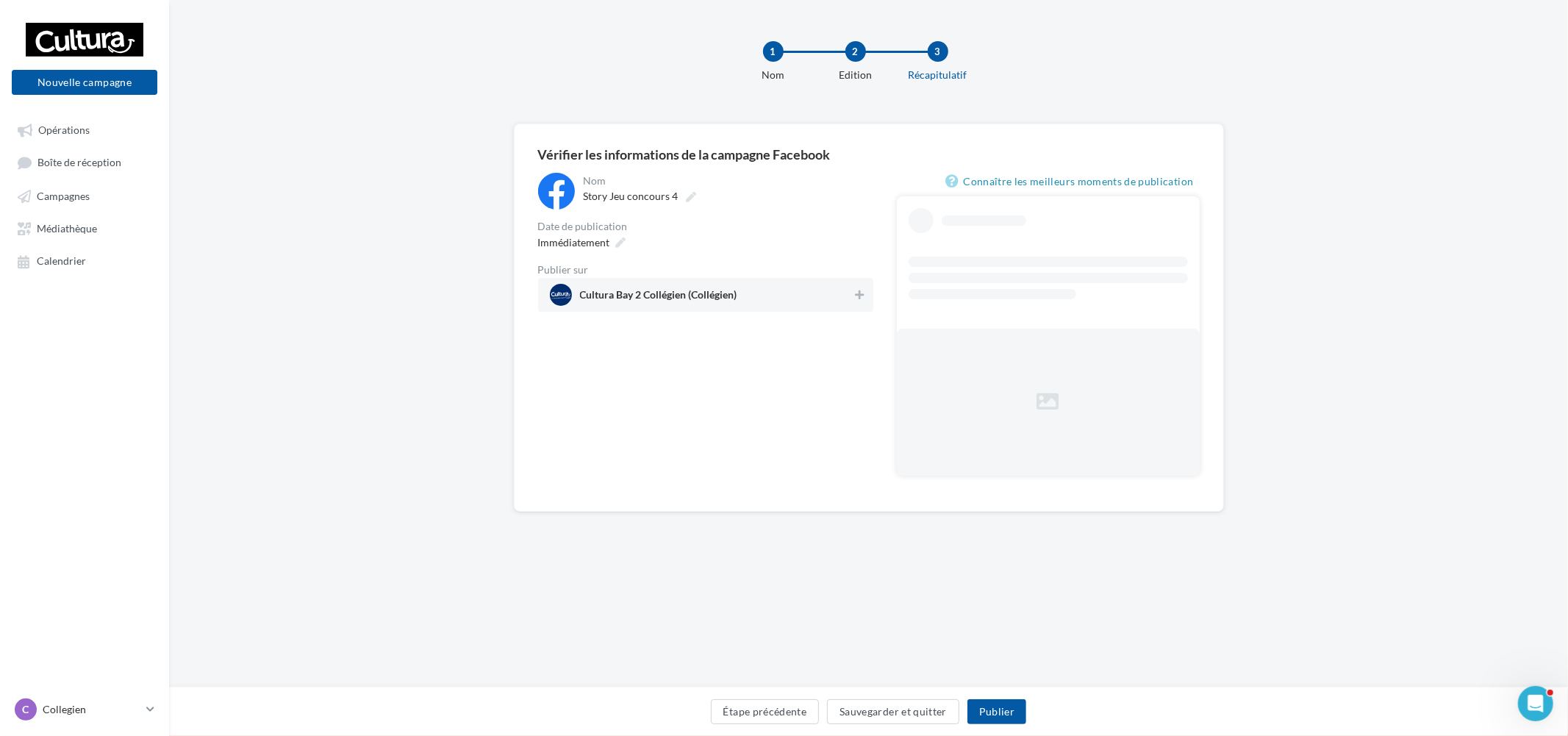
click at [658, 290] on span "Cultura Bay 2 Collégien (Collégien)" at bounding box center [659, 297] width 157 height 17
click at [571, 239] on span "Immédiatement" at bounding box center [574, 242] width 72 height 13
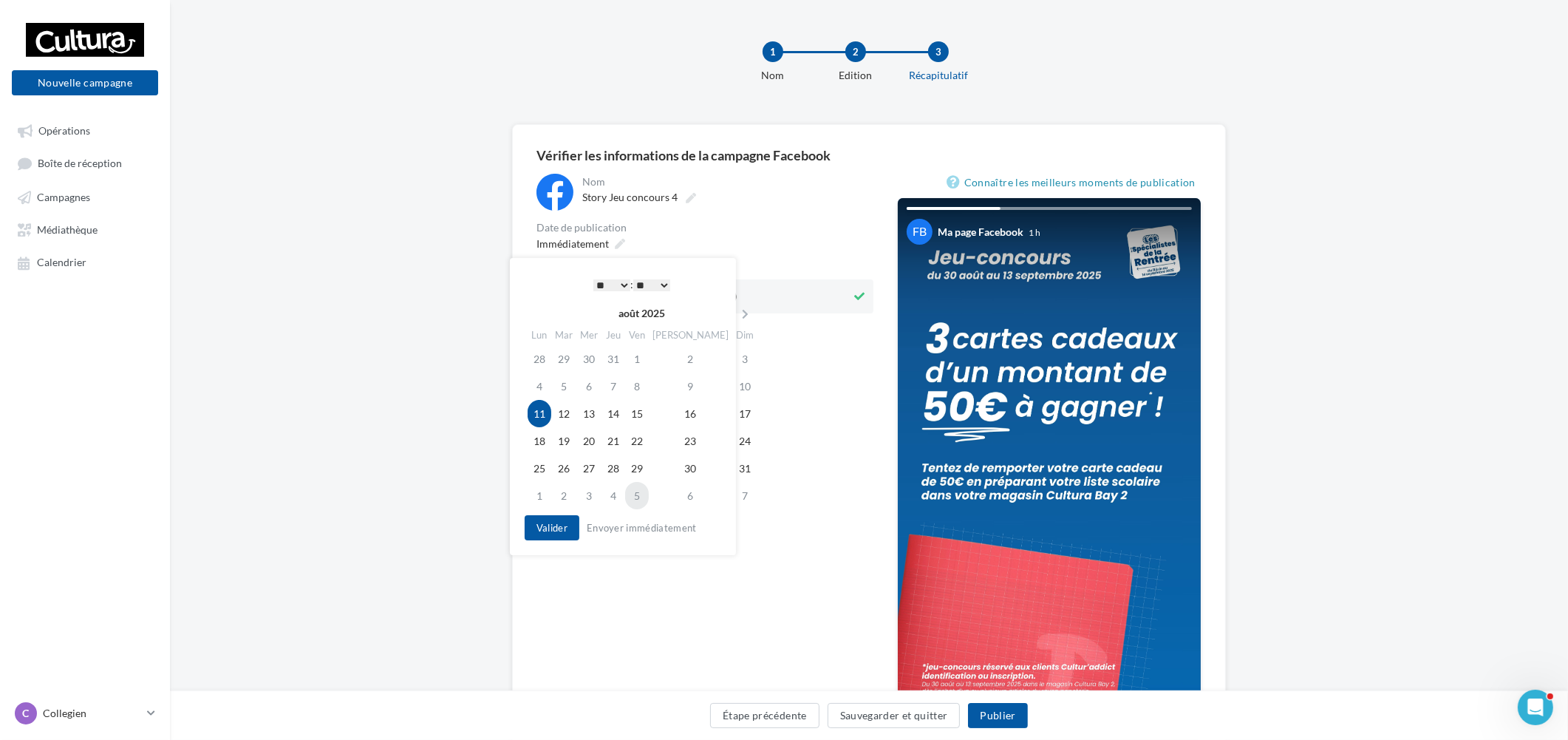
click at [643, 497] on td "5" at bounding box center [637, 495] width 23 height 27
click at [538, 528] on button "Valider" at bounding box center [548, 527] width 55 height 25
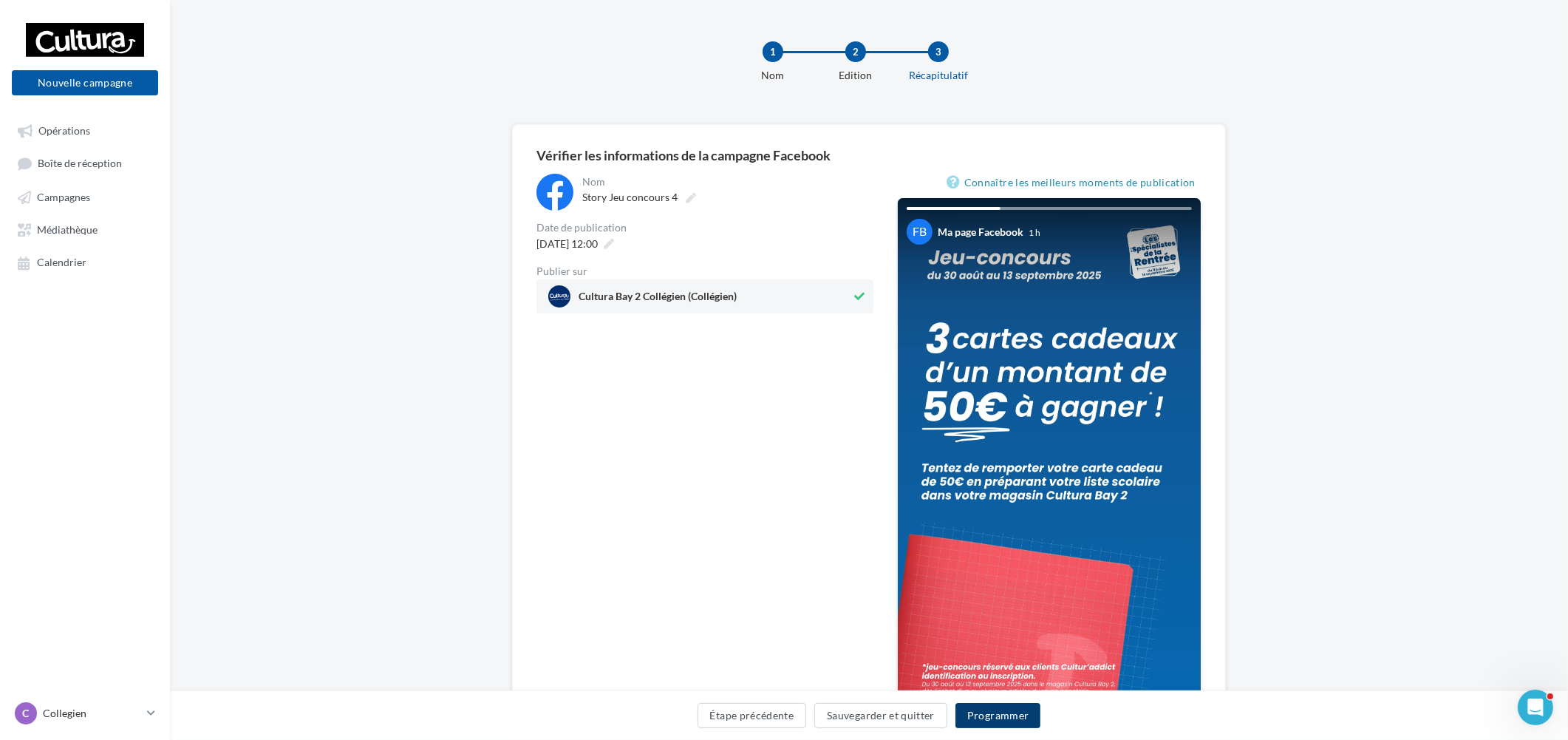
click at [1020, 719] on button "Programmer" at bounding box center [999, 716] width 86 height 25
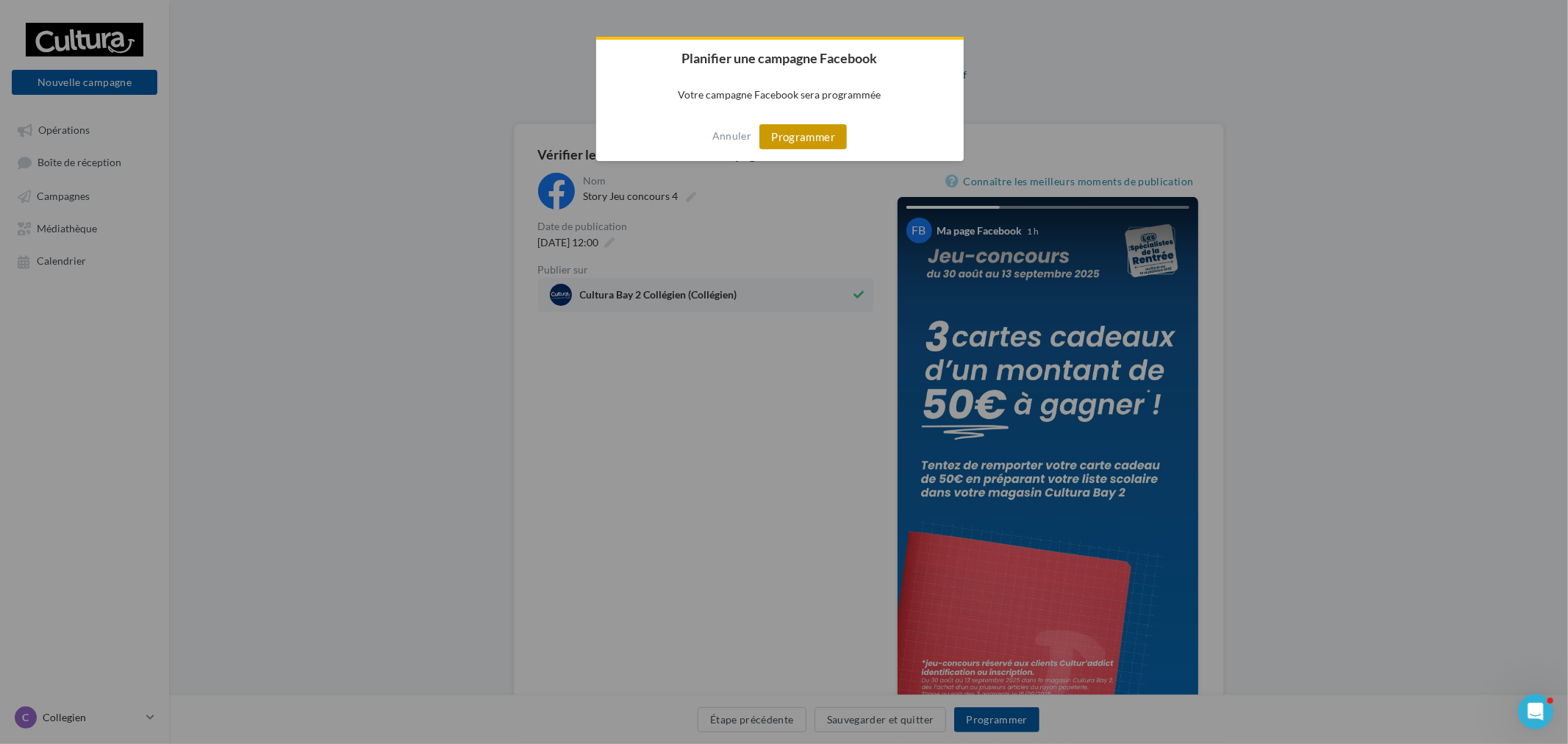
click at [804, 130] on button "Programmer" at bounding box center [803, 137] width 87 height 25
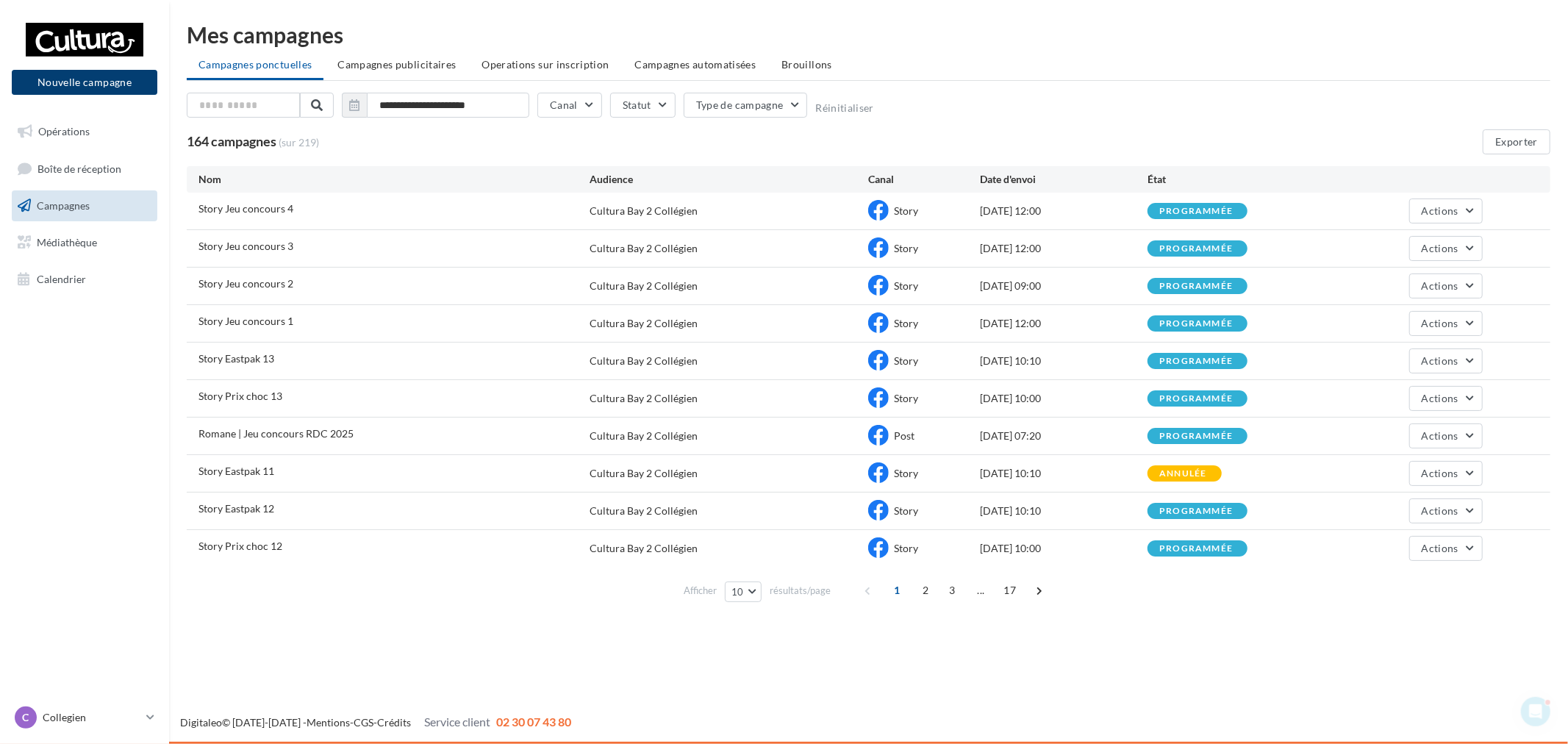
click at [96, 93] on button "Nouvelle campagne" at bounding box center [85, 83] width 146 height 25
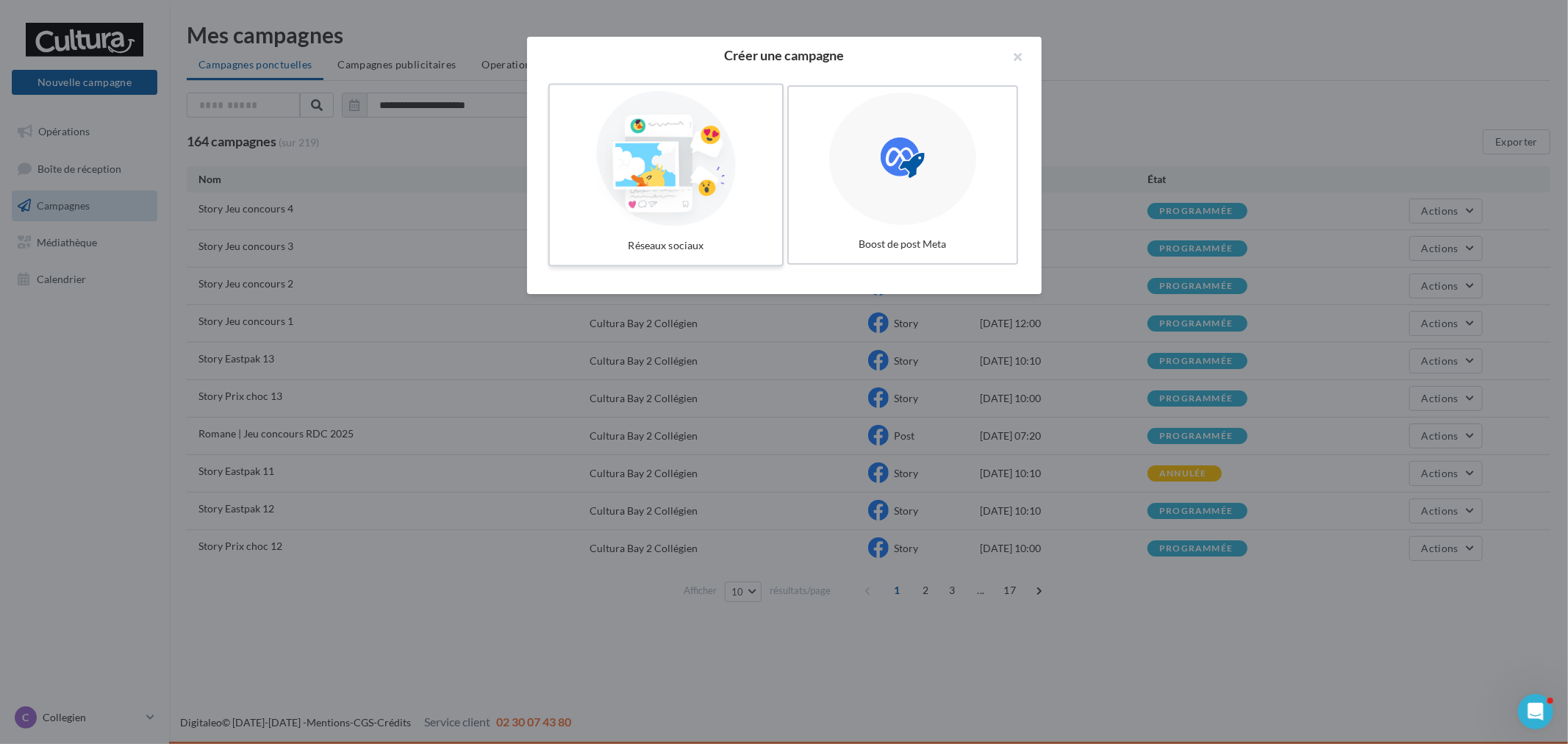
click at [704, 187] on div at bounding box center [665, 158] width 221 height 135
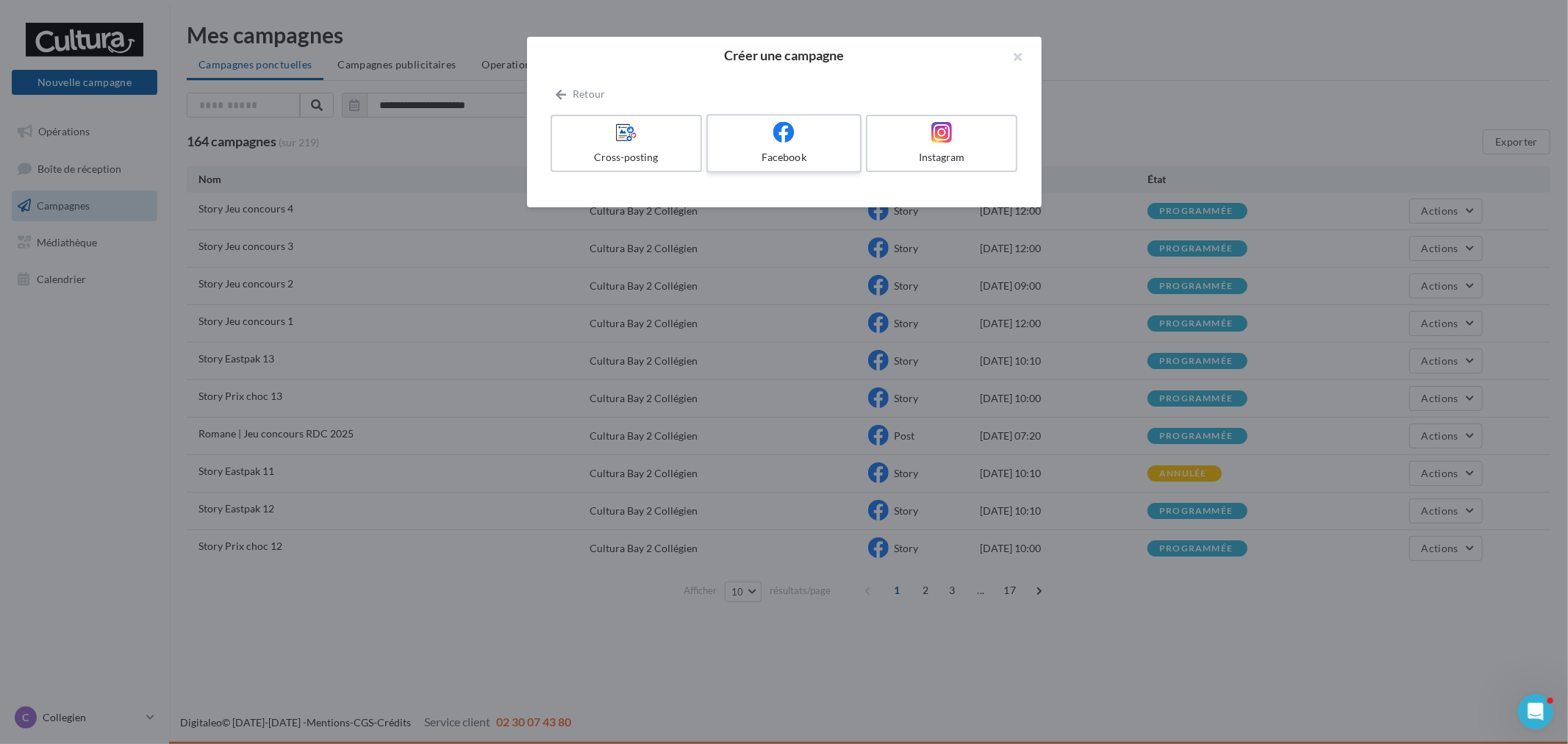
click at [740, 157] on div "Facebook" at bounding box center [784, 156] width 140 height 15
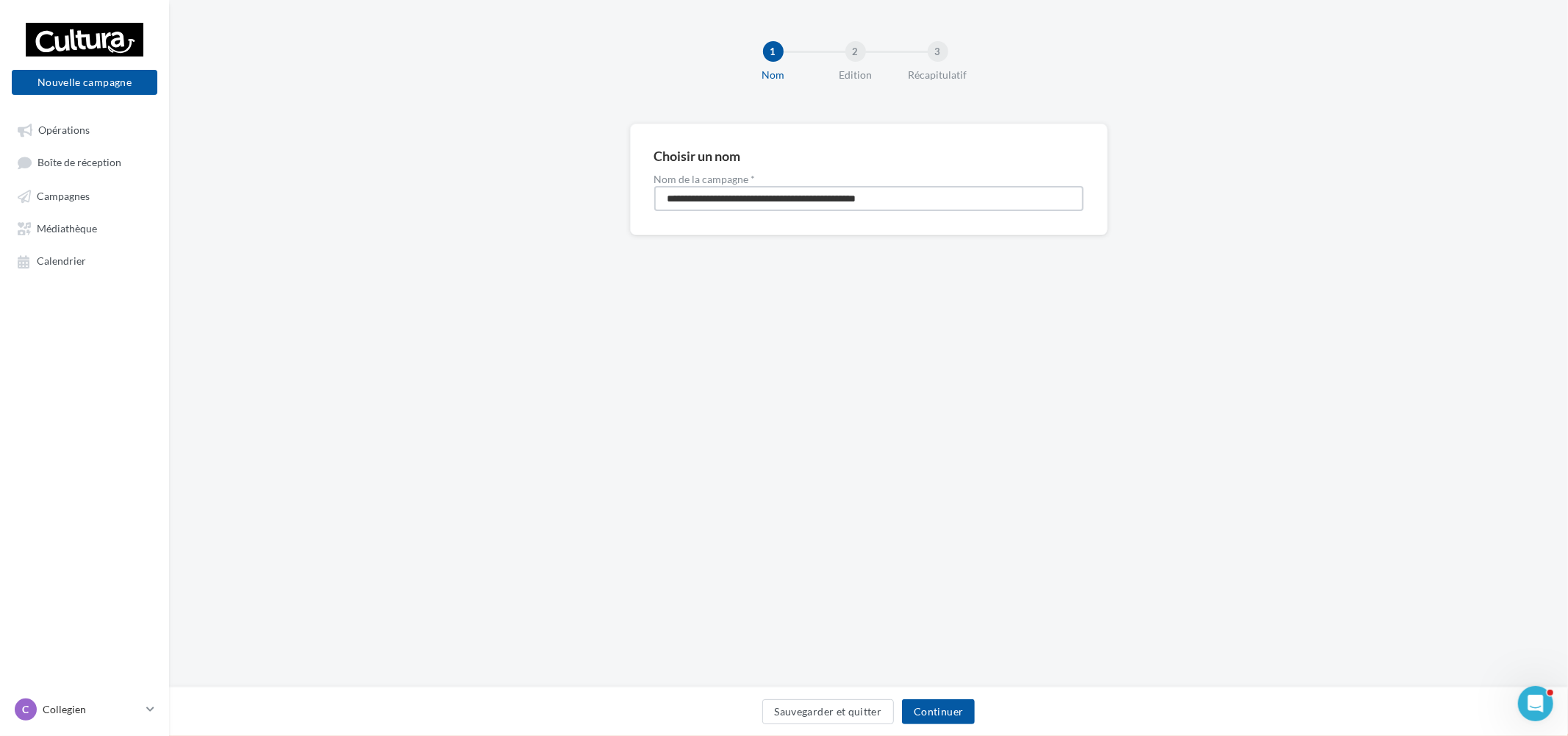
drag, startPoint x: 693, startPoint y: 207, endPoint x: 304, endPoint y: 197, distance: 389.1
click at [313, 192] on div "**********" at bounding box center [869, 202] width 1399 height 158
paste input "**********"
drag, startPoint x: 751, startPoint y: 199, endPoint x: 647, endPoint y: 189, distance: 104.5
click at [647, 189] on div "**********" at bounding box center [869, 179] width 478 height 112
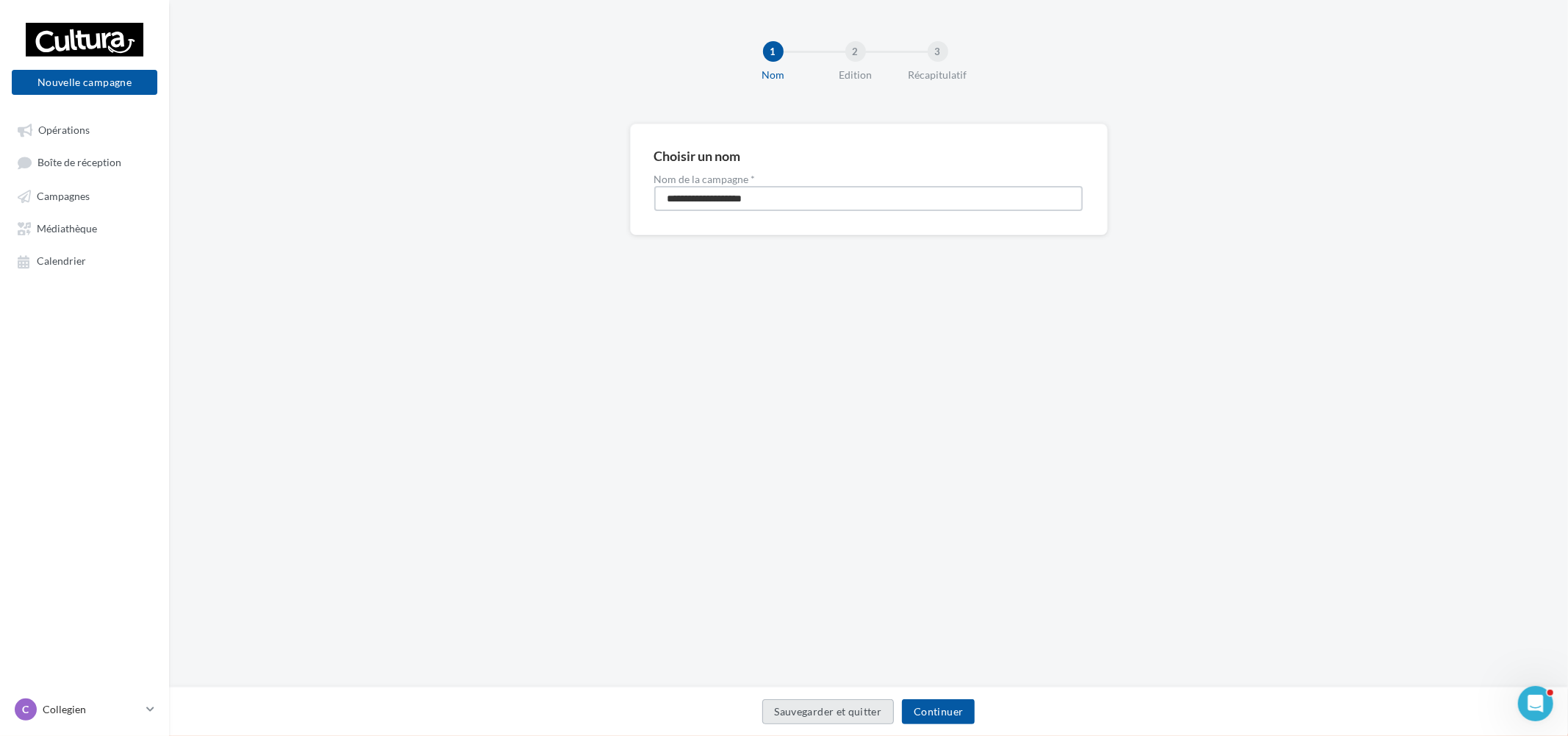
type input "**********"
click at [941, 714] on button "Continuer" at bounding box center [938, 712] width 73 height 25
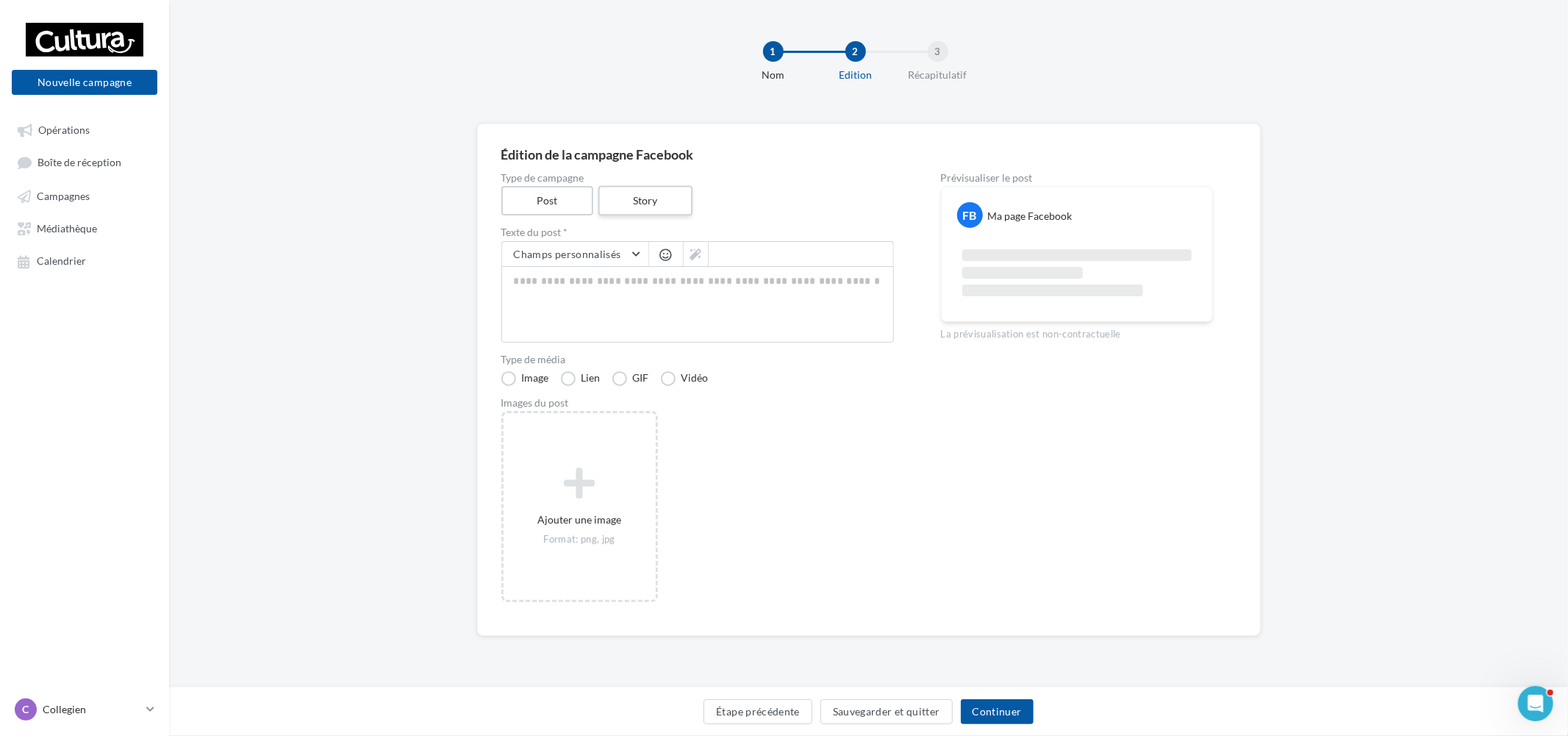
click at [656, 195] on label "Story" at bounding box center [645, 200] width 94 height 30
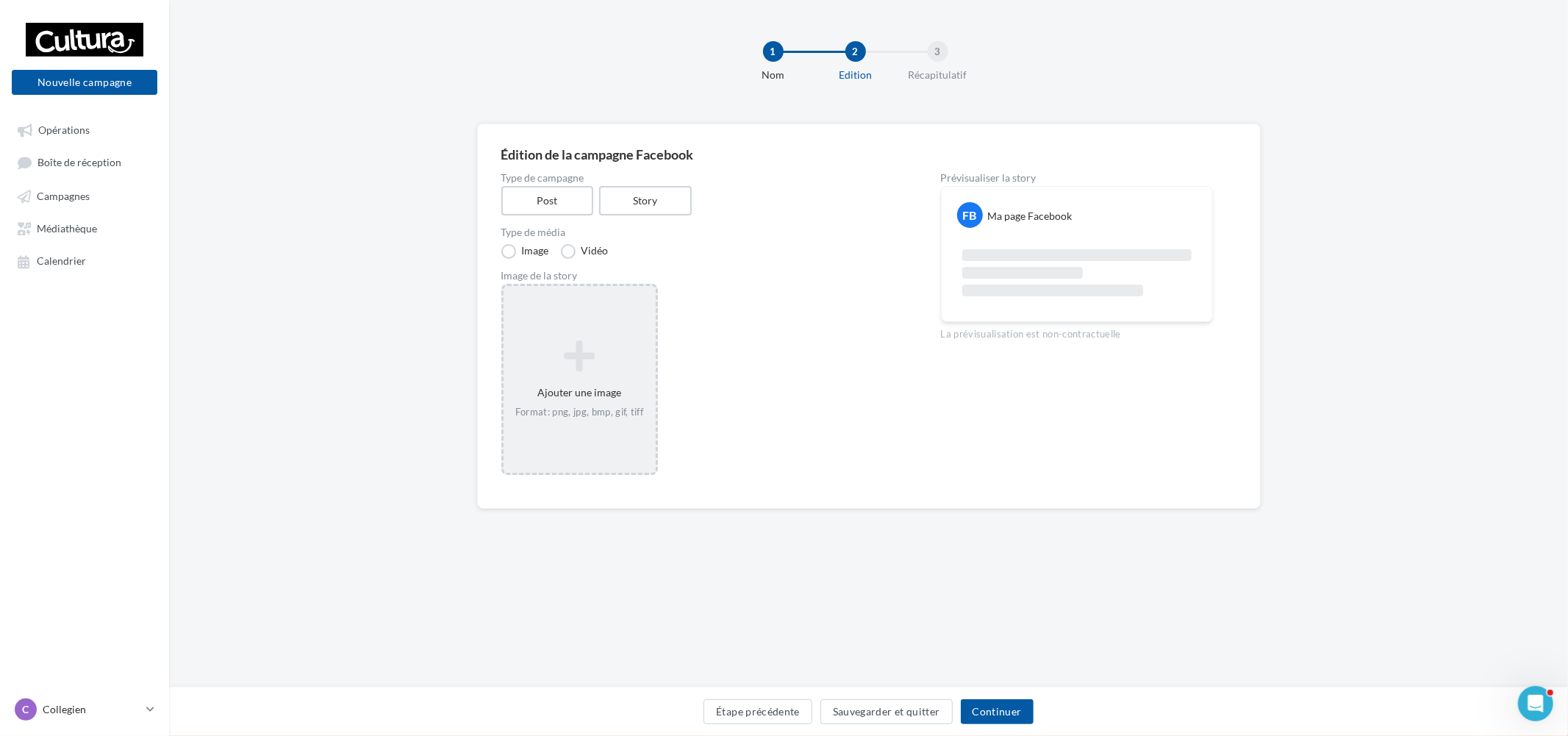
click at [612, 362] on icon at bounding box center [579, 355] width 141 height 35
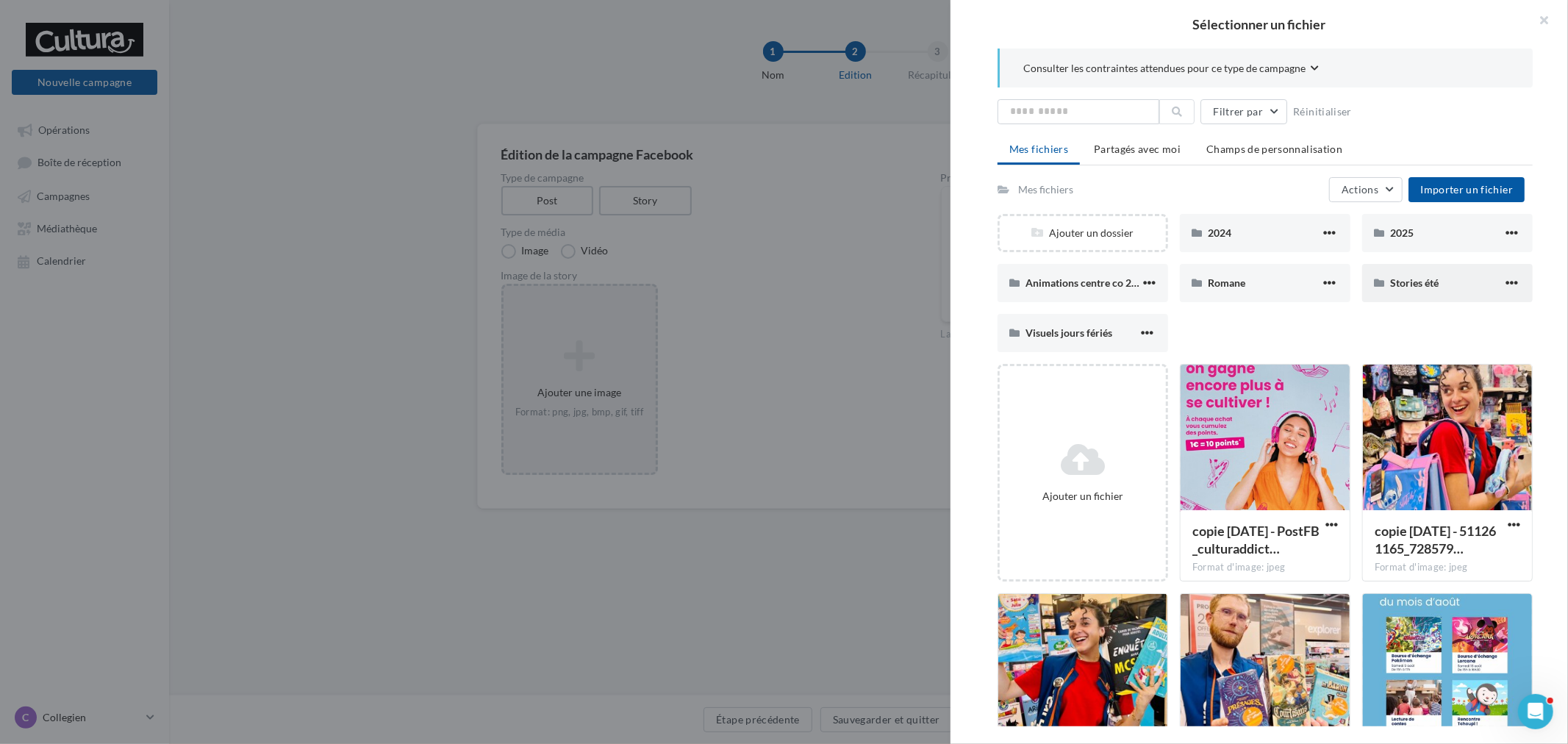
click at [1445, 287] on div "Stories été" at bounding box center [1447, 283] width 113 height 15
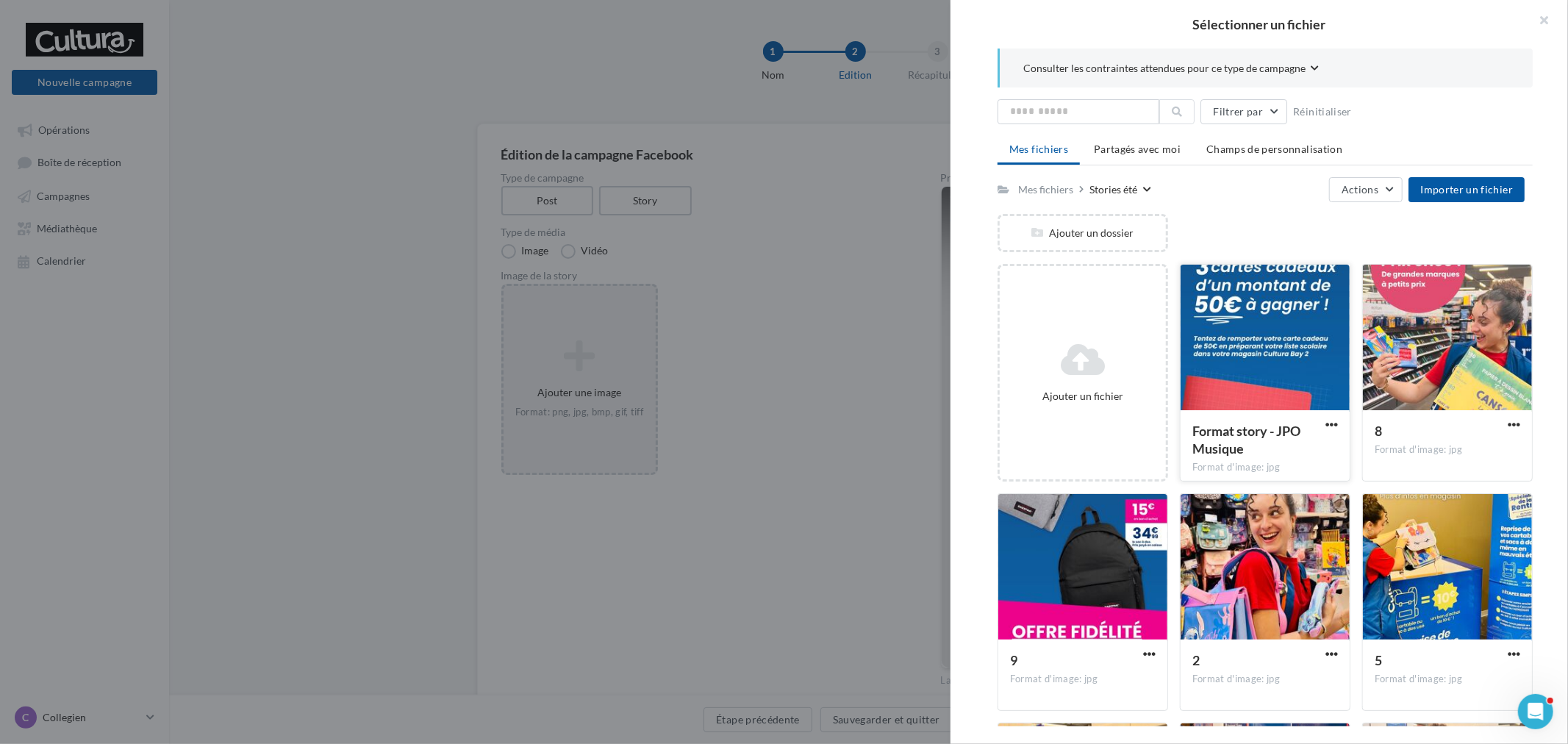
click at [1253, 367] on div at bounding box center [1265, 337] width 169 height 147
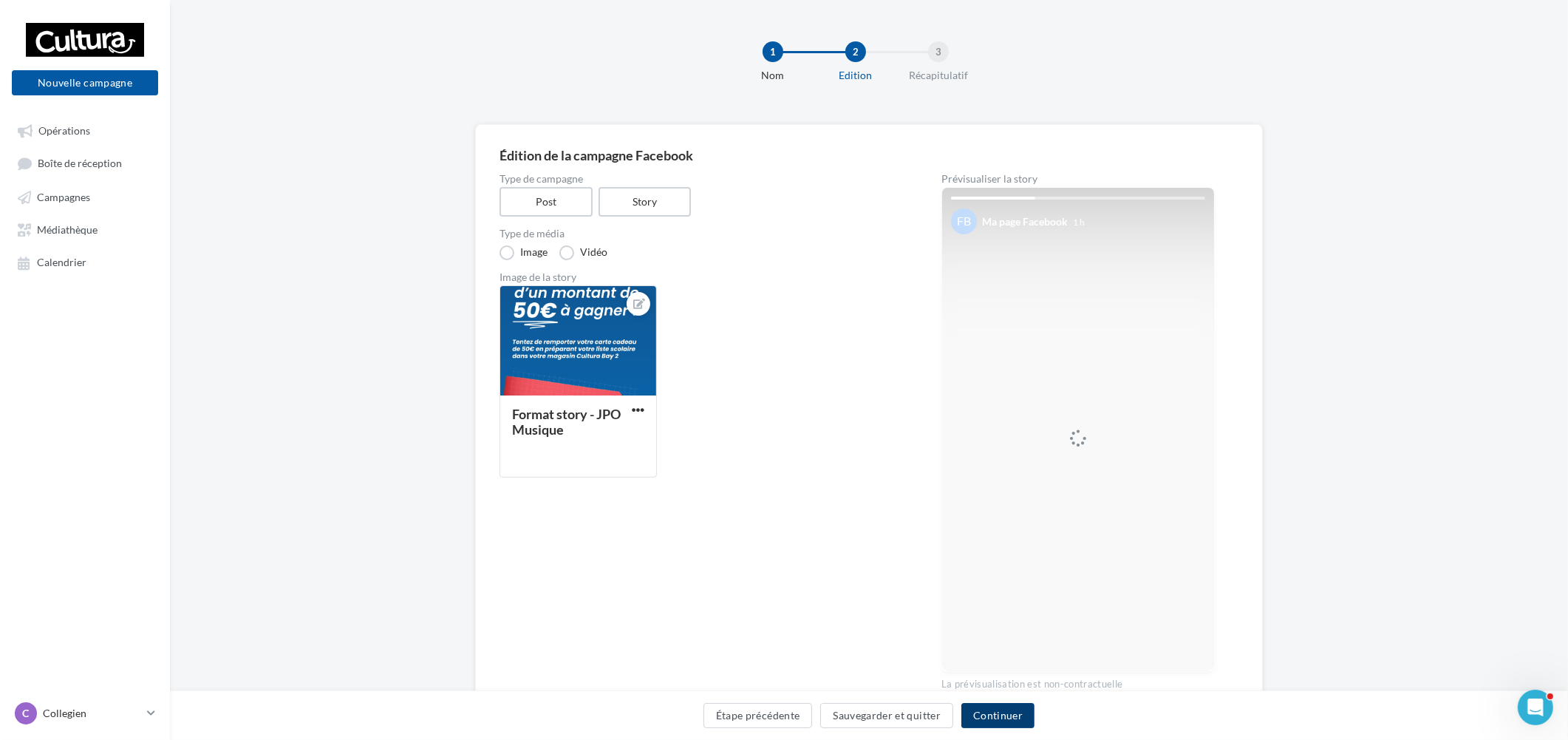
click at [1007, 713] on button "Continuer" at bounding box center [998, 716] width 73 height 25
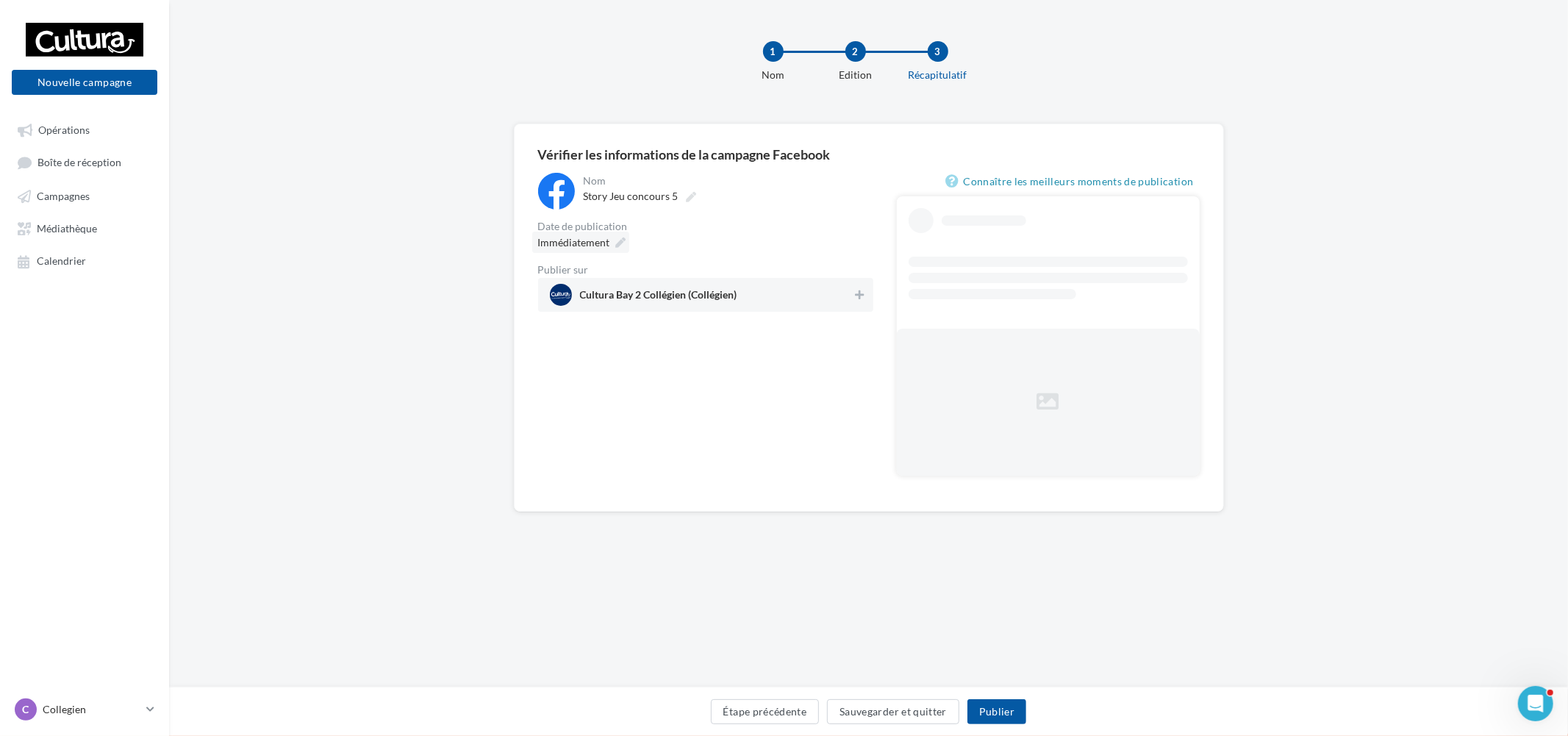
click at [608, 236] on span "Immédiatement" at bounding box center [574, 242] width 72 height 13
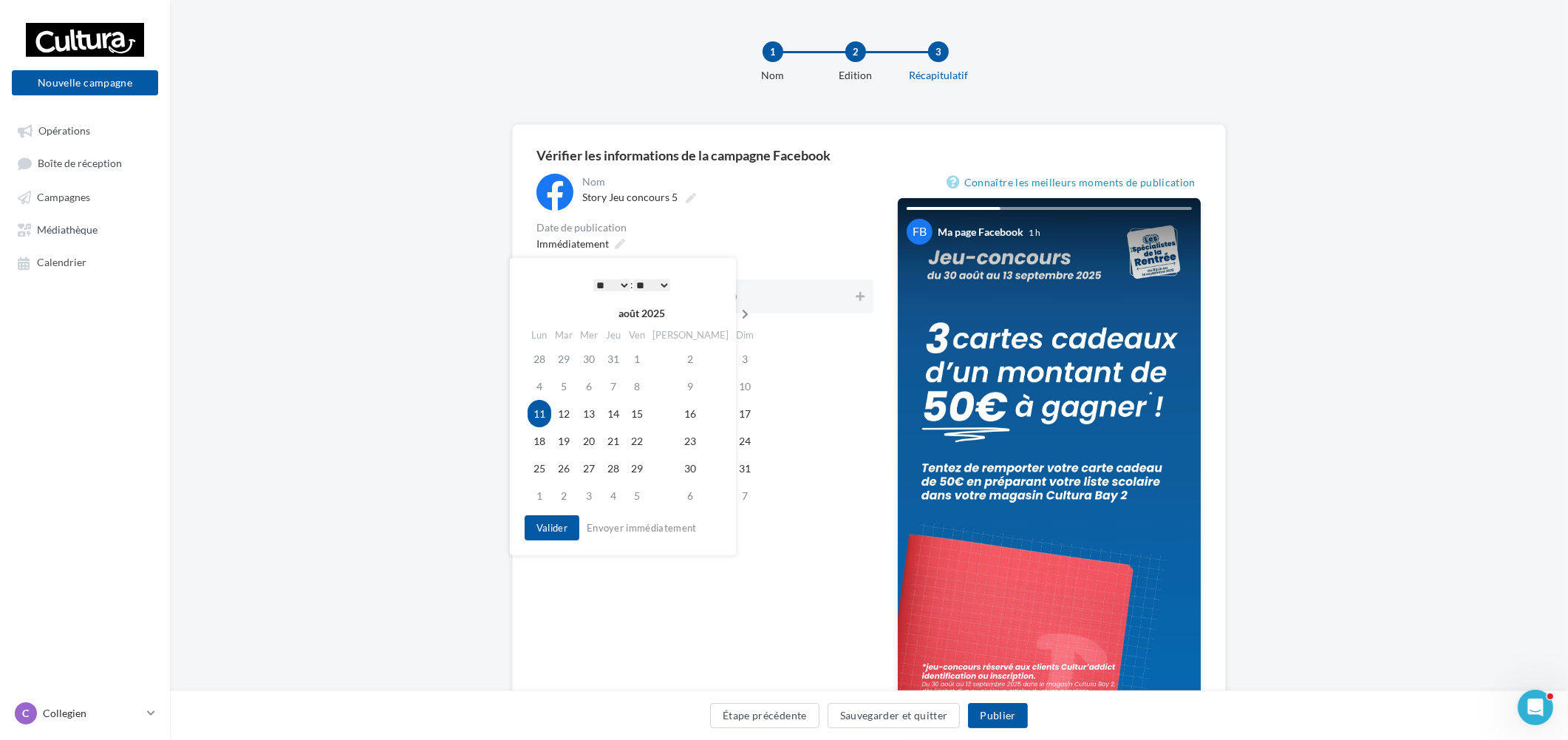
click at [732, 305] on th at bounding box center [745, 313] width 25 height 22
click at [542, 418] on td "8" at bounding box center [536, 413] width 25 height 27
drag, startPoint x: 541, startPoint y: 533, endPoint x: 566, endPoint y: 533, distance: 25.0
click at [541, 532] on button "Valider" at bounding box center [548, 527] width 55 height 25
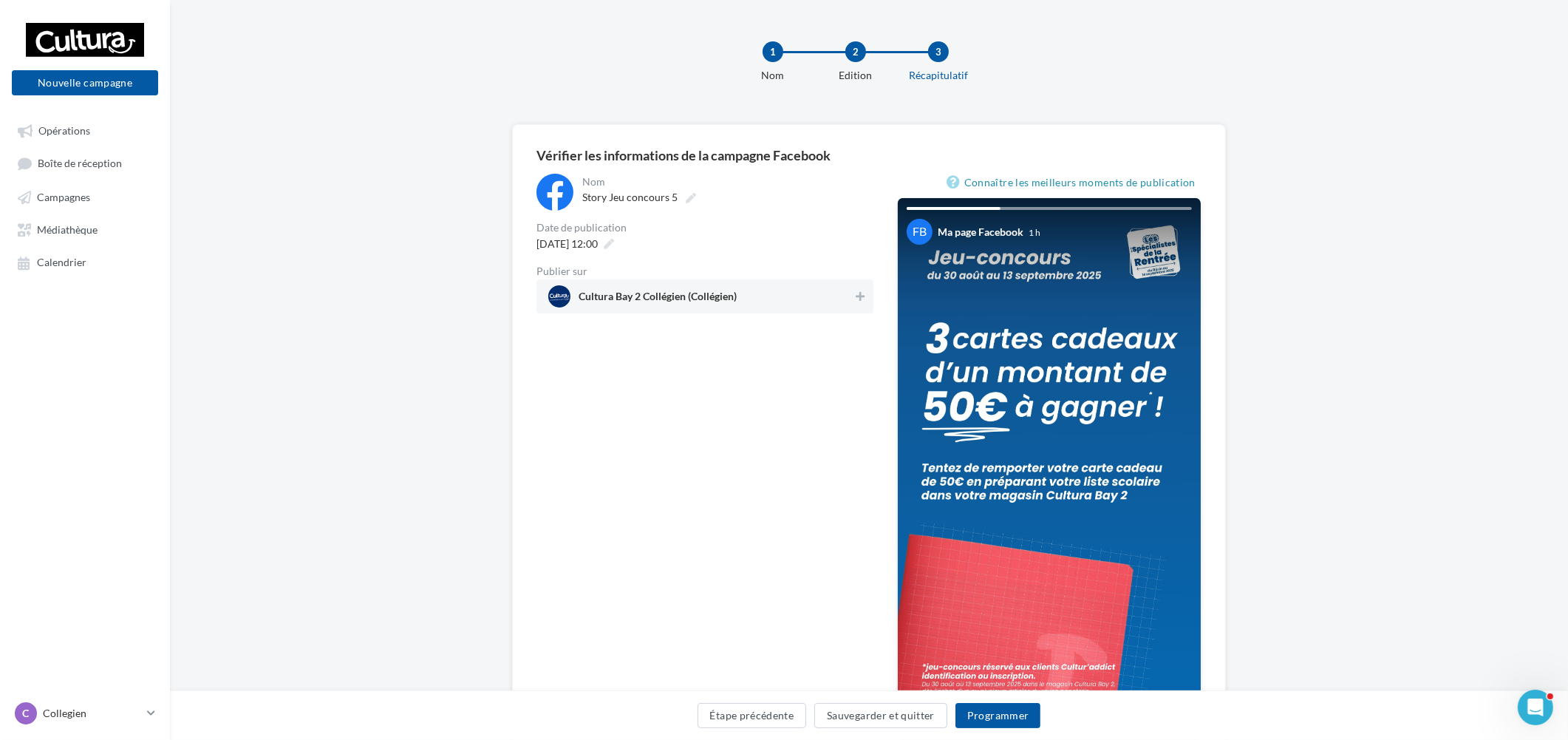
click at [847, 303] on span "Cultura Bay 2 Collégien (Collégien)" at bounding box center [701, 296] width 305 height 22
drag, startPoint x: 992, startPoint y: 721, endPoint x: 1031, endPoint y: 695, distance: 46.9
click at [992, 721] on button "Programmer" at bounding box center [999, 716] width 86 height 25
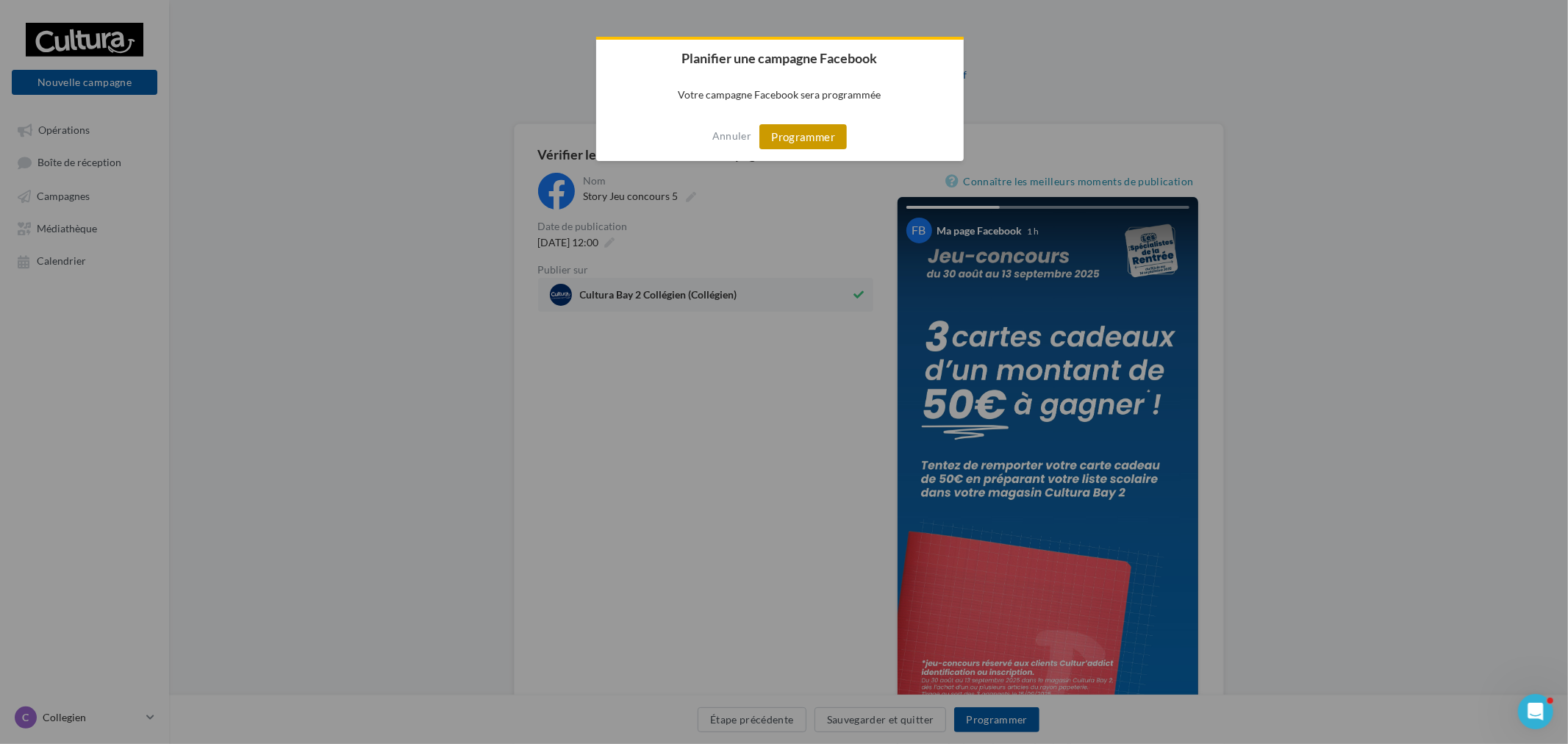
click at [829, 133] on button "Programmer" at bounding box center [803, 137] width 87 height 25
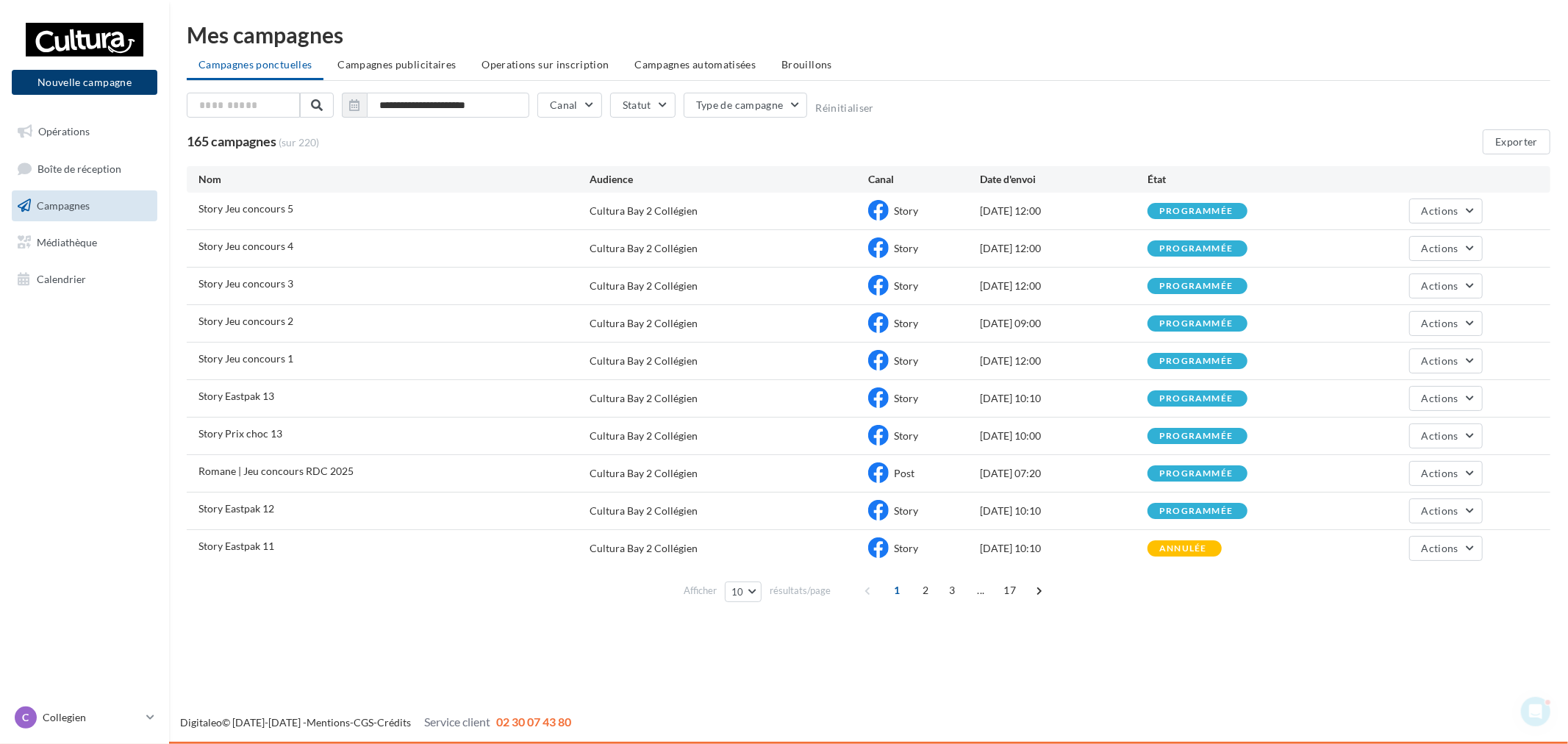
click at [122, 86] on button "Nouvelle campagne" at bounding box center [85, 83] width 146 height 25
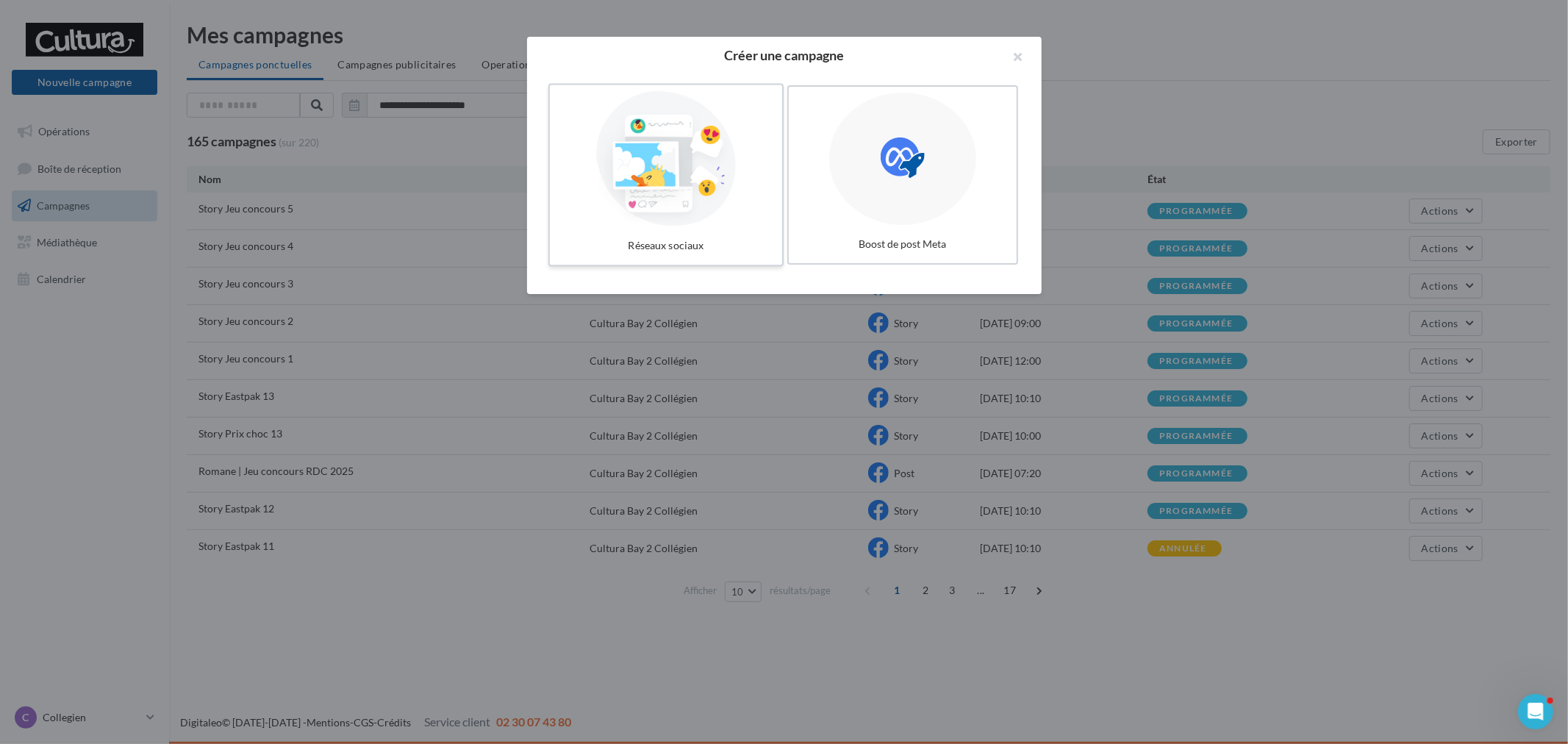
click at [694, 201] on div at bounding box center [665, 158] width 221 height 135
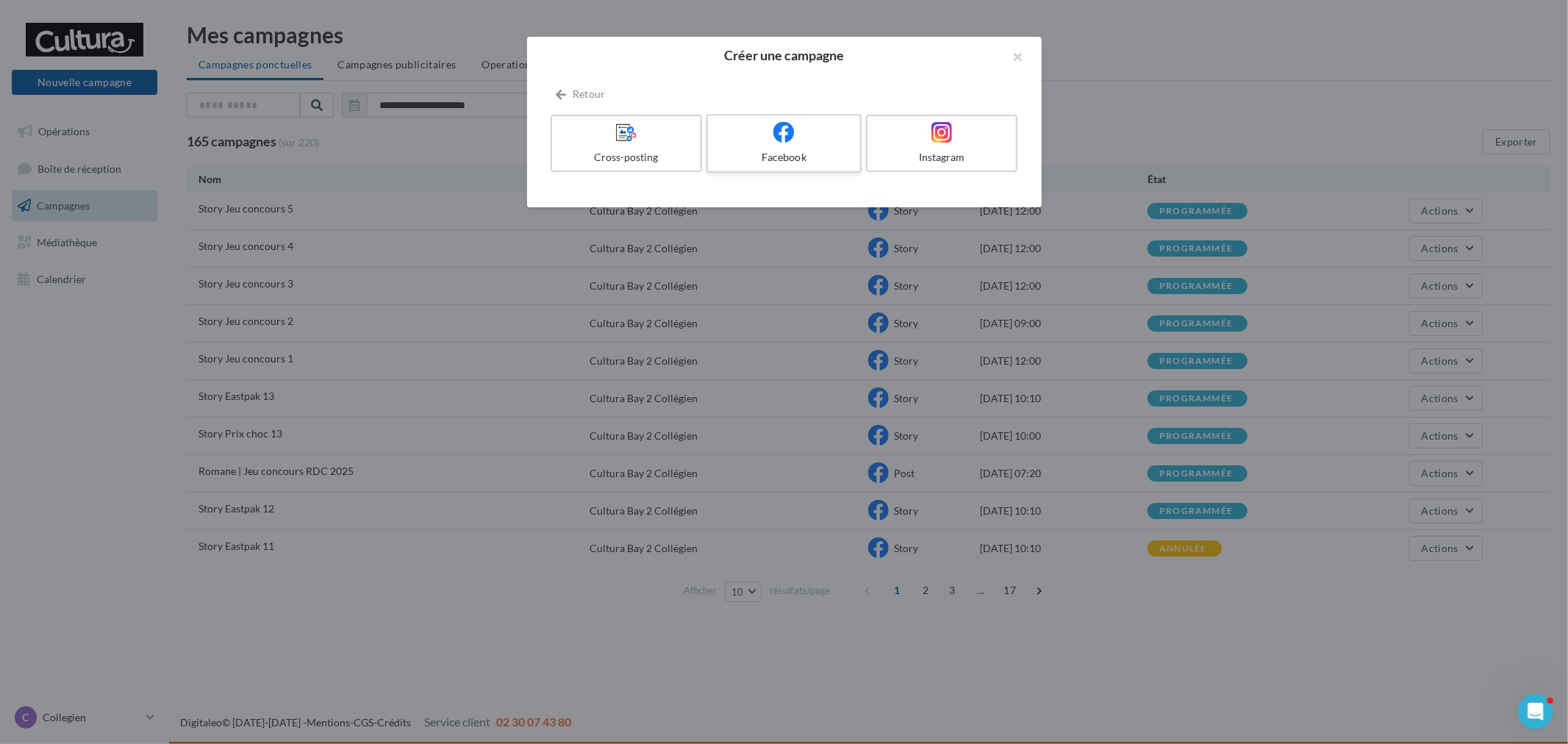
click at [805, 145] on label "Facebook" at bounding box center [784, 143] width 155 height 59
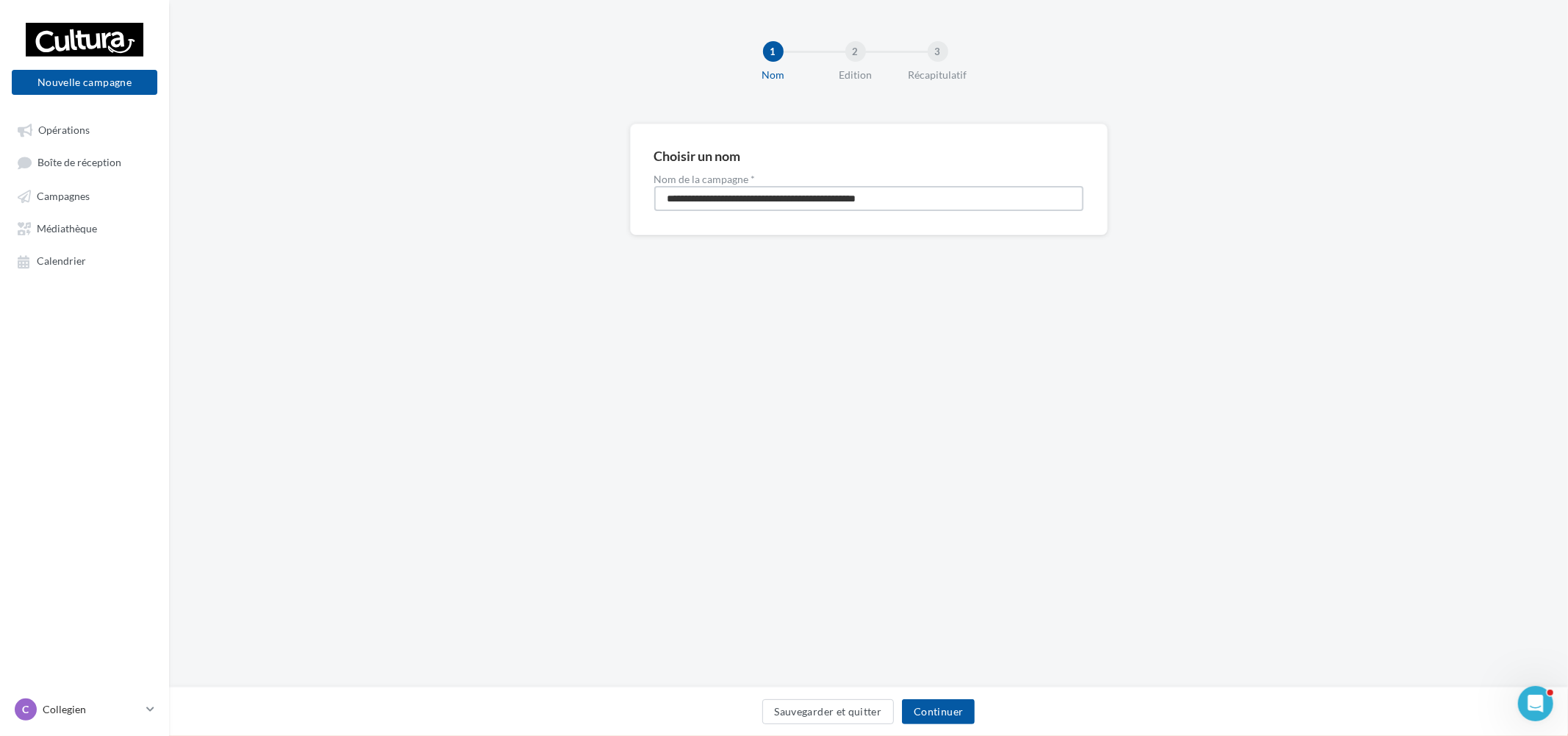
drag, startPoint x: 847, startPoint y: 195, endPoint x: 562, endPoint y: 197, distance: 285.0
click at [562, 197] on div "**********" at bounding box center [869, 202] width 1399 height 158
paste input
type input "**********"
click at [966, 702] on button "Continuer" at bounding box center [938, 712] width 73 height 25
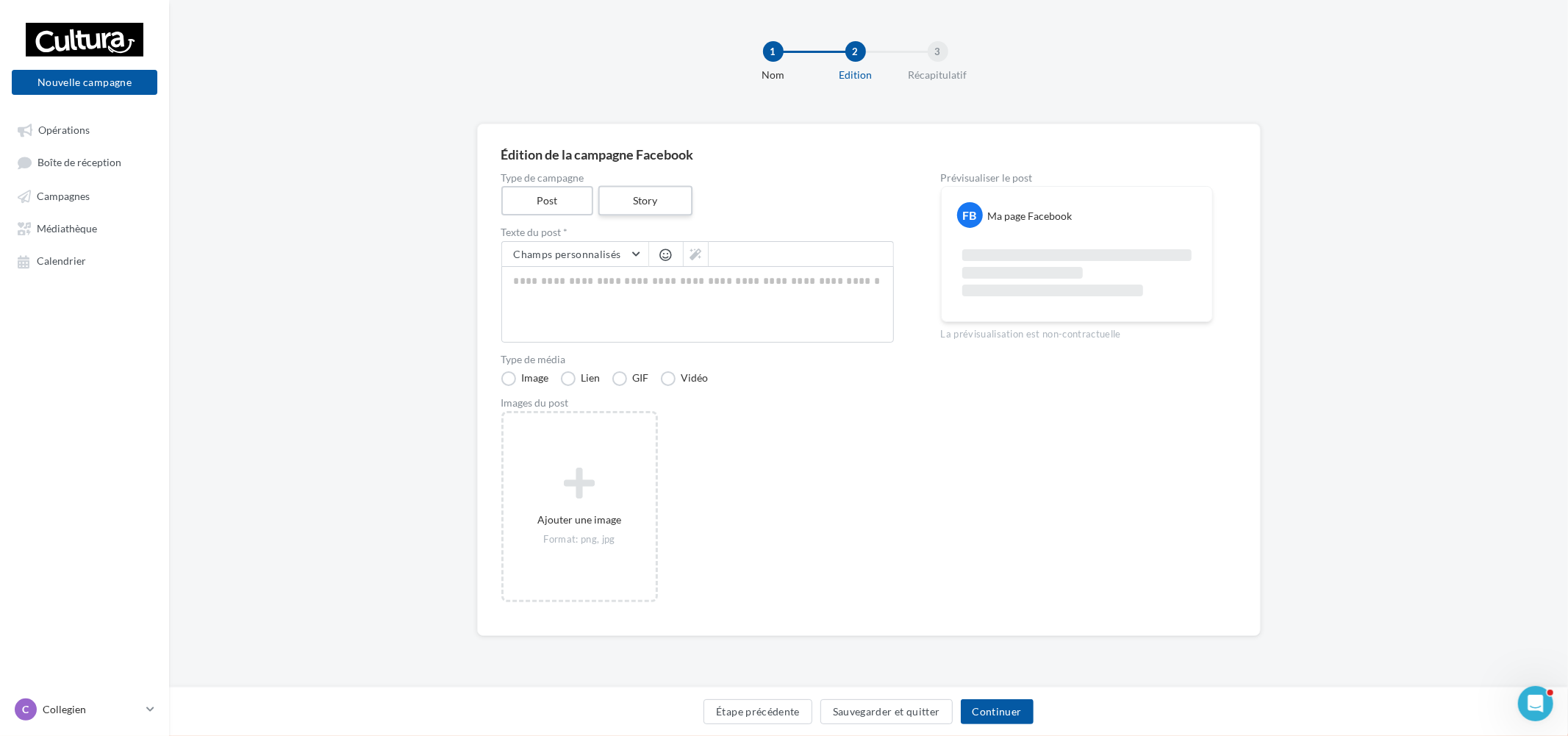
click at [641, 201] on label "Story" at bounding box center [645, 200] width 94 height 30
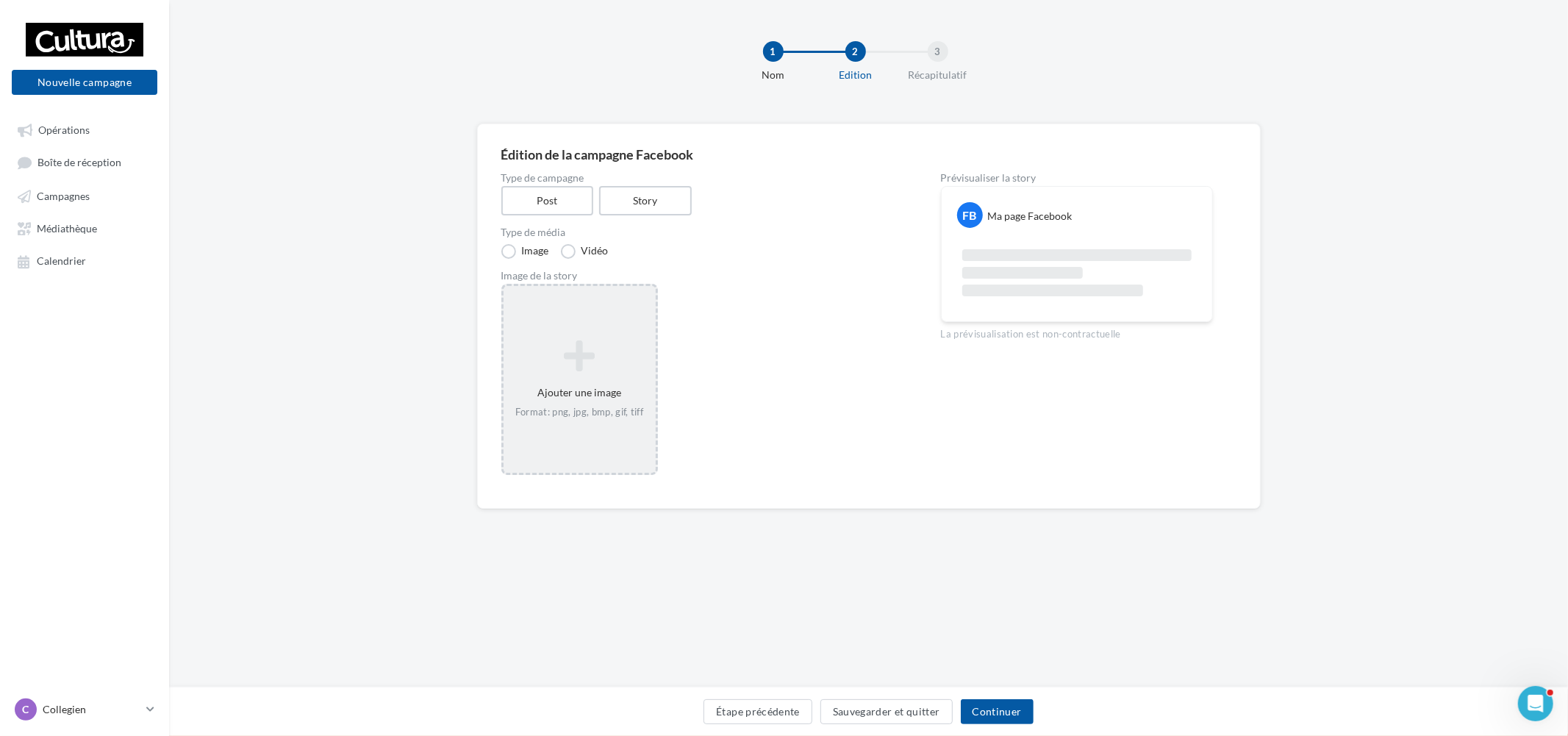
click at [612, 371] on icon at bounding box center [579, 355] width 141 height 35
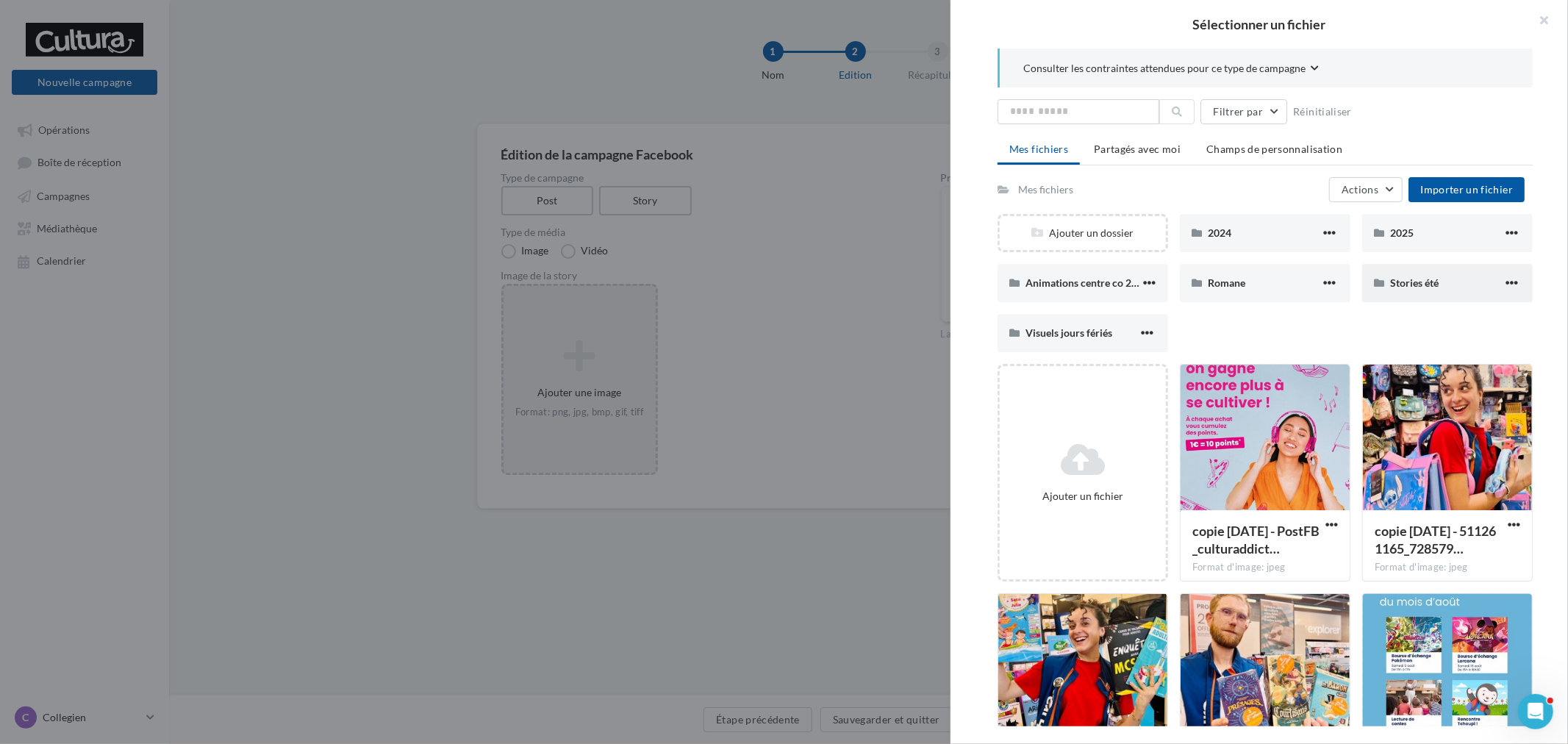
click at [1439, 268] on div "Stories été" at bounding box center [1448, 283] width 171 height 38
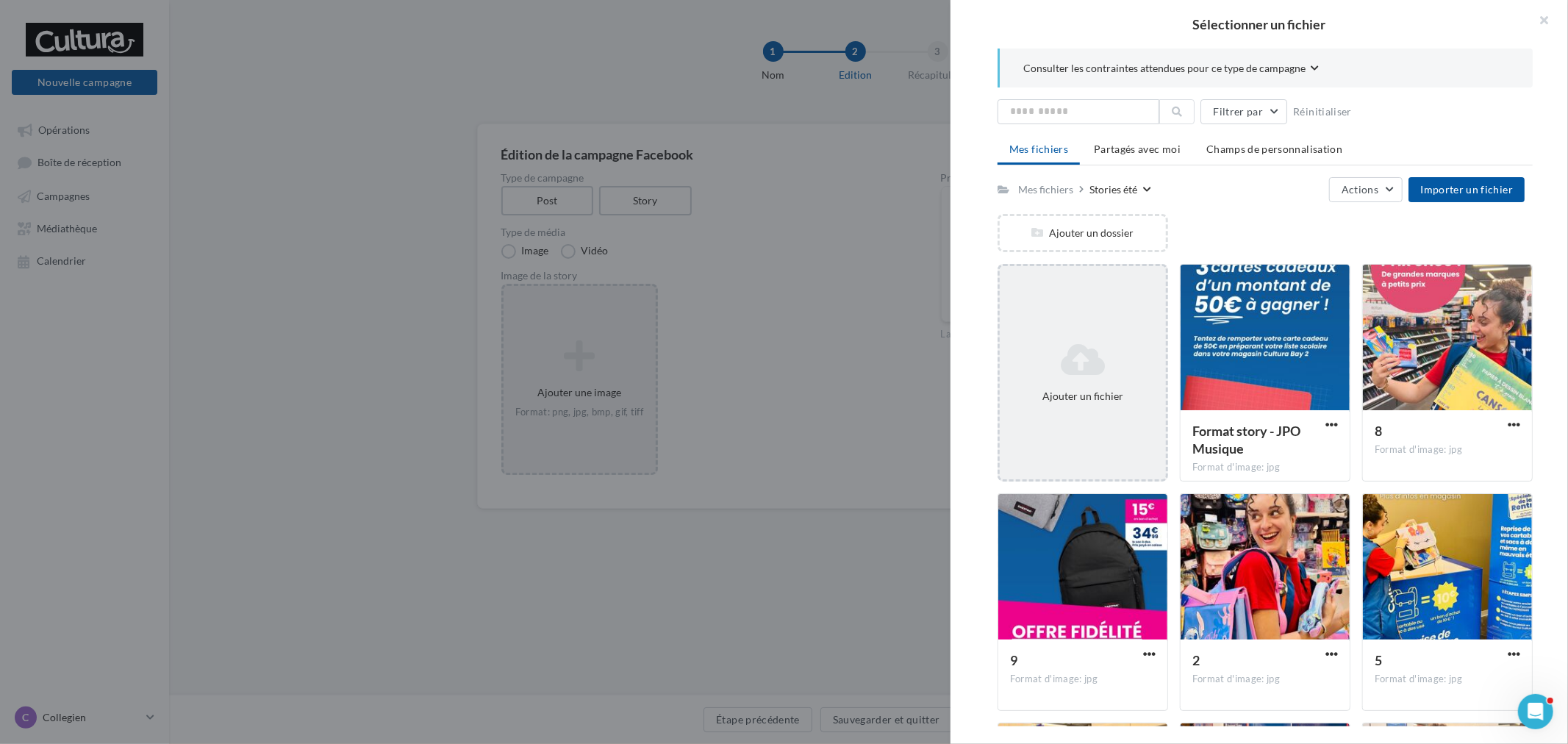
click at [1159, 363] on div "Ajouter un fichier" at bounding box center [1082, 373] width 166 height 74
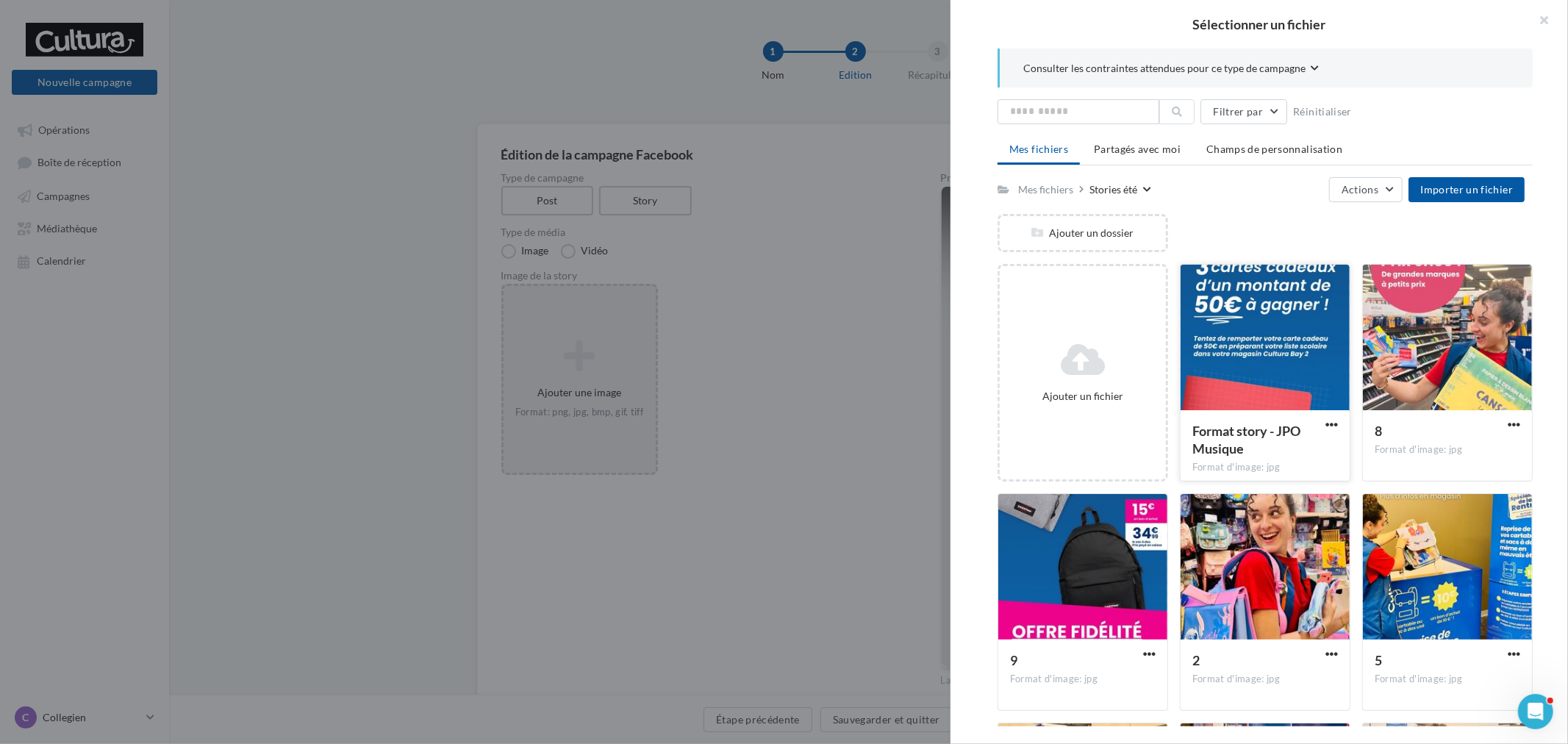
click at [1288, 361] on div at bounding box center [1265, 337] width 169 height 147
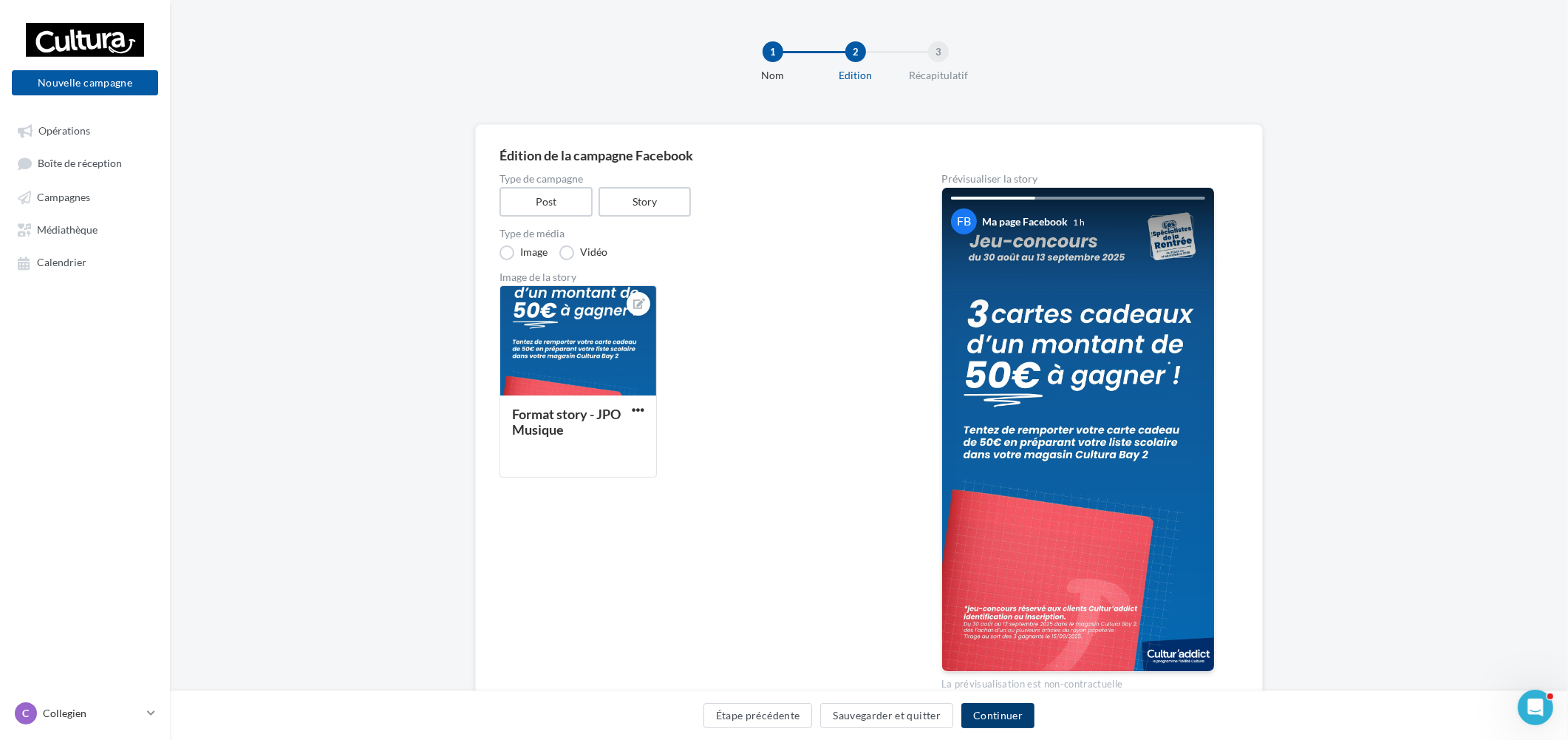
click at [1011, 712] on button "Continuer" at bounding box center [998, 716] width 73 height 25
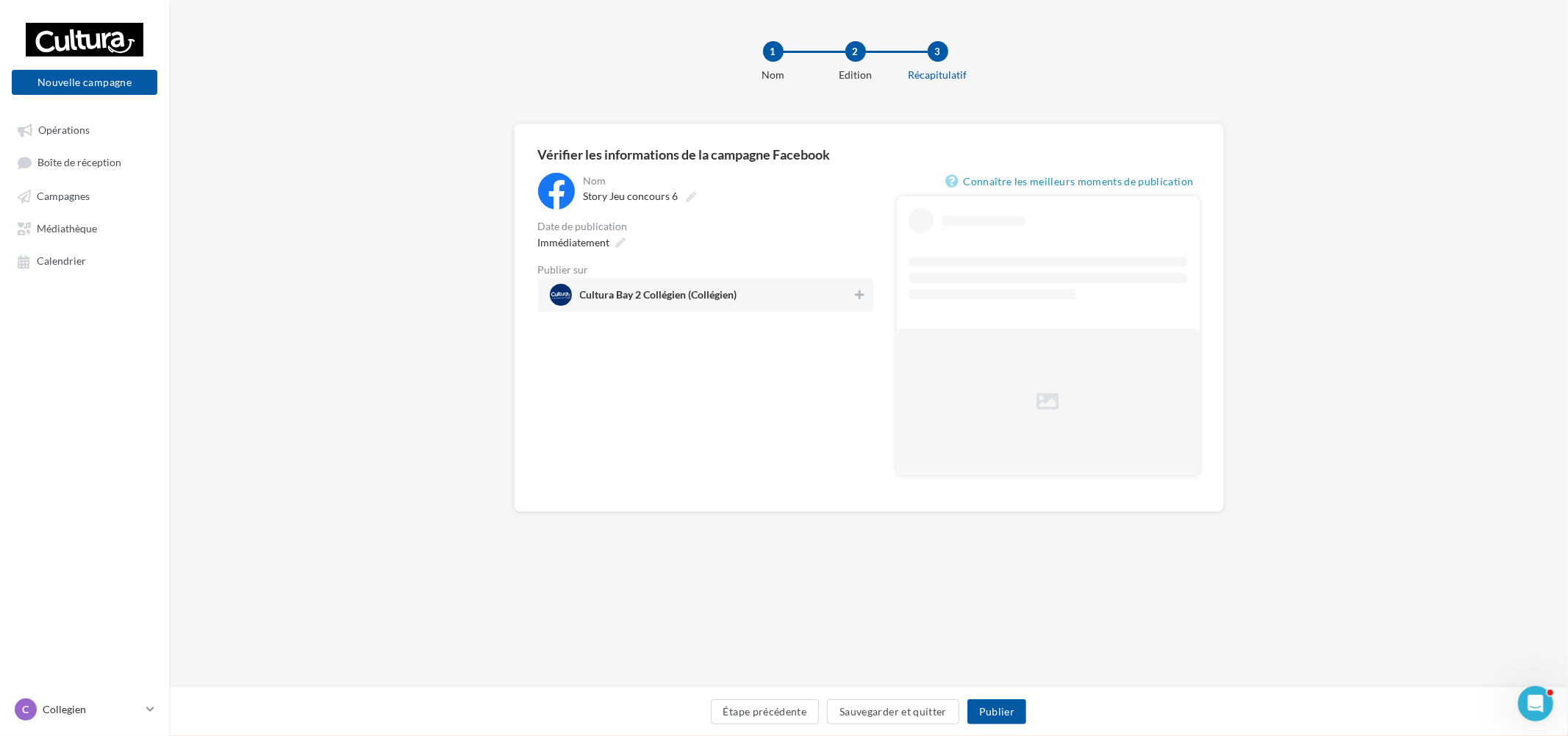
click at [767, 292] on span "Cultura Bay 2 Collégien (Collégien)" at bounding box center [701, 294] width 303 height 22
click at [609, 247] on span "Immédiatement" at bounding box center [574, 242] width 72 height 13
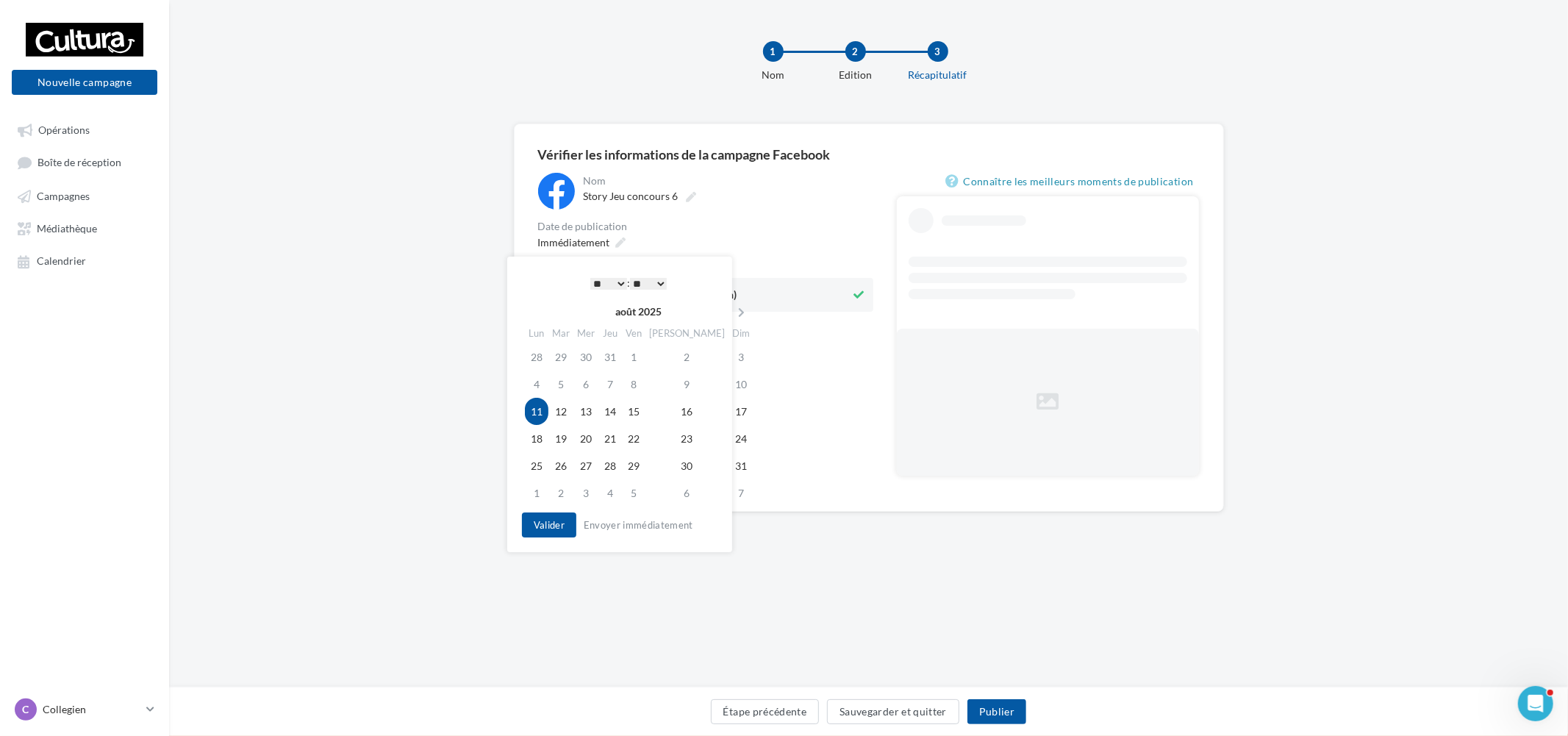
click at [702, 294] on div "**********" at bounding box center [621, 390] width 198 height 238
click at [733, 307] on icon at bounding box center [741, 312] width 18 height 11
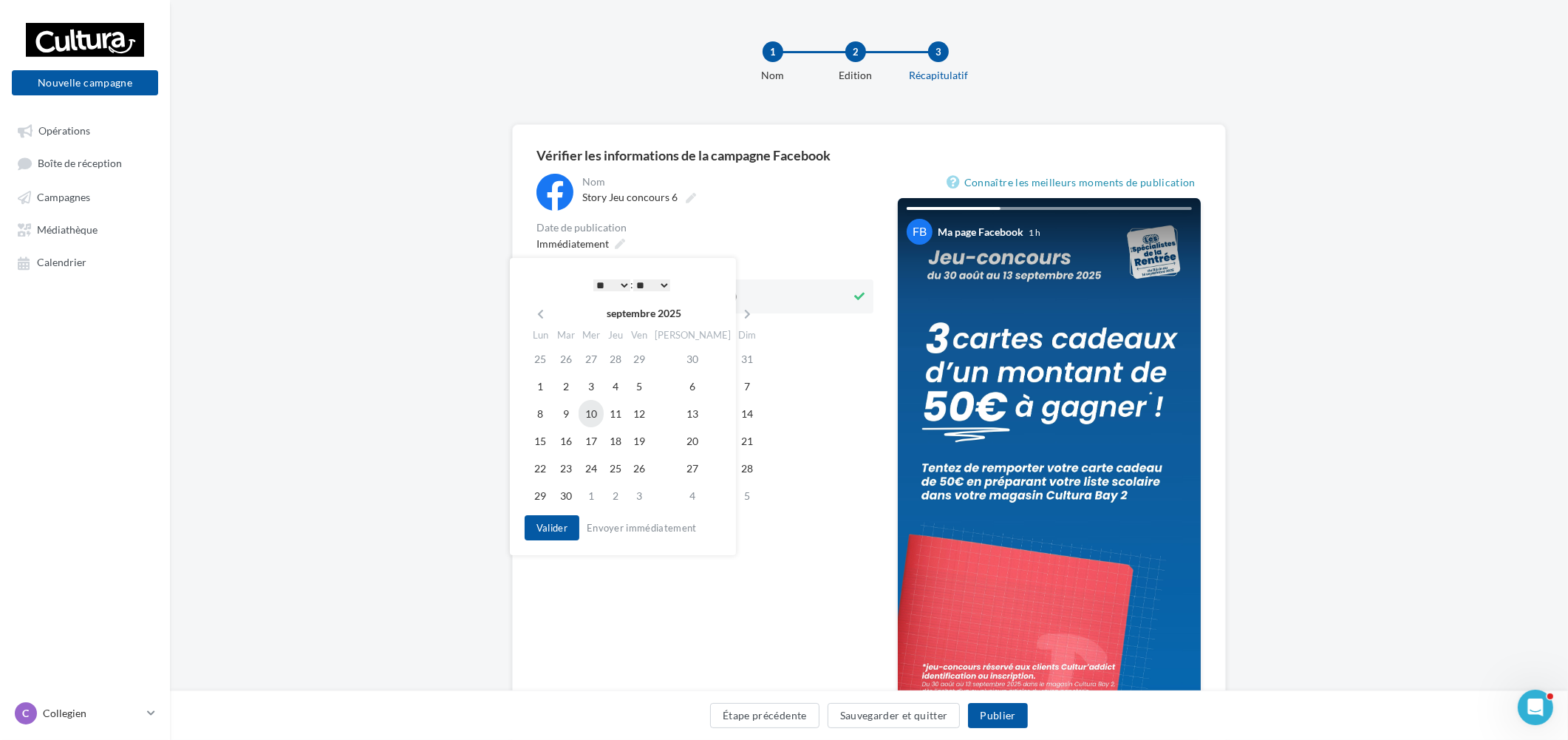
click at [602, 416] on td "10" at bounding box center [592, 413] width 25 height 27
click at [570, 517] on button "Valider" at bounding box center [548, 527] width 55 height 25
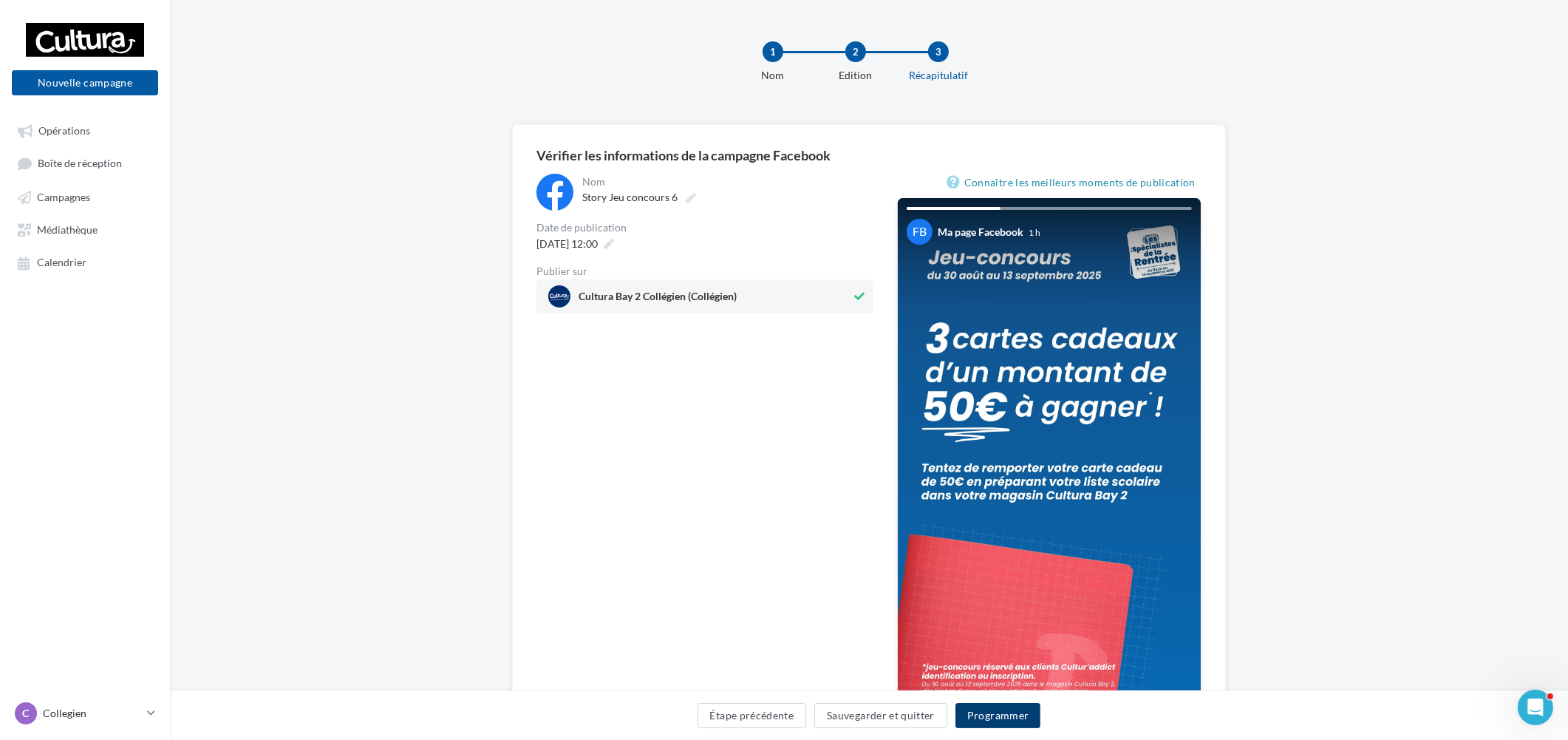
click at [989, 709] on button "Programmer" at bounding box center [999, 716] width 86 height 25
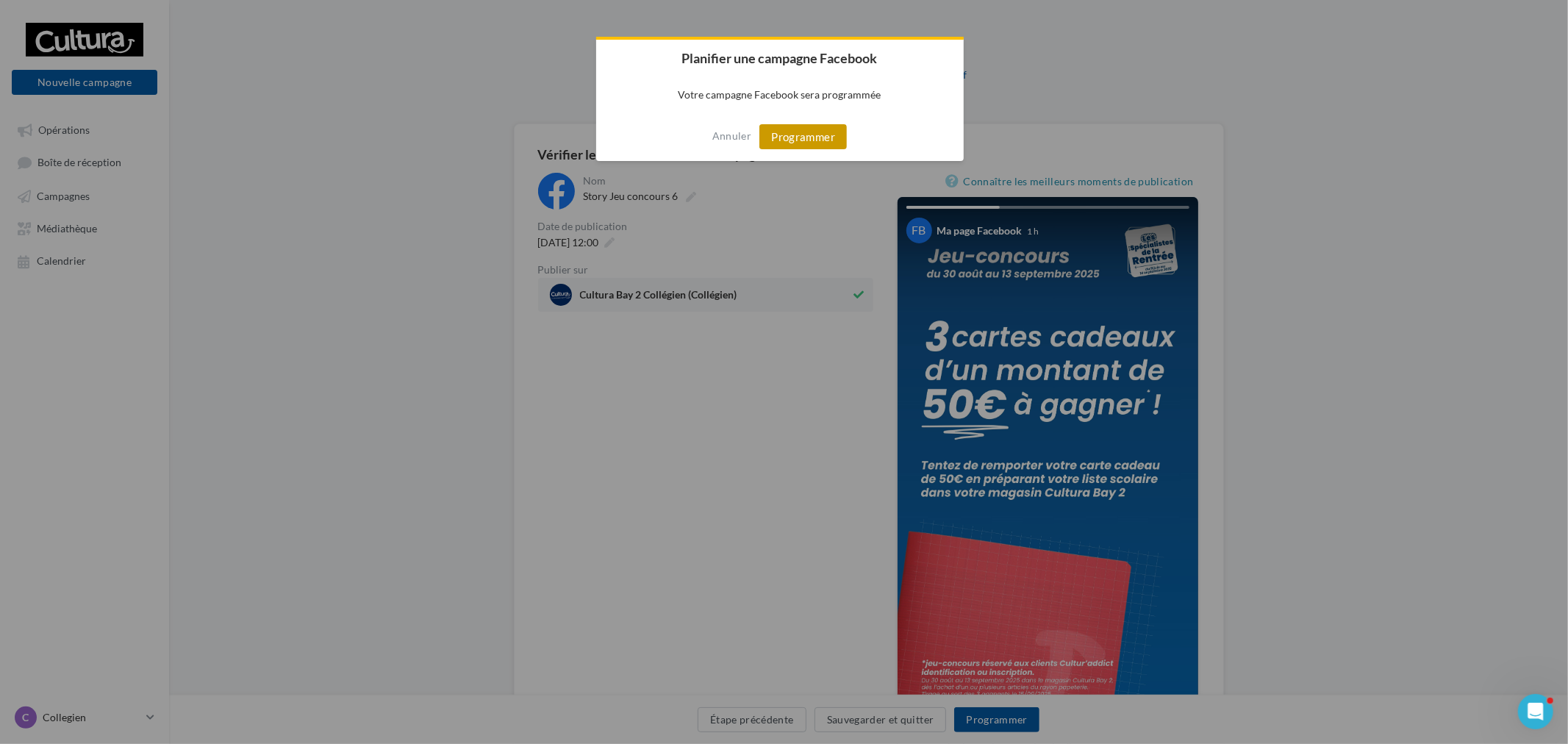
click at [825, 135] on button "Programmer" at bounding box center [803, 137] width 87 height 25
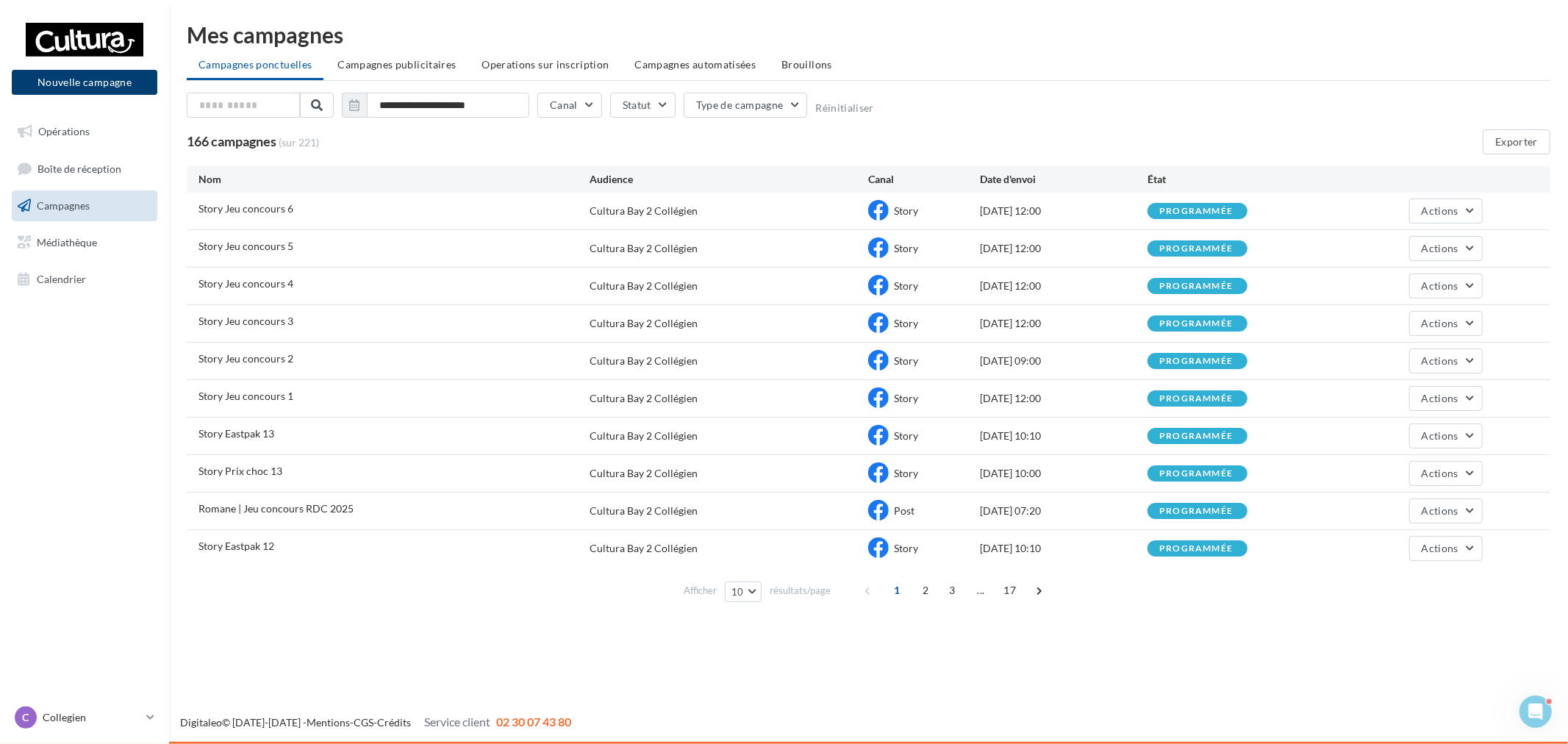
click at [71, 85] on button "Nouvelle campagne" at bounding box center [85, 83] width 146 height 25
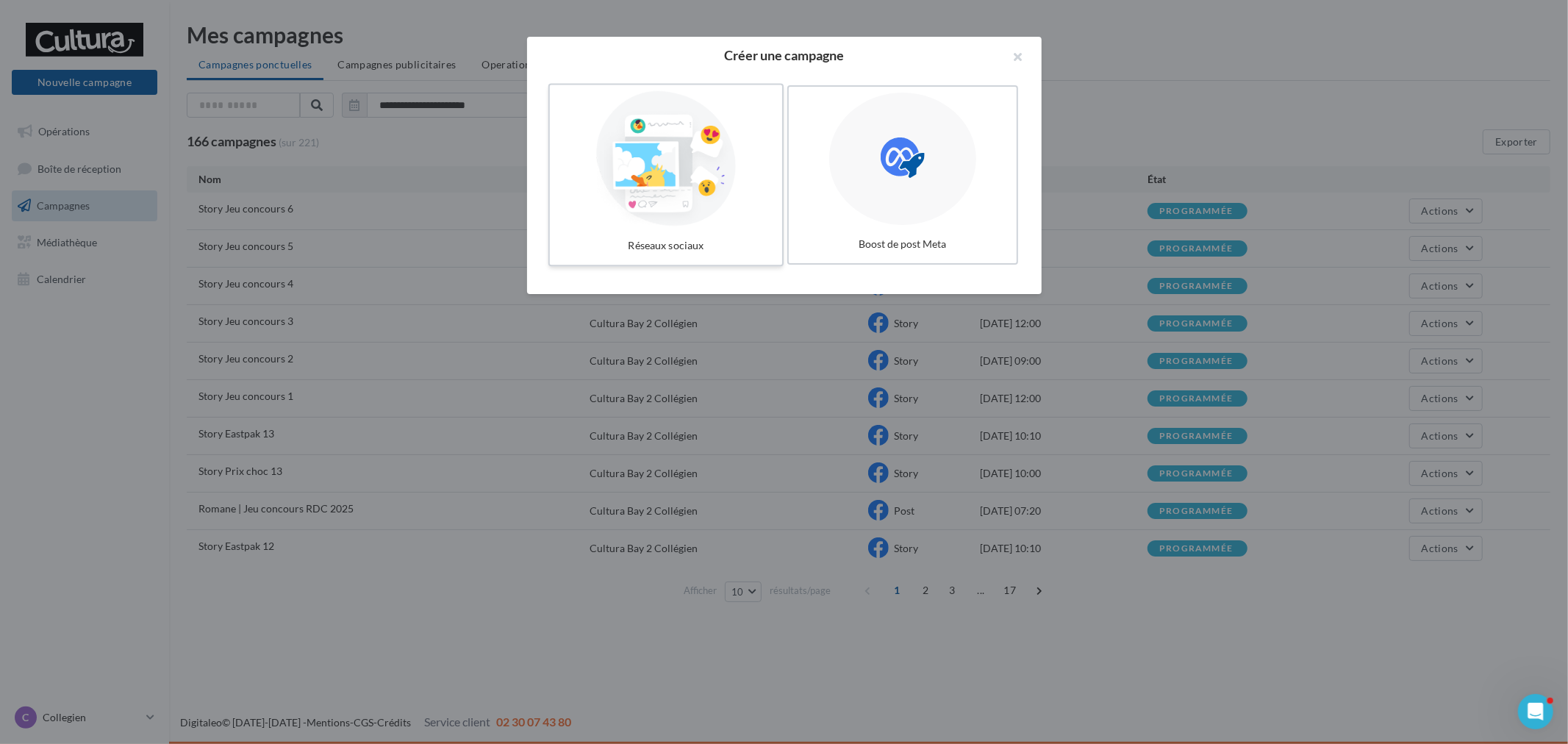
click at [630, 177] on div at bounding box center [665, 158] width 221 height 135
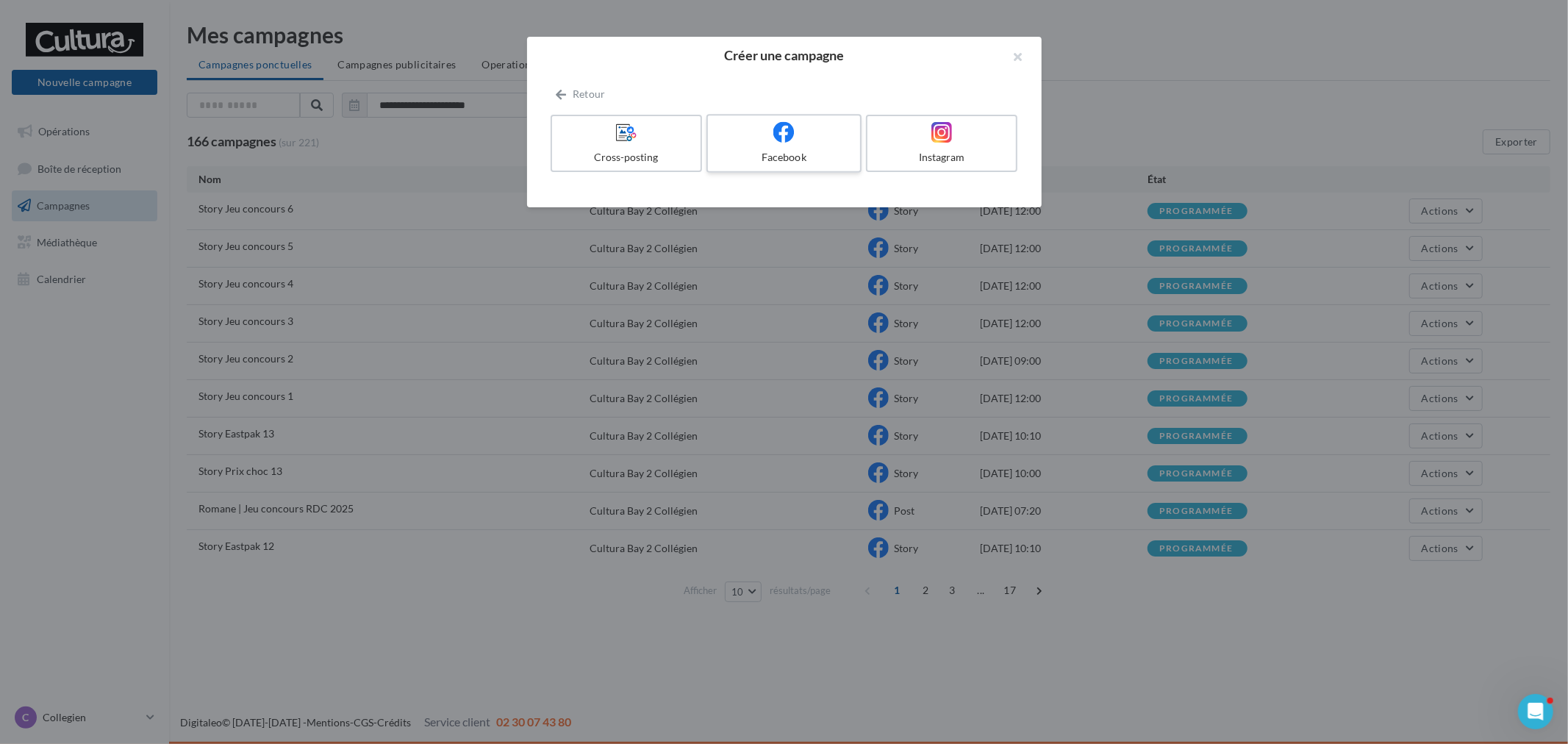
click at [790, 155] on div "Facebook" at bounding box center [784, 156] width 140 height 15
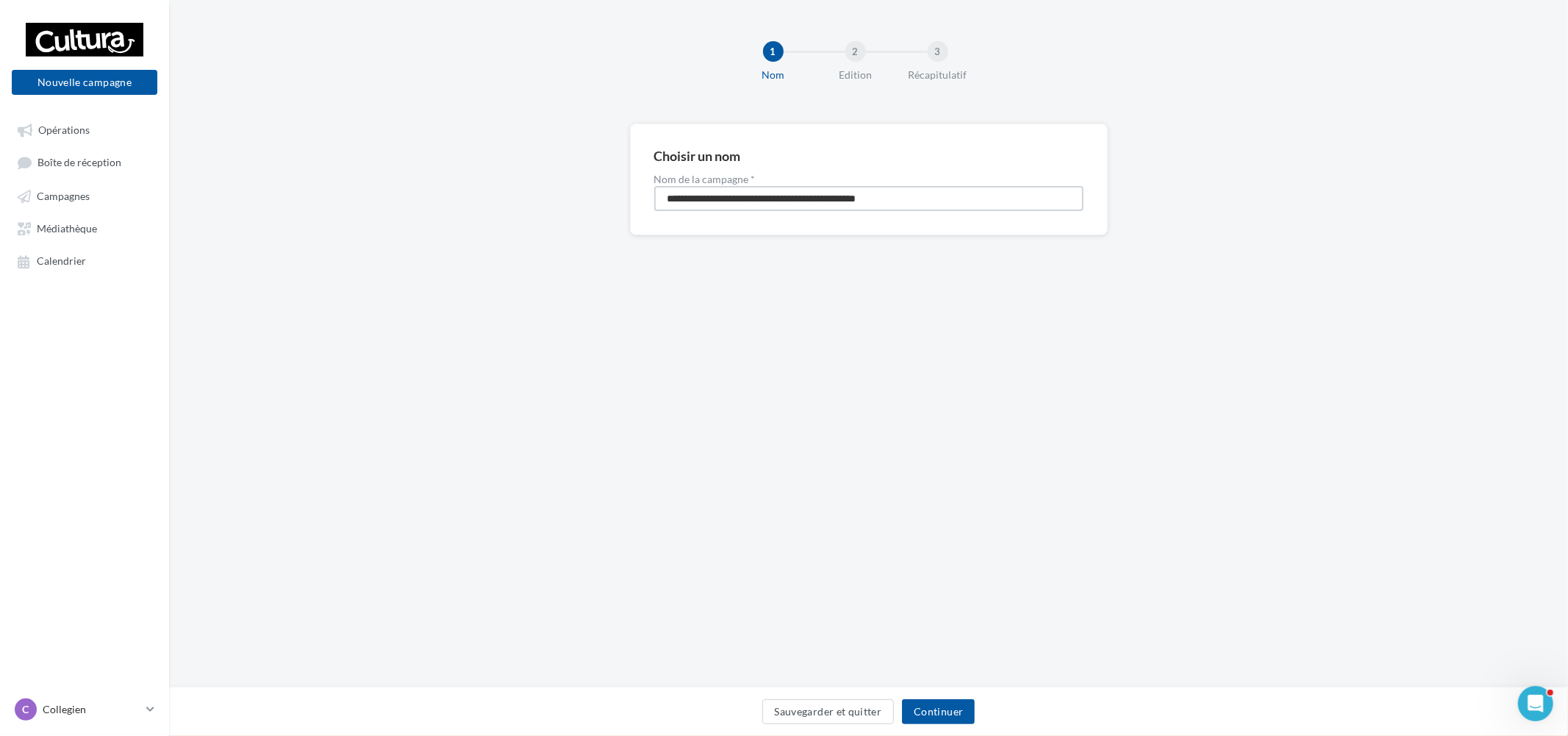
drag, startPoint x: 920, startPoint y: 199, endPoint x: 460, endPoint y: 201, distance: 460.0
click at [414, 195] on div "**********" at bounding box center [869, 202] width 1399 height 158
paste input
type input "**********"
click at [927, 704] on button "Continuer" at bounding box center [938, 712] width 73 height 25
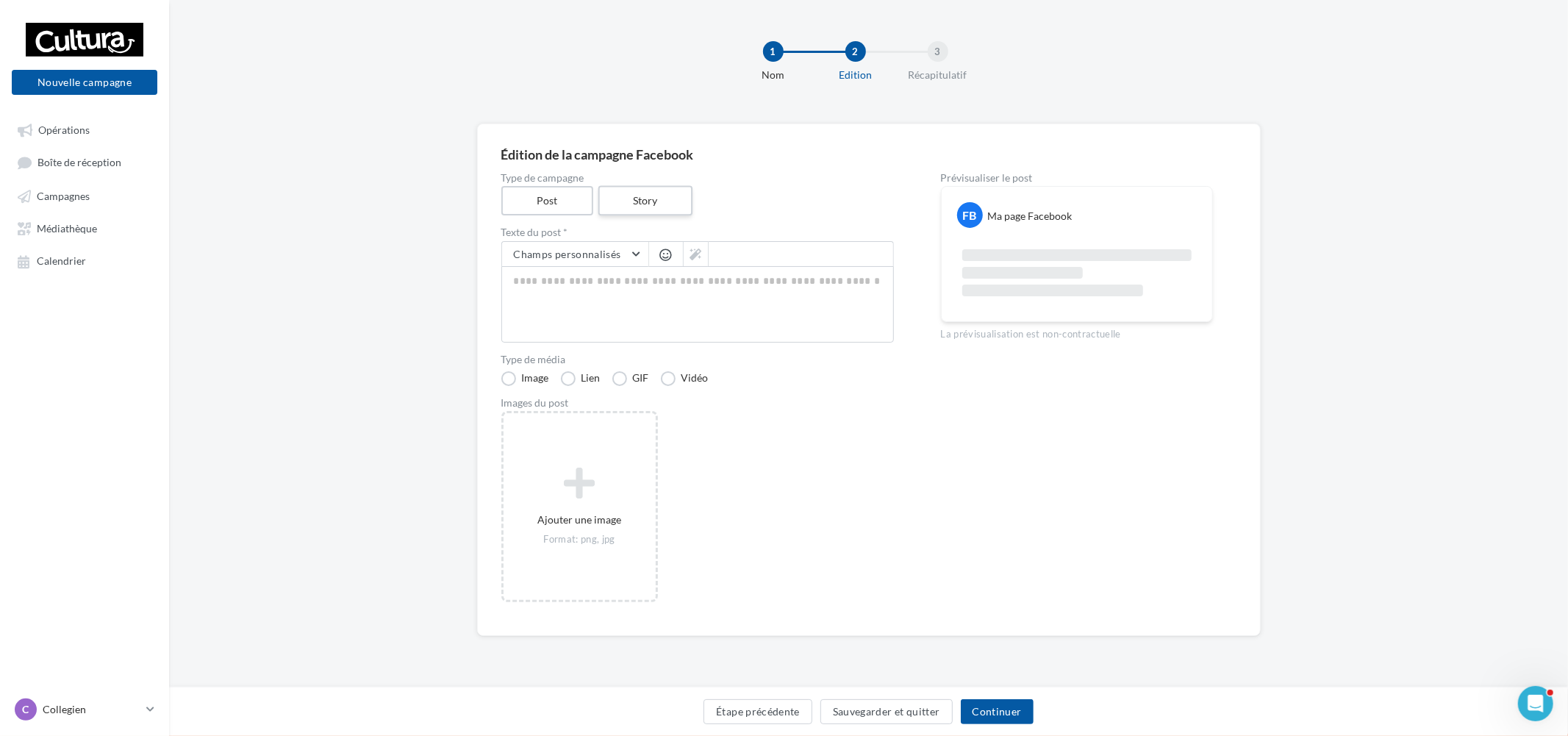
click at [659, 195] on label "Story" at bounding box center [645, 200] width 94 height 30
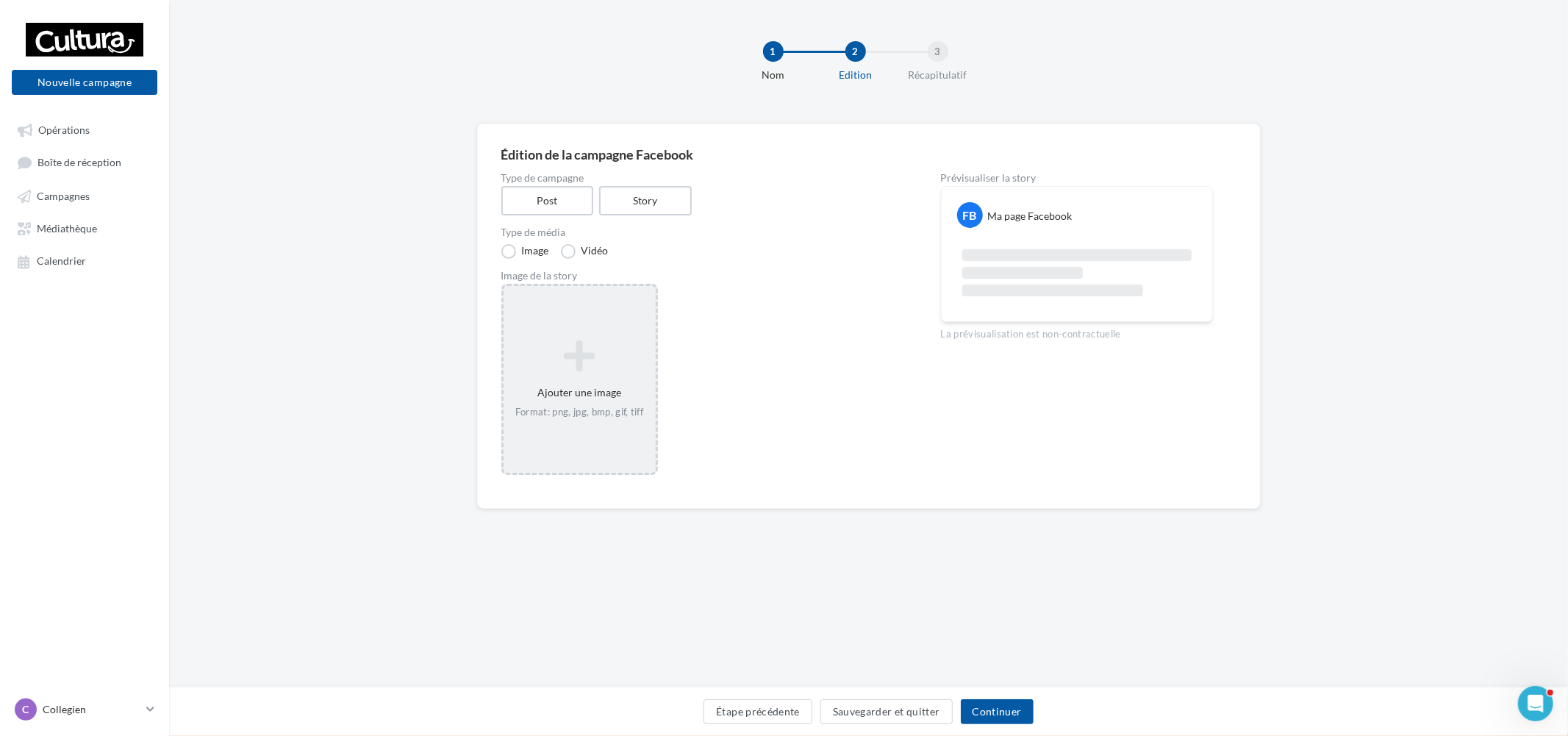
click at [566, 388] on div "Ajouter une image Format: png, jpg, bmp, gif, tiff" at bounding box center [579, 379] width 153 height 94
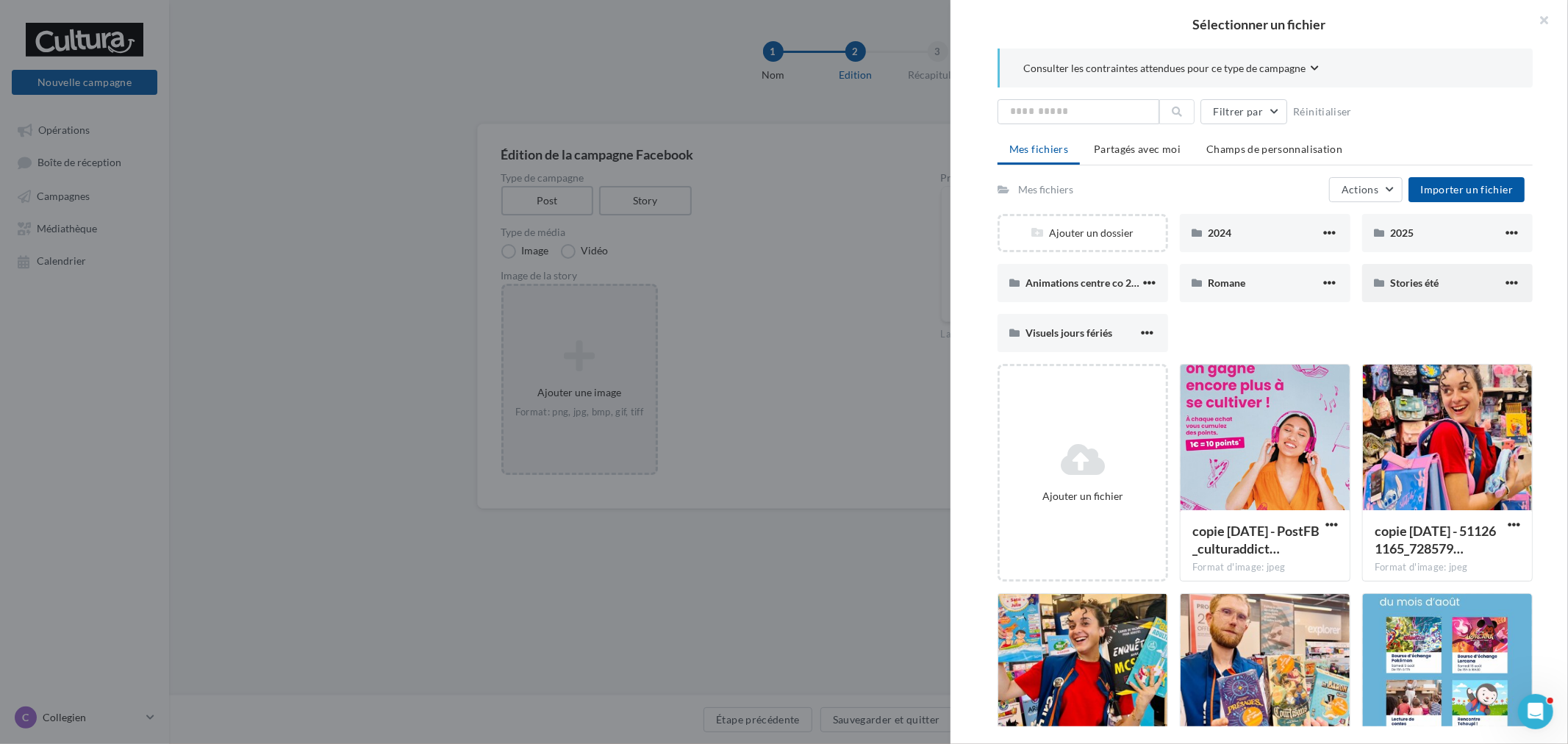
click at [1413, 285] on span "Stories été" at bounding box center [1415, 283] width 49 height 13
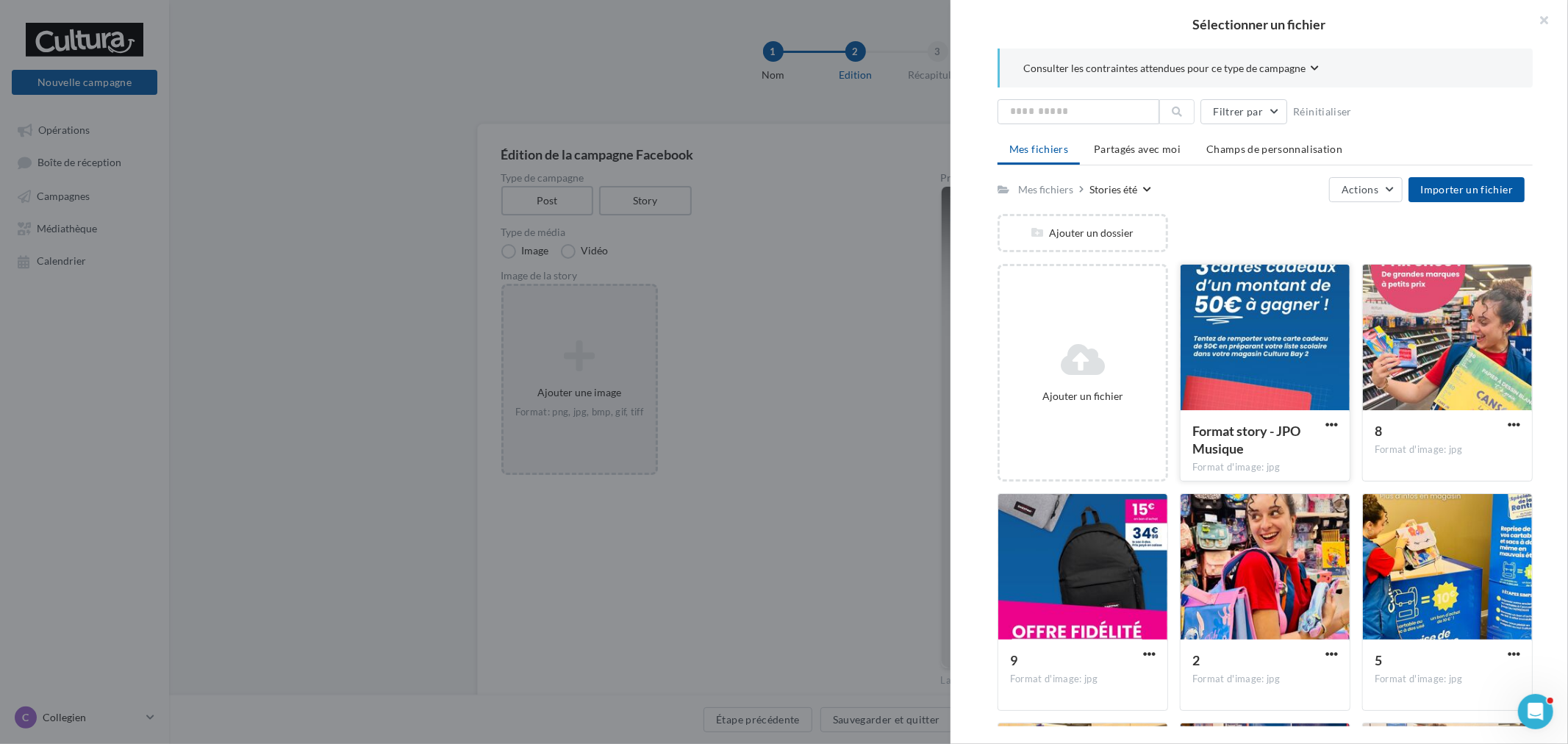
click at [1247, 347] on div at bounding box center [1265, 337] width 169 height 147
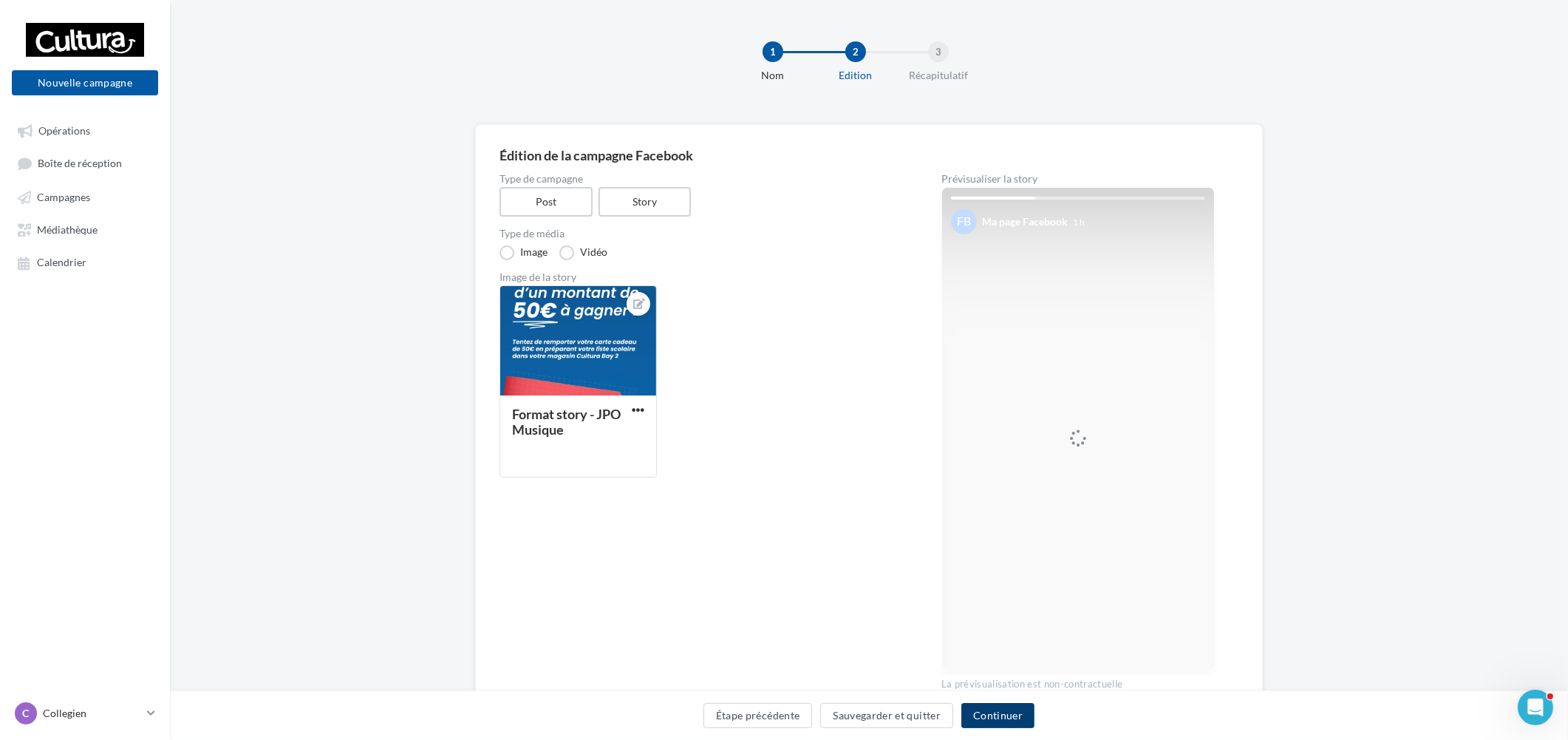
click at [1025, 712] on button "Continuer" at bounding box center [998, 716] width 73 height 25
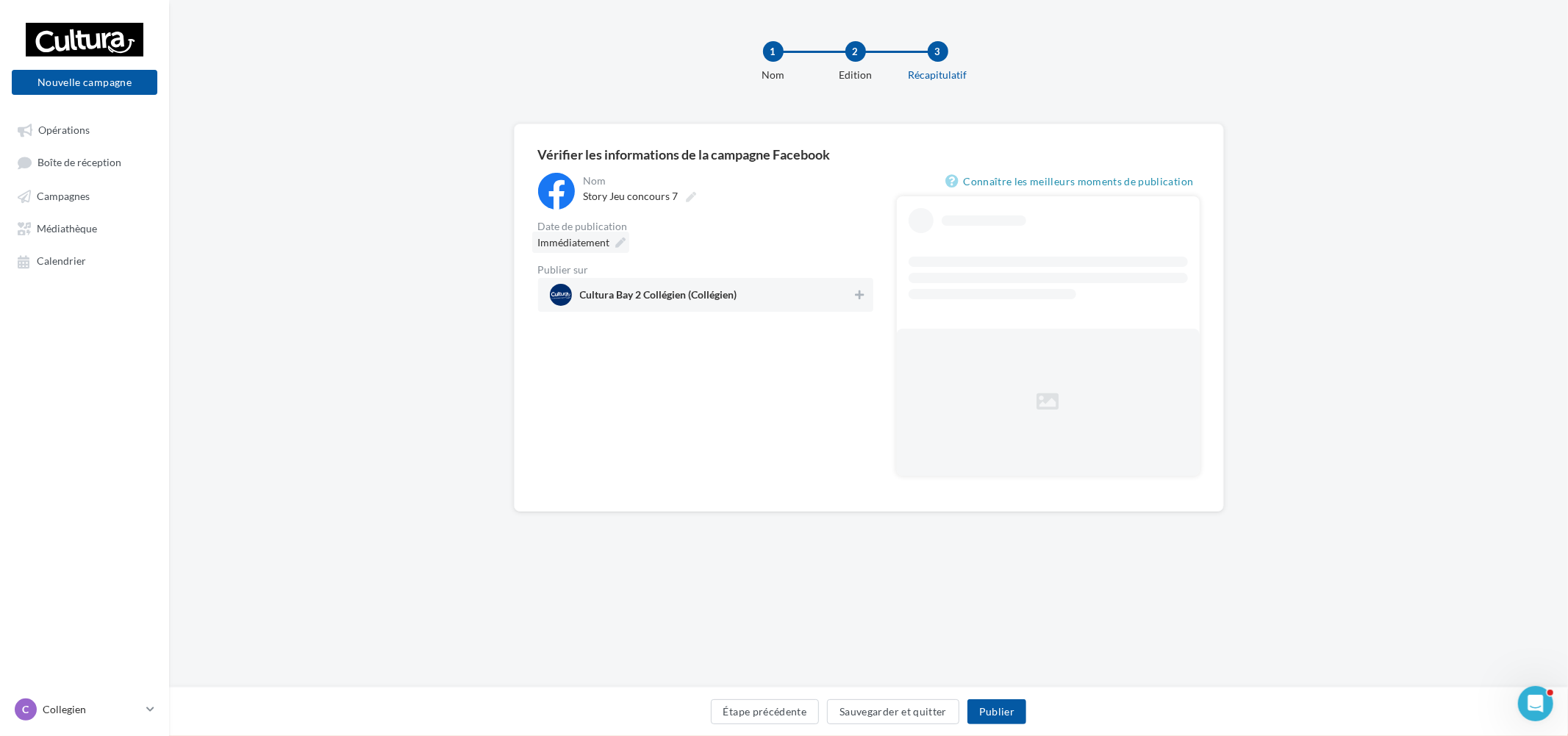
click at [572, 244] on span "Immédiatement" at bounding box center [574, 242] width 72 height 13
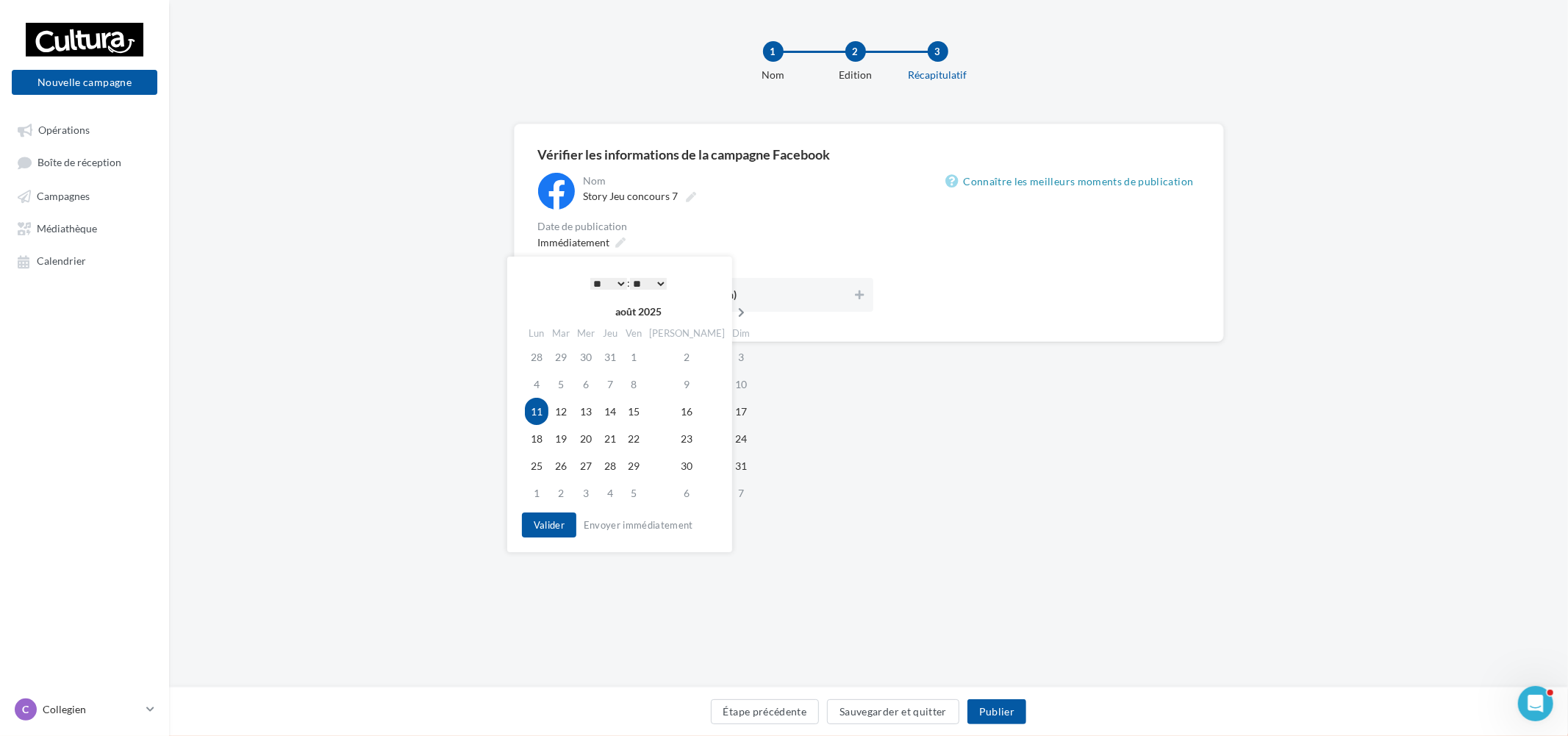
click at [729, 304] on th at bounding box center [741, 312] width 25 height 22
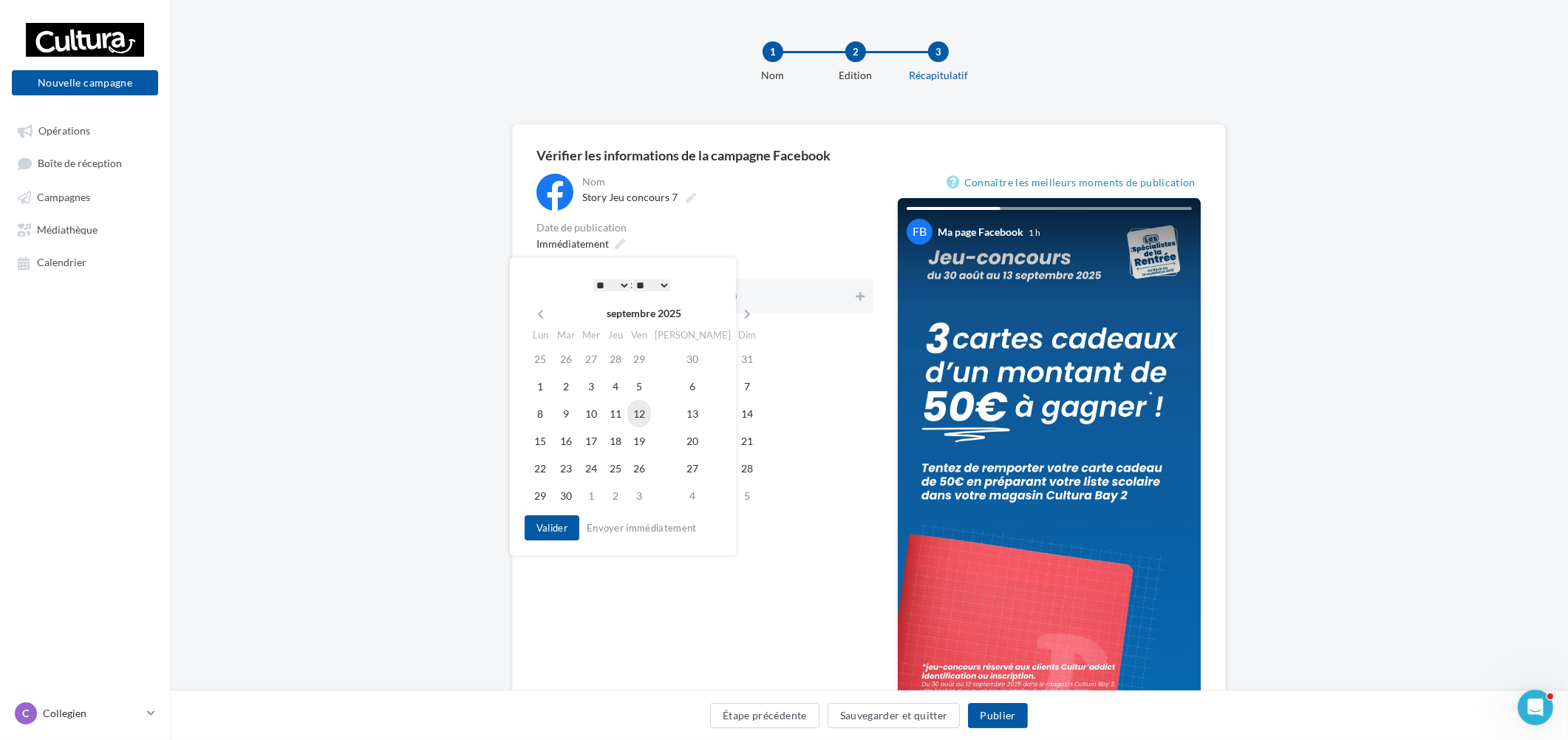
click at [640, 414] on td "12" at bounding box center [639, 413] width 23 height 27
click at [559, 527] on button "Valider" at bounding box center [548, 527] width 55 height 25
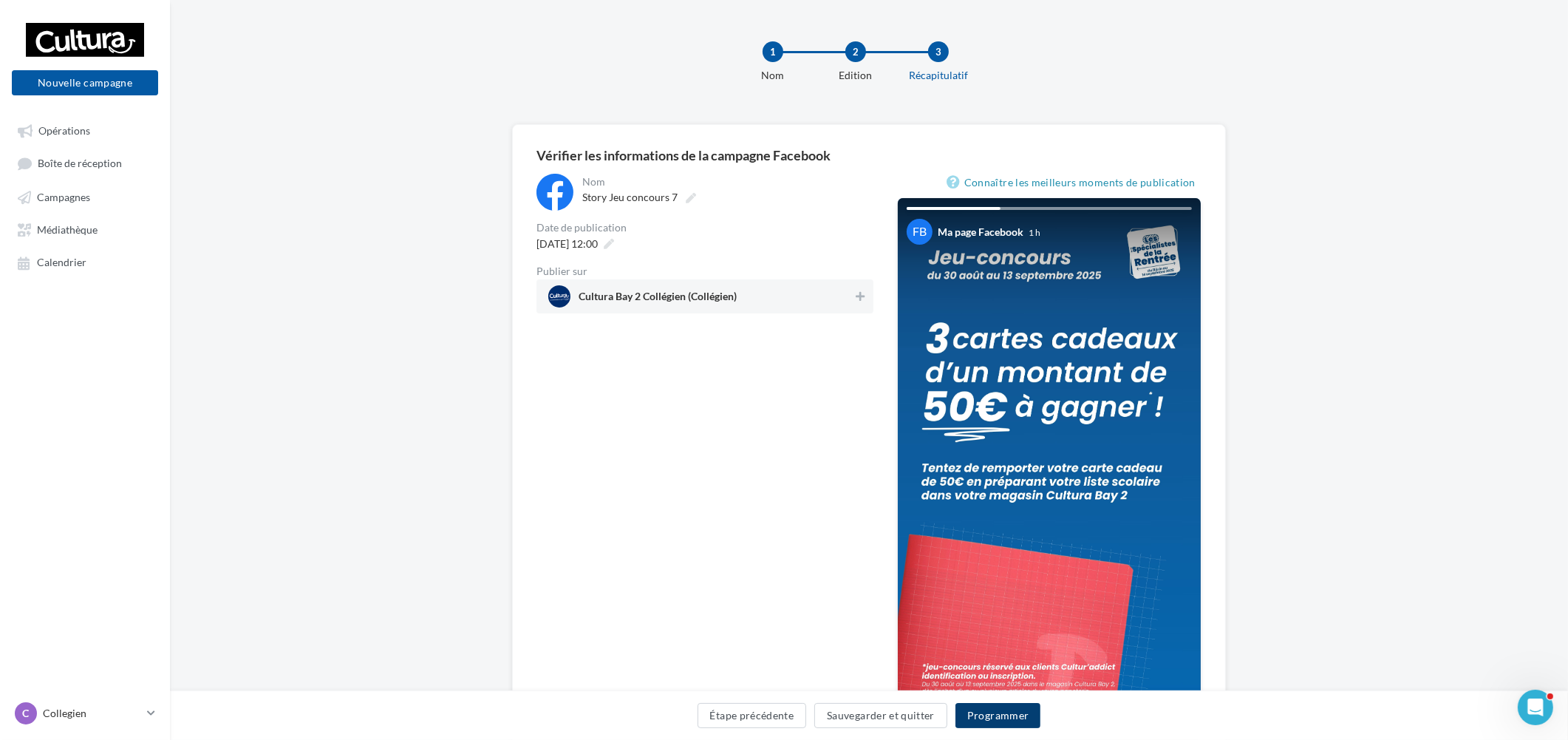
click at [1022, 721] on button "Programmer" at bounding box center [999, 716] width 86 height 25
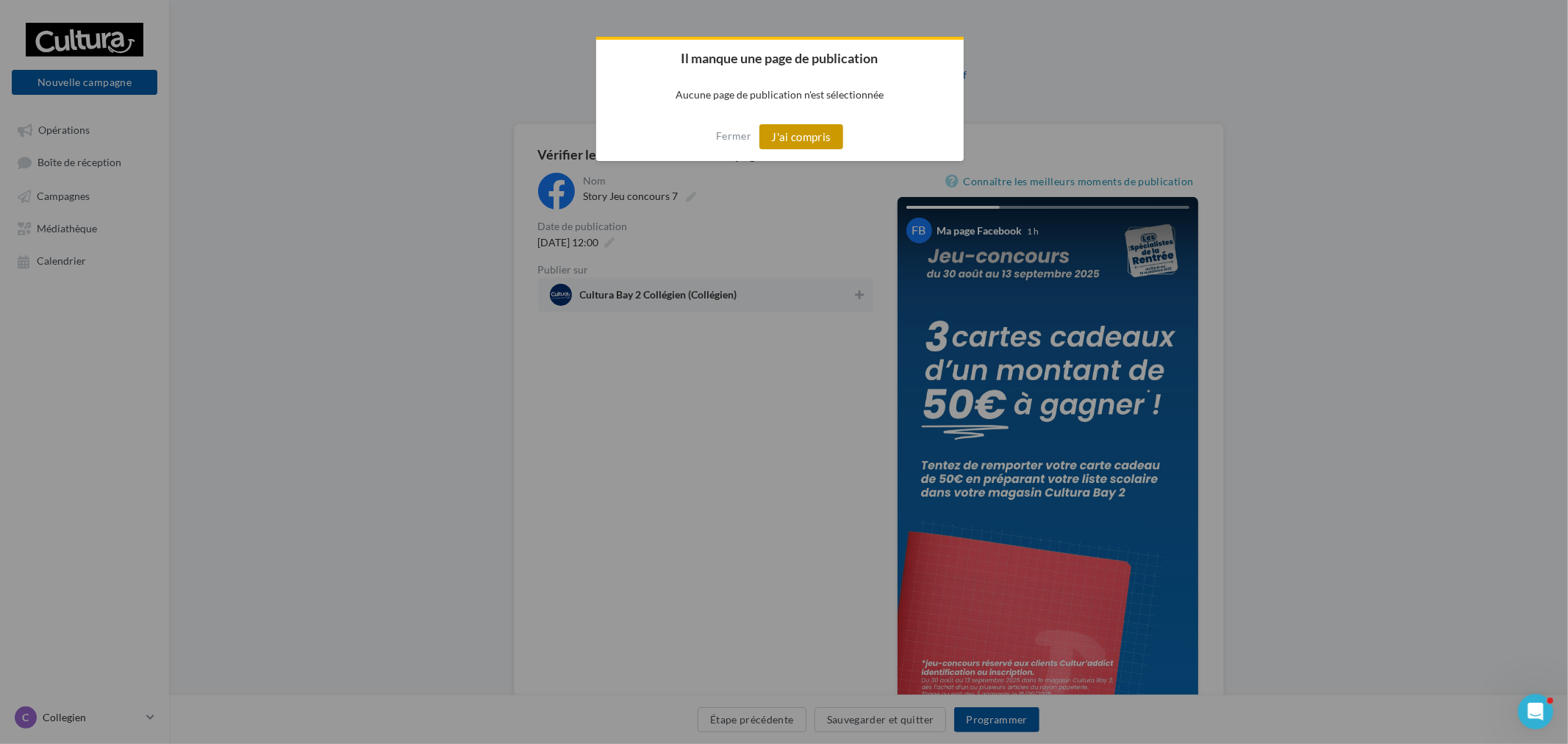
click at [787, 136] on button "J'ai compris" at bounding box center [801, 137] width 84 height 25
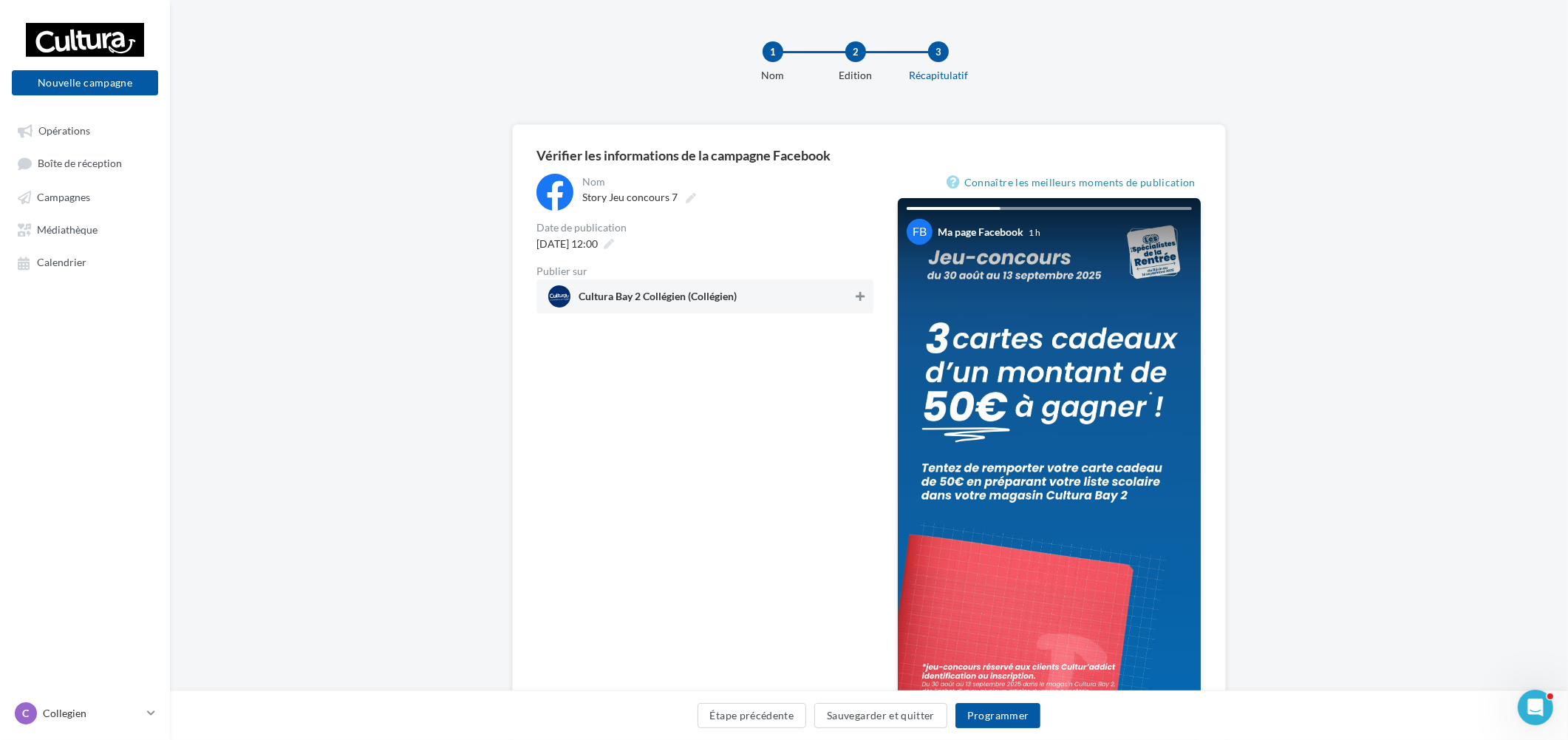
click at [858, 302] on button at bounding box center [859, 296] width 15 height 18
click at [1003, 720] on button "Programmer" at bounding box center [999, 716] width 86 height 25
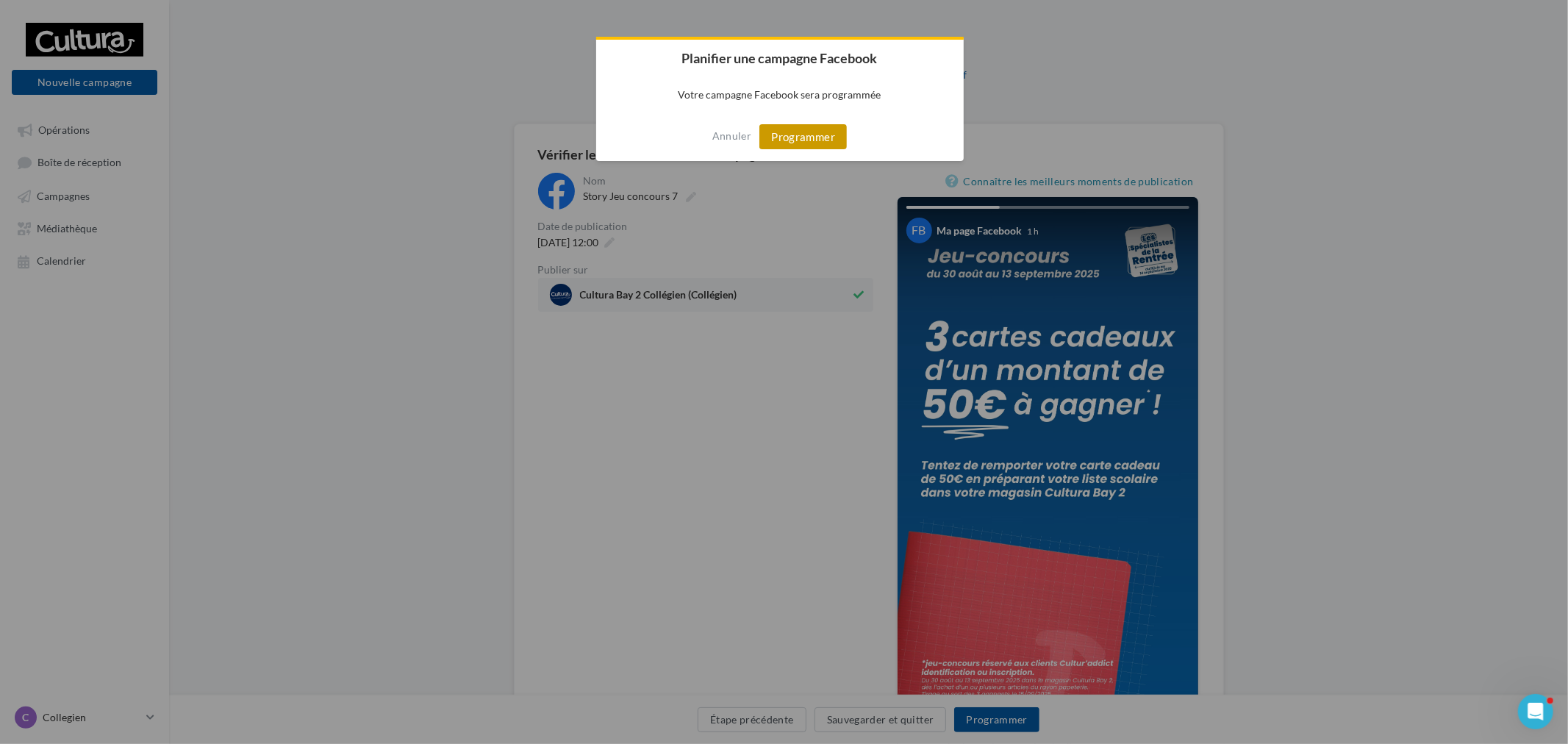
click at [825, 136] on button "Programmer" at bounding box center [803, 137] width 87 height 25
